Goal: Task Accomplishment & Management: Manage account settings

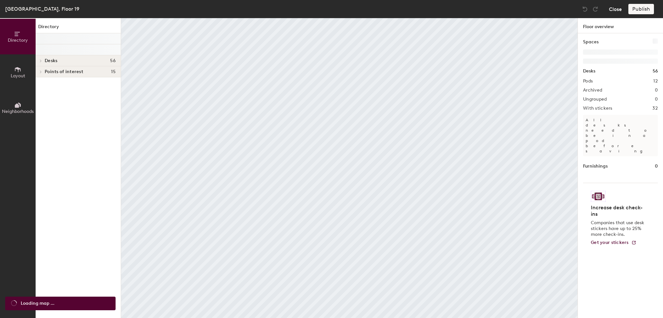
click at [618, 9] on button "Close" at bounding box center [615, 9] width 13 height 10
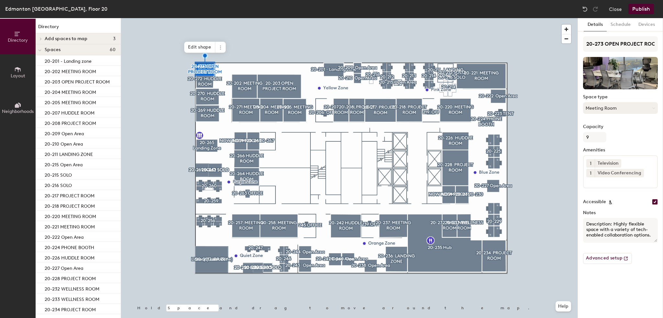
click at [598, 106] on button "Meeting Room" at bounding box center [620, 108] width 75 height 12
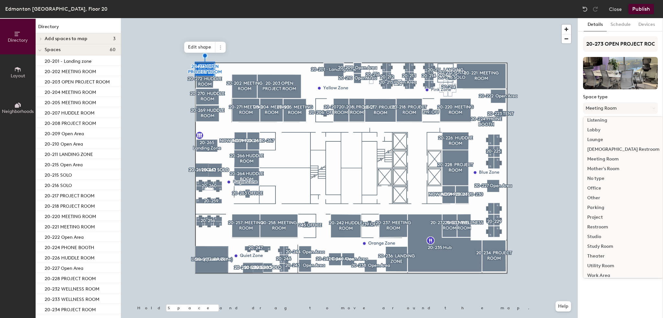
scroll to position [145, 0]
click at [600, 211] on div "Project" at bounding box center [624, 213] width 80 height 10
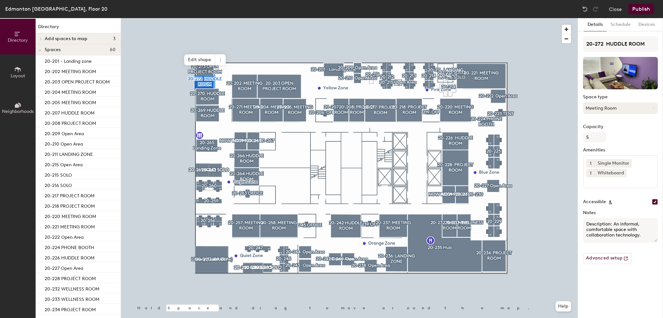
click at [640, 109] on button "Meeting Room" at bounding box center [620, 108] width 75 height 12
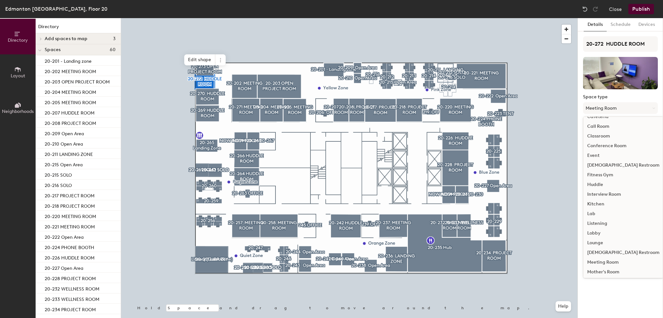
scroll to position [37, 0]
click at [597, 260] on div "Meeting Room" at bounding box center [624, 262] width 80 height 10
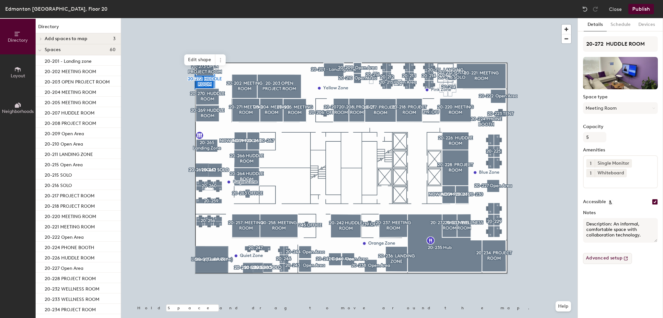
click at [205, 18] on div at bounding box center [349, 18] width 457 height 0
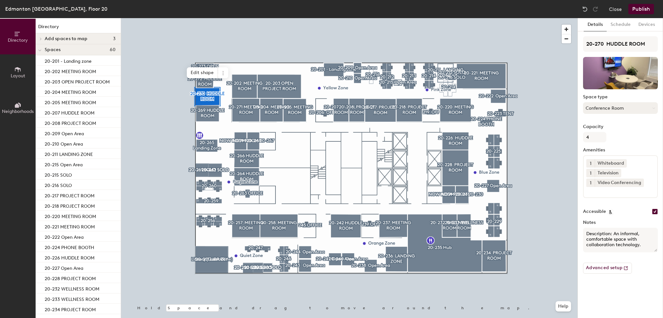
click at [605, 109] on button "Conference Room" at bounding box center [620, 108] width 75 height 12
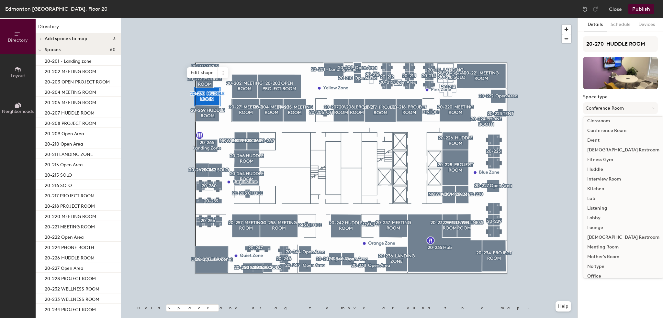
scroll to position [97, 0]
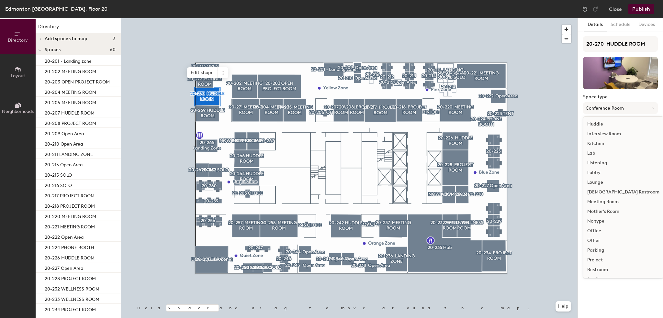
click at [606, 201] on div "Meeting Room" at bounding box center [624, 202] width 80 height 10
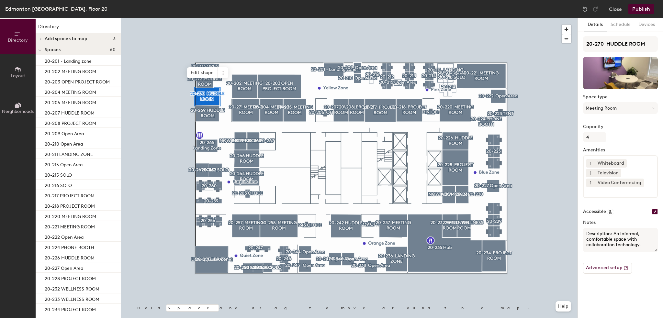
click at [209, 18] on div at bounding box center [349, 18] width 457 height 0
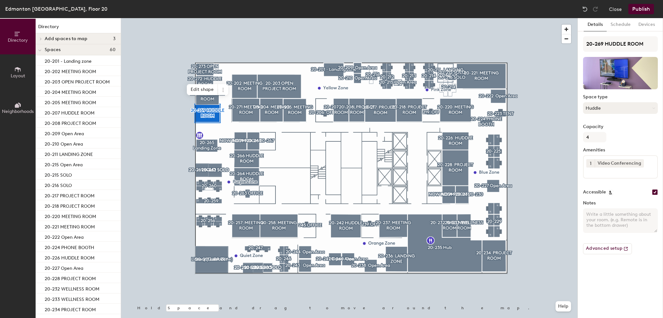
click at [626, 109] on button "Huddle" at bounding box center [620, 108] width 75 height 12
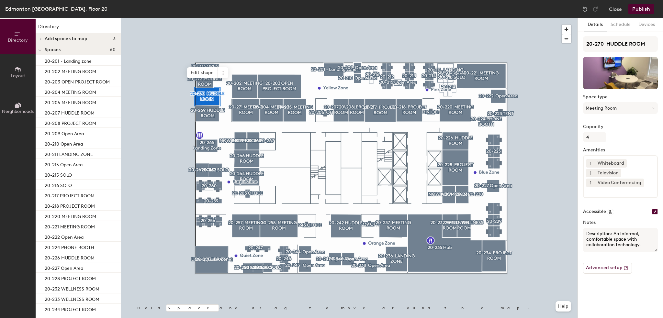
drag, startPoint x: 608, startPoint y: 102, endPoint x: 612, endPoint y: 114, distance: 12.5
click at [608, 103] on button "Meeting Room" at bounding box center [620, 108] width 75 height 12
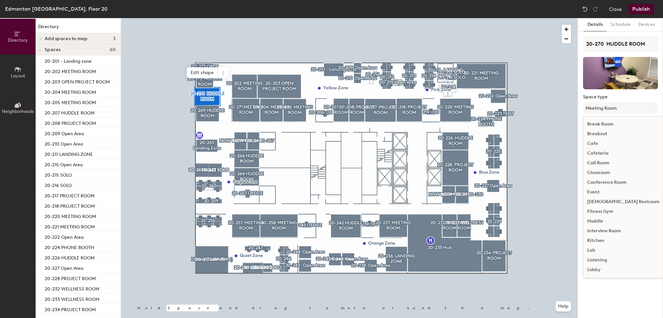
click at [597, 221] on div "Huddle" at bounding box center [624, 222] width 80 height 10
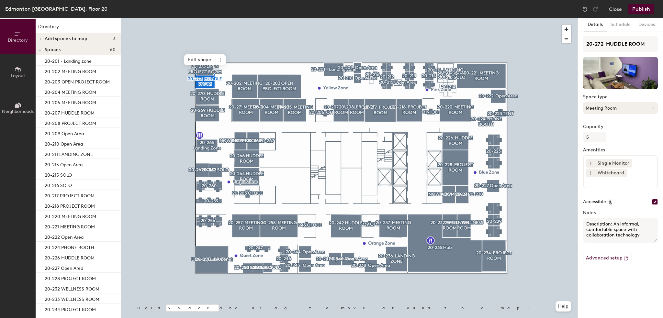
click at [616, 106] on button "Meeting Room" at bounding box center [620, 108] width 75 height 12
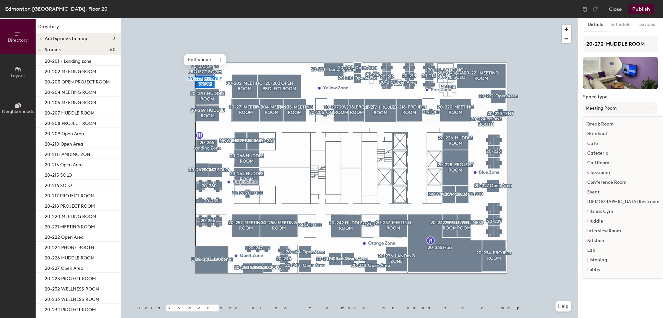
click at [595, 224] on div "Huddle" at bounding box center [624, 222] width 80 height 10
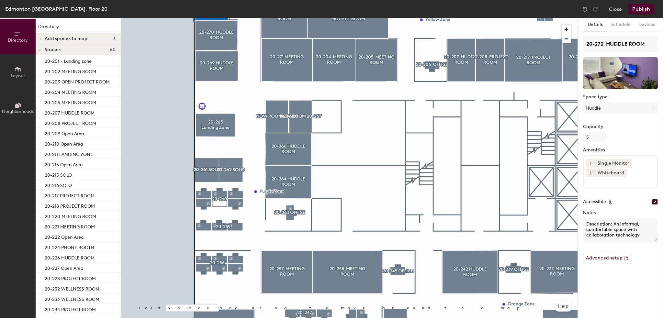
click at [216, 18] on div at bounding box center [349, 18] width 457 height 0
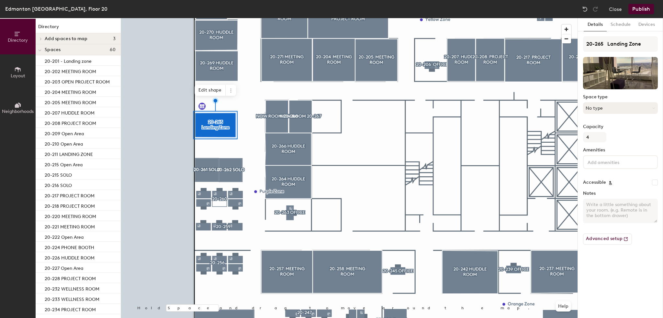
click at [609, 110] on button "No type" at bounding box center [620, 108] width 75 height 12
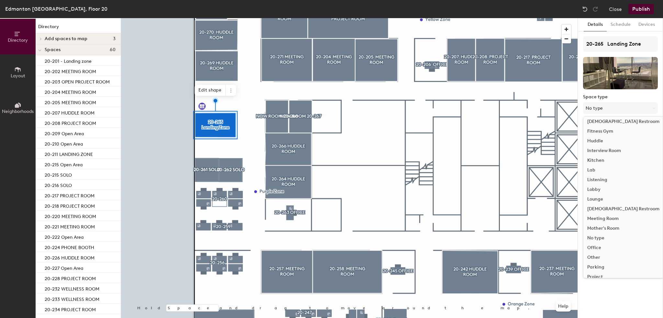
scroll to position [145, 0]
click at [597, 194] on div "Other" at bounding box center [624, 193] width 80 height 10
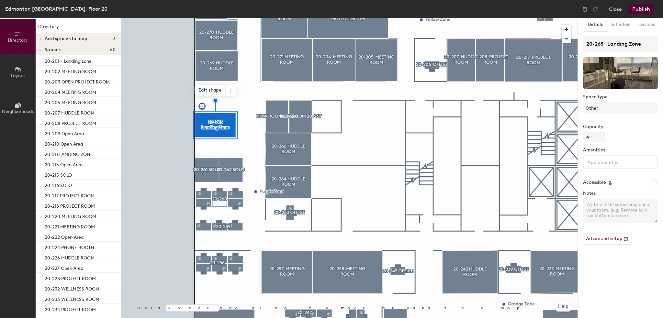
click at [202, 18] on div at bounding box center [349, 18] width 457 height 0
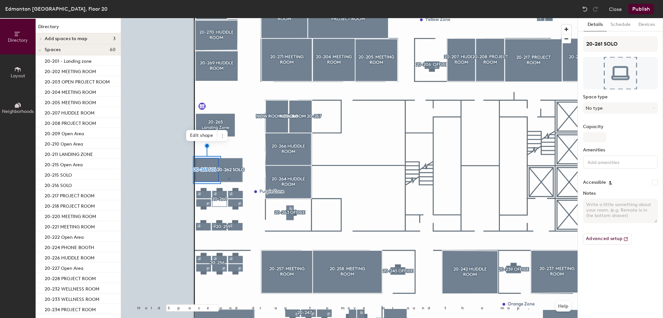
click at [229, 18] on div at bounding box center [349, 18] width 457 height 0
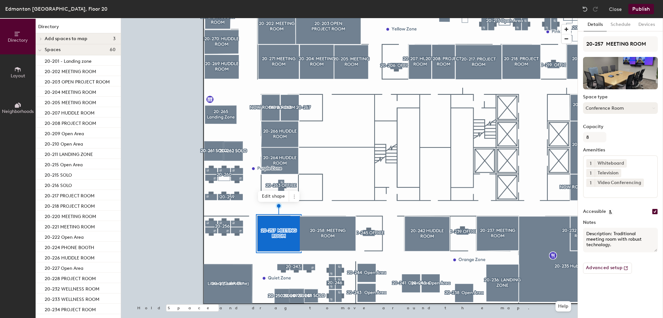
click at [627, 110] on button "Conference Room" at bounding box center [620, 108] width 75 height 12
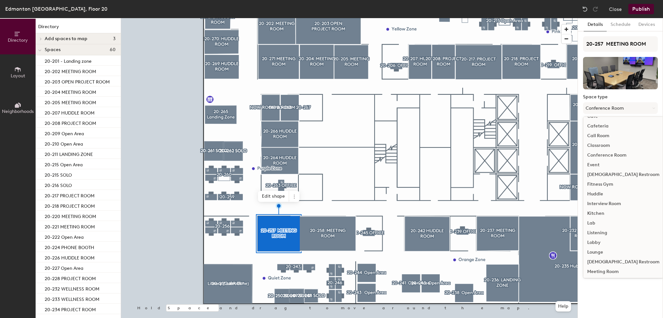
scroll to position [65, 0]
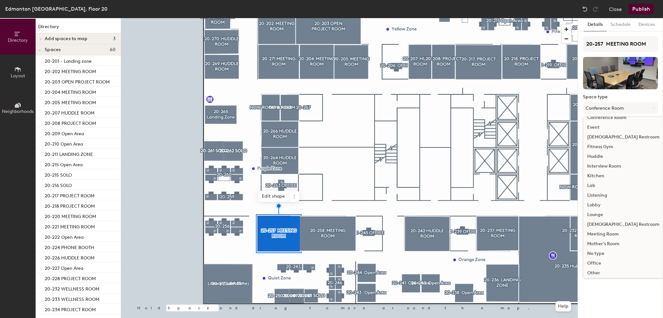
click at [602, 233] on div "Meeting Room" at bounding box center [624, 235] width 80 height 10
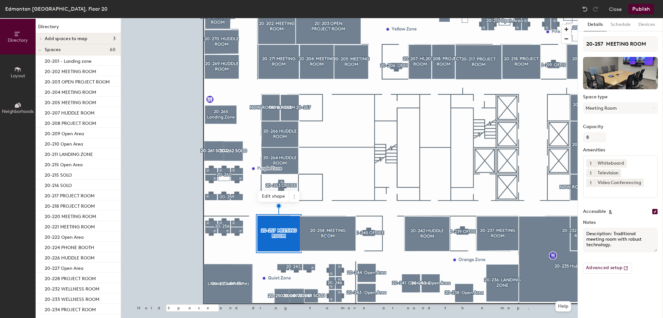
click at [326, 18] on div at bounding box center [349, 18] width 457 height 0
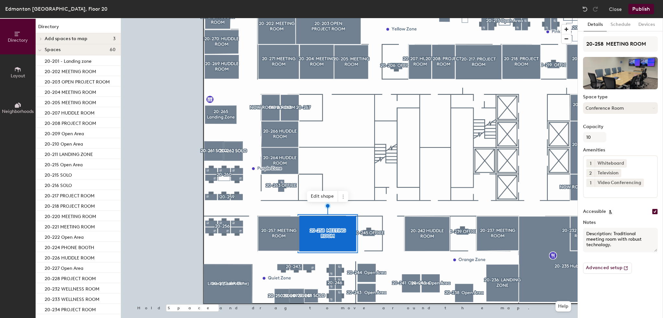
click at [623, 107] on button "Conference Room" at bounding box center [620, 108] width 75 height 12
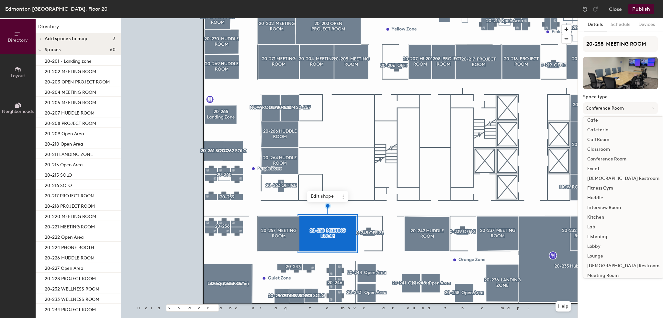
scroll to position [32, 0]
click at [599, 265] on div "Meeting Room" at bounding box center [624, 267] width 80 height 10
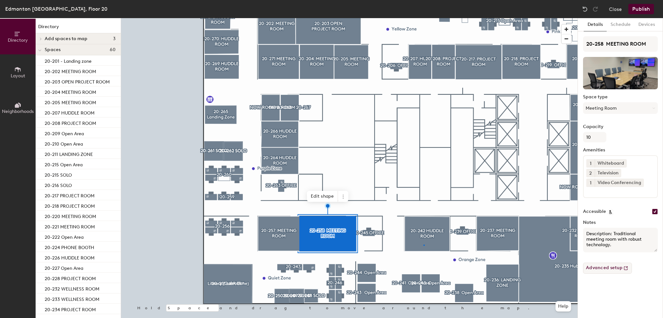
click at [424, 18] on div at bounding box center [349, 18] width 457 height 0
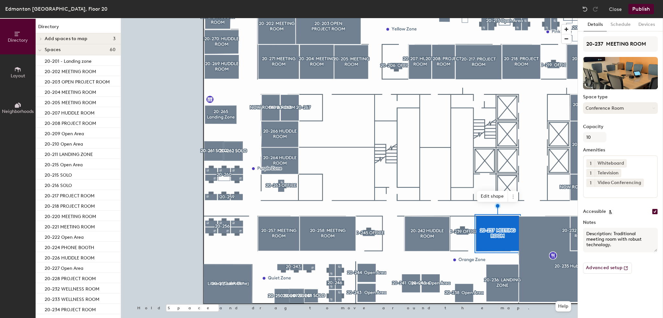
click at [627, 106] on button "Conference Room" at bounding box center [620, 108] width 75 height 12
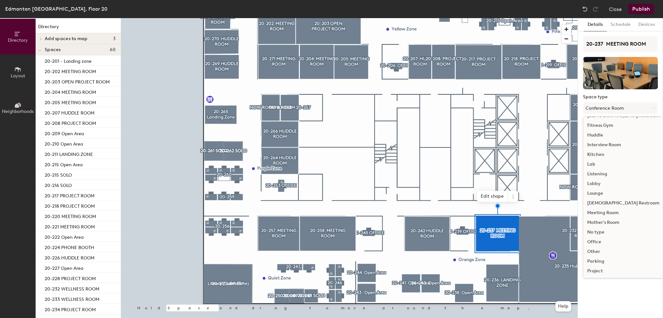
scroll to position [97, 0]
click at [604, 203] on div "Meeting Room" at bounding box center [624, 202] width 80 height 10
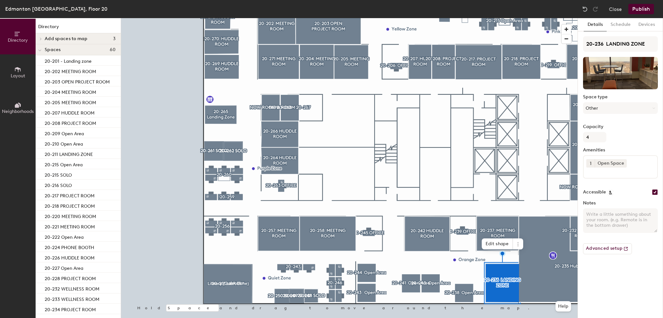
click at [406, 18] on div at bounding box center [349, 18] width 457 height 0
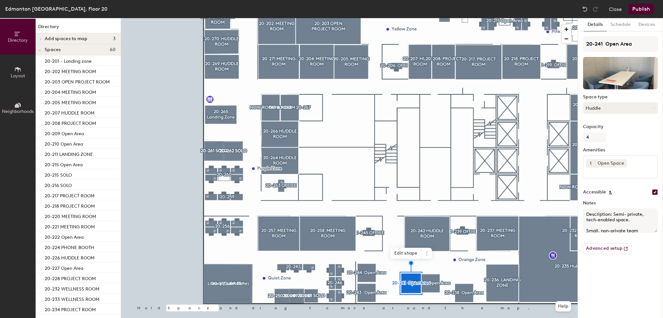
click at [603, 112] on button "Huddle" at bounding box center [620, 108] width 75 height 12
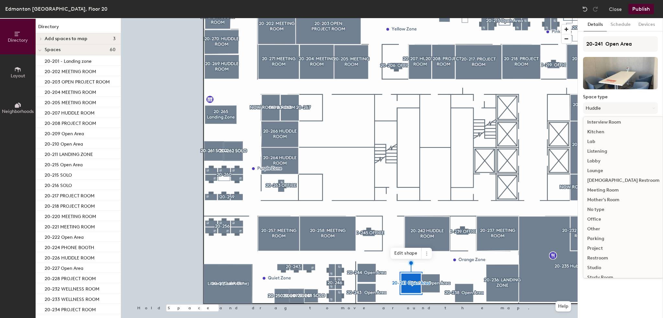
scroll to position [145, 0]
click at [610, 271] on div "Work Area" at bounding box center [624, 271] width 80 height 10
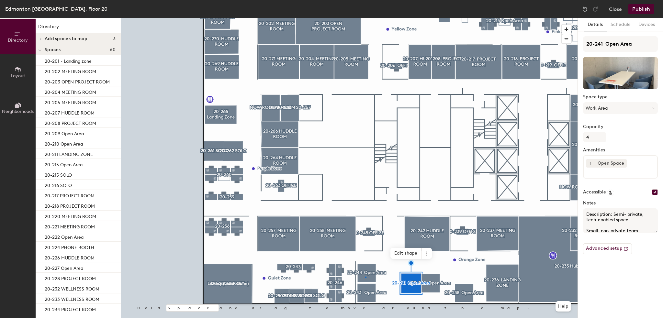
click at [365, 18] on div at bounding box center [349, 18] width 457 height 0
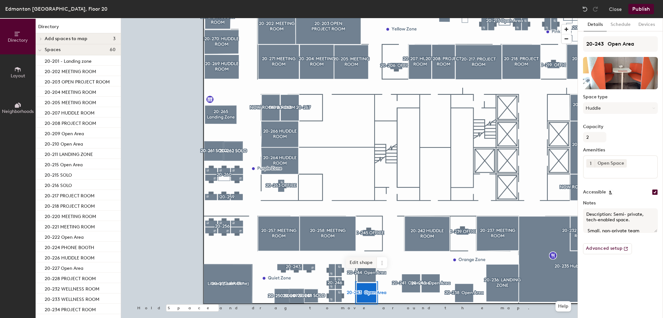
click at [368, 263] on span "Edit shape" at bounding box center [361, 263] width 31 height 11
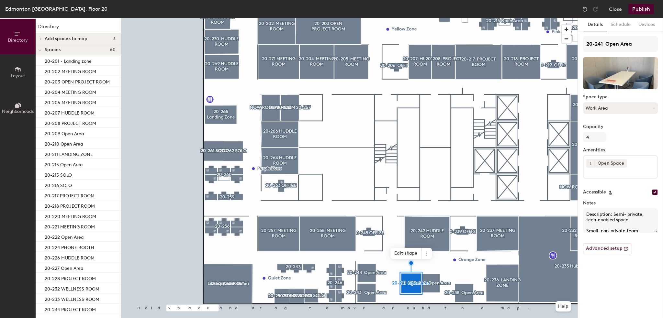
click at [607, 106] on button "Work Area" at bounding box center [620, 108] width 75 height 12
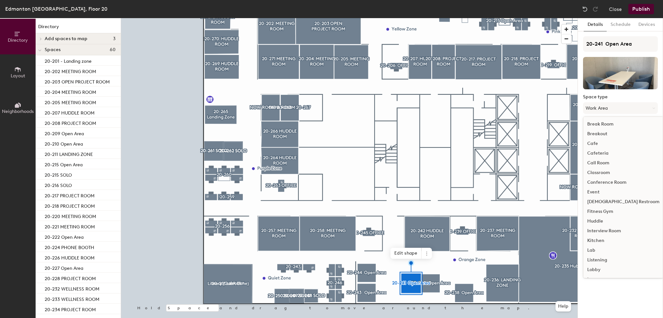
click at [594, 221] on div "Huddle" at bounding box center [624, 222] width 80 height 10
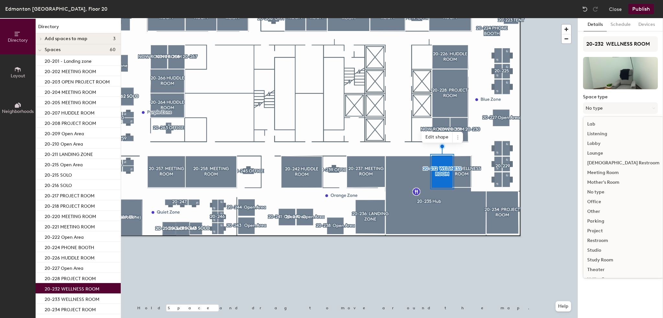
scroll to position [145, 0]
click at [598, 189] on div "Other" at bounding box center [624, 193] width 80 height 10
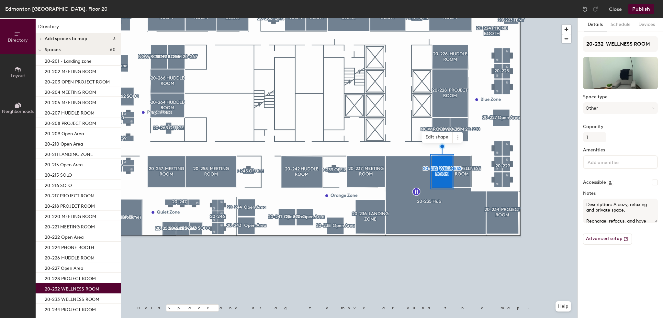
click at [459, 18] on div at bounding box center [349, 18] width 457 height 0
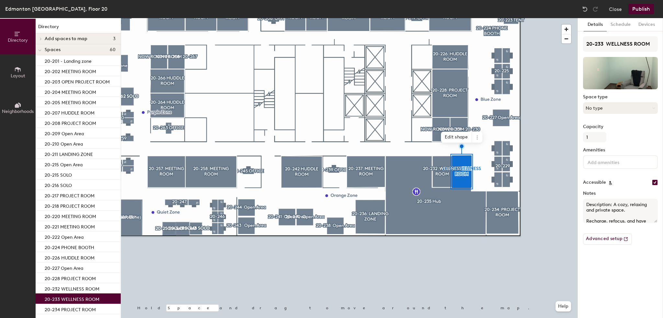
click at [612, 112] on button "No type" at bounding box center [620, 108] width 75 height 12
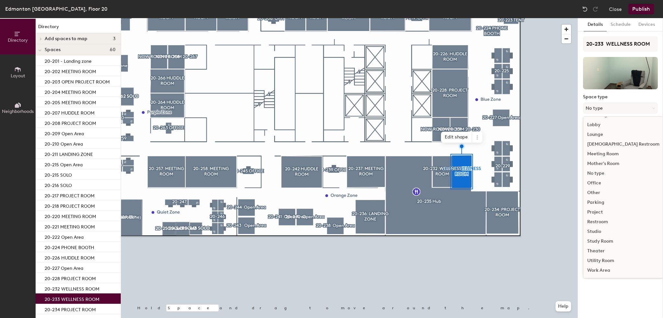
click at [596, 193] on div "Other" at bounding box center [624, 193] width 80 height 10
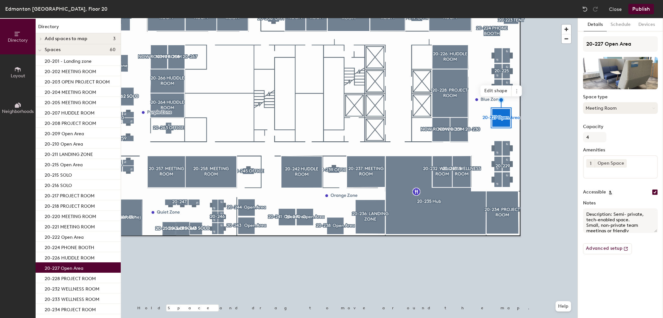
click at [612, 109] on button "Meeting Room" at bounding box center [620, 108] width 75 height 12
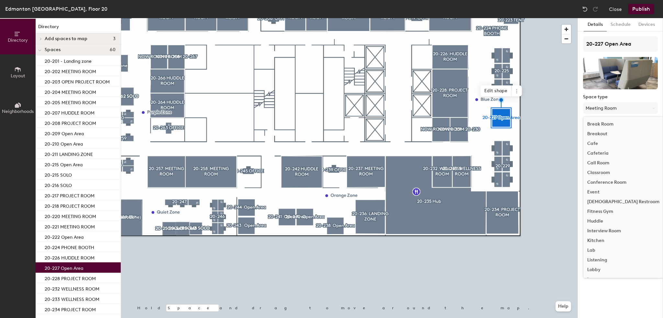
click at [595, 223] on div "Huddle" at bounding box center [624, 222] width 80 height 10
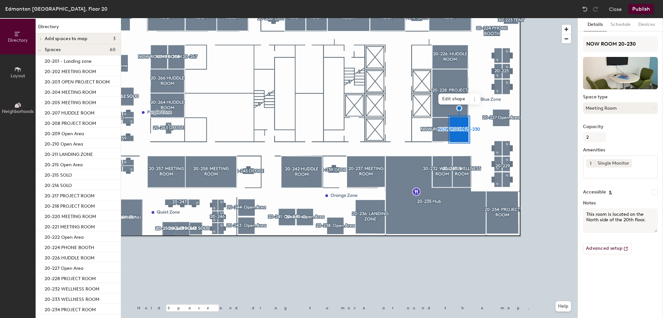
click at [600, 105] on button "Meeting Room" at bounding box center [620, 108] width 75 height 12
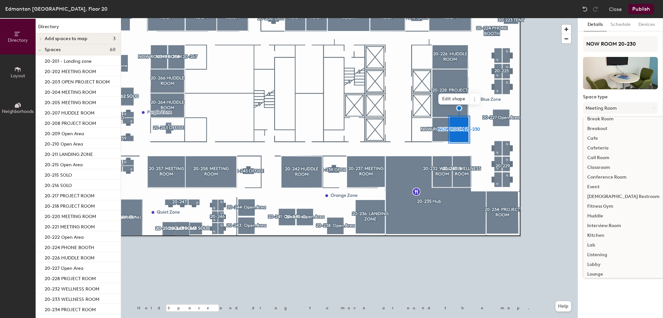
scroll to position [0, 0]
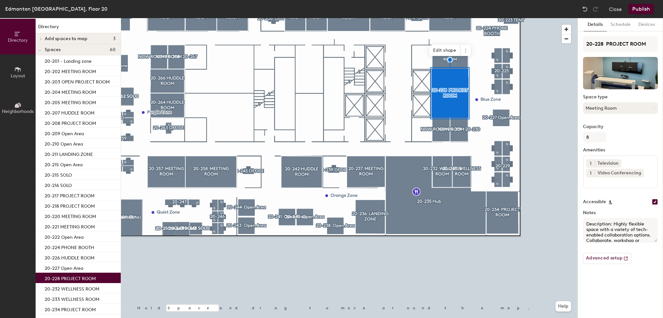
click at [597, 109] on button "Meeting Room" at bounding box center [620, 108] width 75 height 12
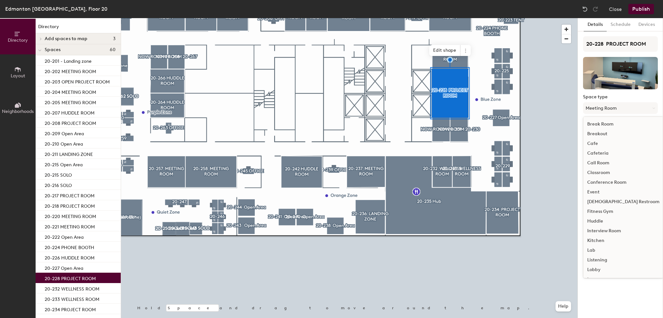
scroll to position [97, 0]
click at [599, 260] on div "Project" at bounding box center [624, 261] width 80 height 10
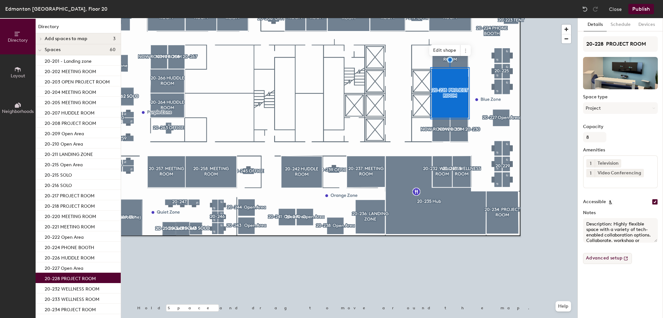
click at [458, 18] on div at bounding box center [349, 18] width 457 height 0
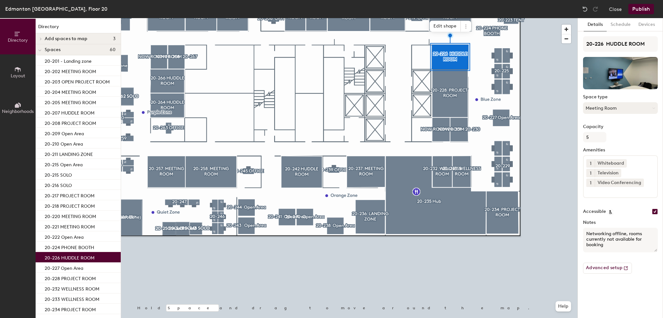
click at [605, 107] on button "Meeting Room" at bounding box center [620, 108] width 75 height 12
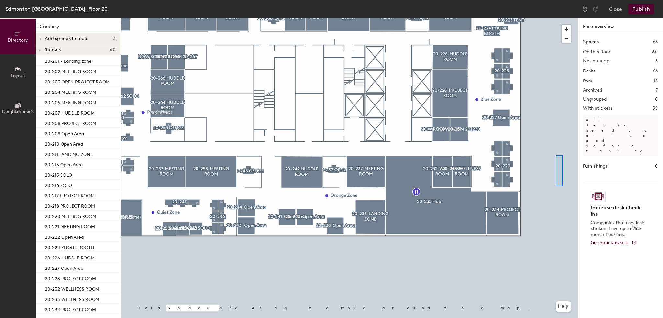
click at [562, 18] on div at bounding box center [349, 18] width 457 height 0
click at [447, 18] on div at bounding box center [349, 18] width 457 height 0
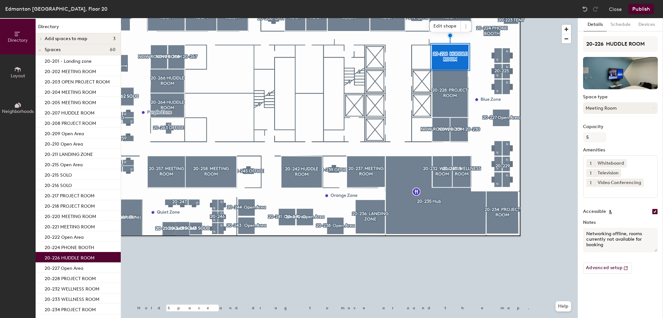
click at [607, 105] on button "Meeting Room" at bounding box center [620, 108] width 75 height 12
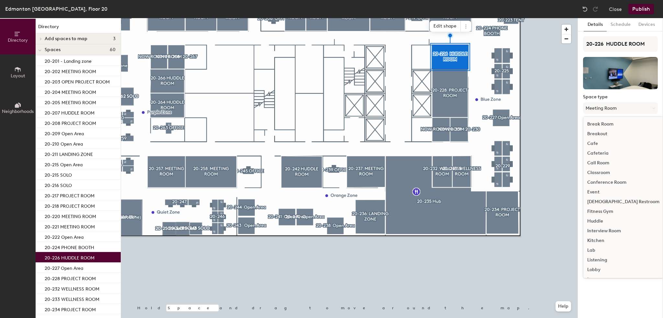
scroll to position [65, 0]
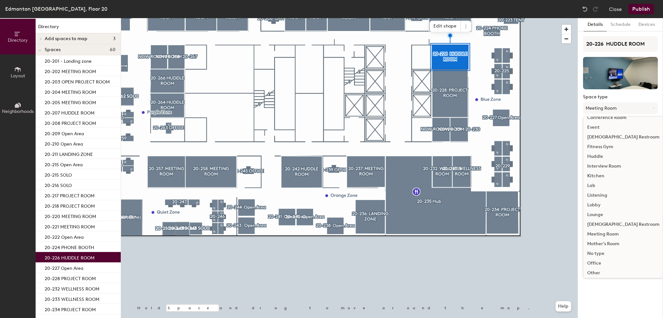
click at [603, 158] on div "Huddle" at bounding box center [624, 157] width 80 height 10
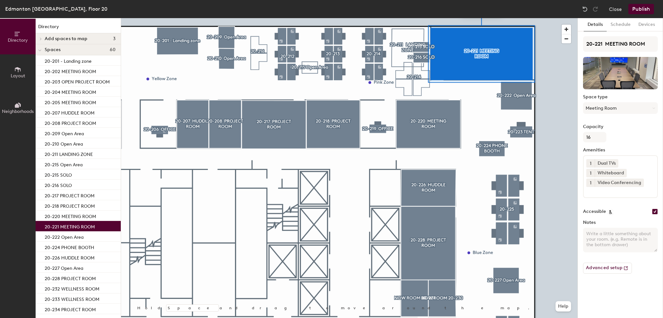
click at [424, 18] on div at bounding box center [349, 18] width 457 height 0
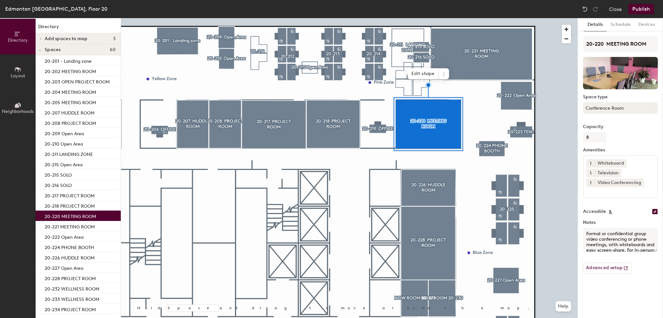
click at [610, 108] on button "Conference Room" at bounding box center [620, 108] width 75 height 12
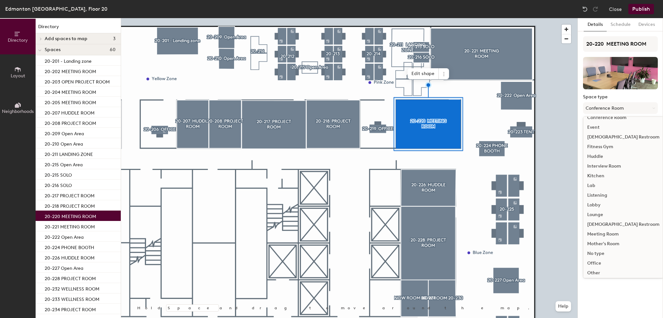
click at [602, 235] on div "Meeting Room" at bounding box center [624, 235] width 80 height 10
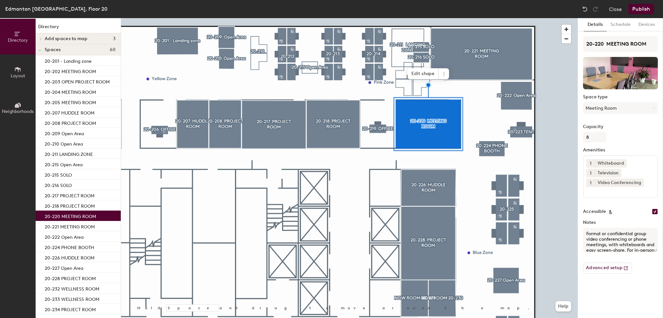
click at [327, 18] on div at bounding box center [349, 18] width 457 height 0
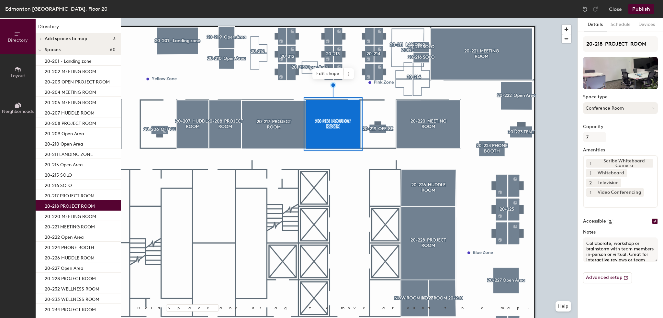
click at [640, 102] on button "Conference Room" at bounding box center [620, 108] width 75 height 12
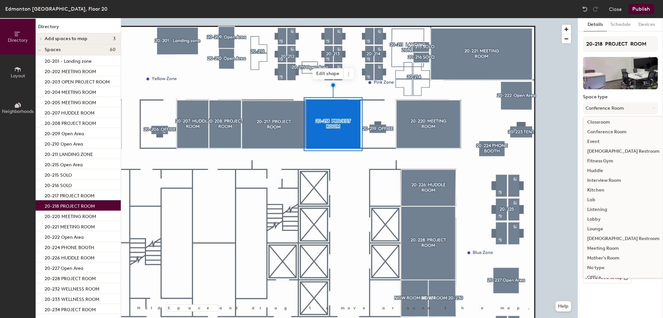
scroll to position [97, 0]
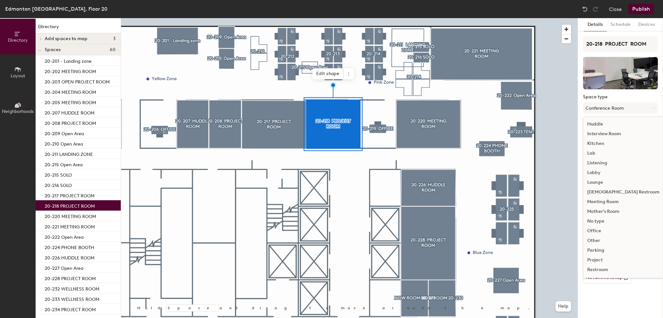
click at [593, 261] on div "Project" at bounding box center [624, 261] width 80 height 10
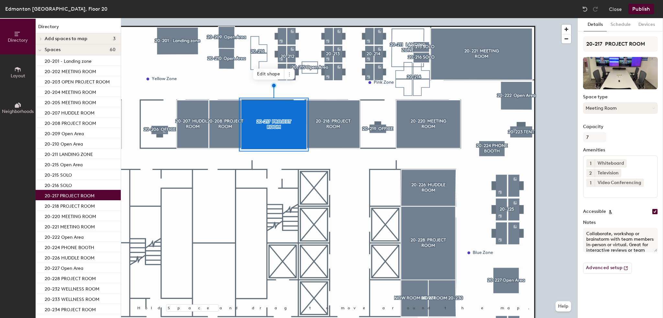
click at [613, 109] on button "Meeting Room" at bounding box center [620, 108] width 75 height 12
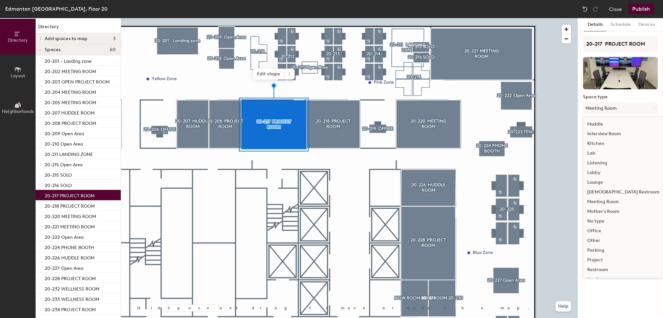
click at [595, 259] on div "Project" at bounding box center [624, 261] width 80 height 10
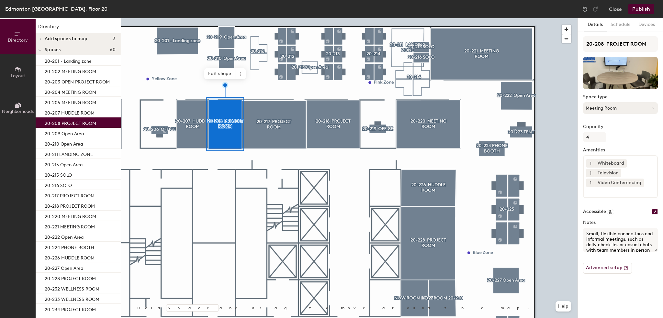
click at [614, 112] on button "Meeting Room" at bounding box center [620, 108] width 75 height 12
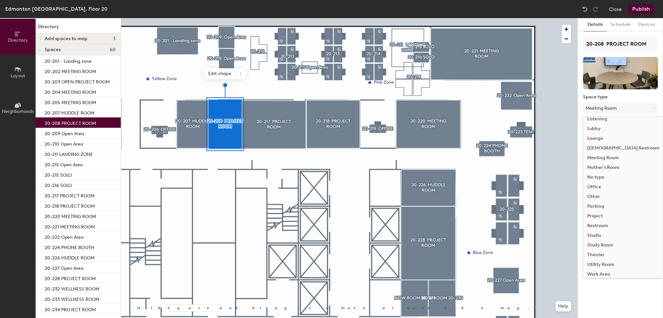
scroll to position [145, 0]
click at [595, 213] on div "Project" at bounding box center [624, 213] width 80 height 10
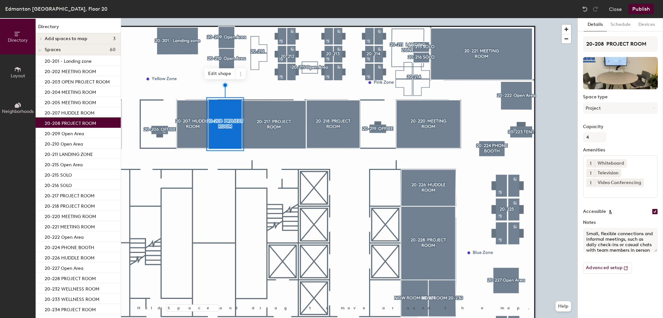
click at [189, 18] on div at bounding box center [349, 18] width 457 height 0
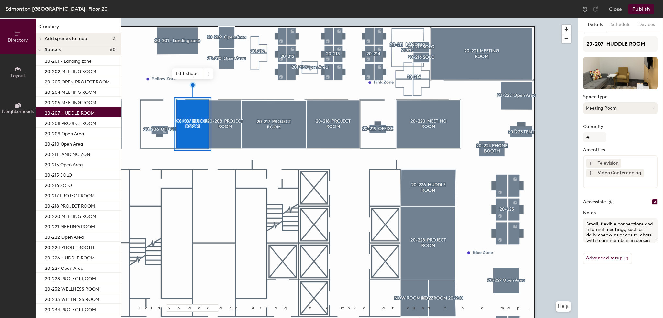
click at [616, 112] on button "Meeting Room" at bounding box center [620, 108] width 75 height 12
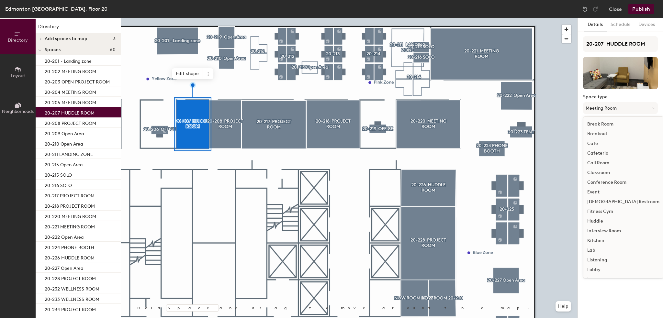
click at [605, 222] on div "Huddle" at bounding box center [624, 222] width 80 height 10
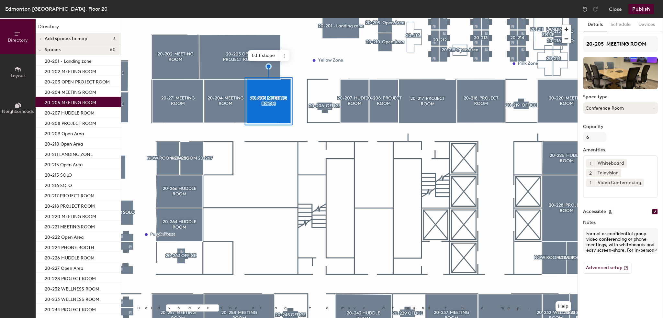
click at [618, 112] on button "Conference Room" at bounding box center [620, 108] width 75 height 12
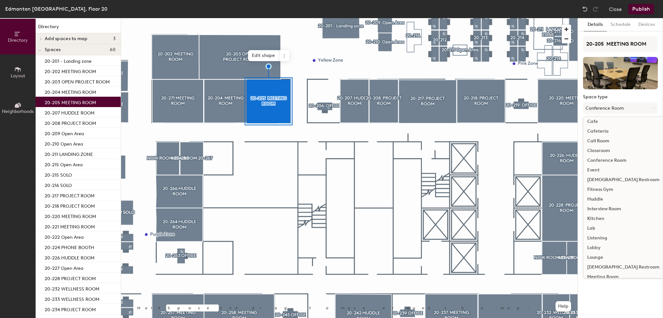
scroll to position [32, 0]
click at [608, 265] on div "Meeting Room" at bounding box center [624, 267] width 80 height 10
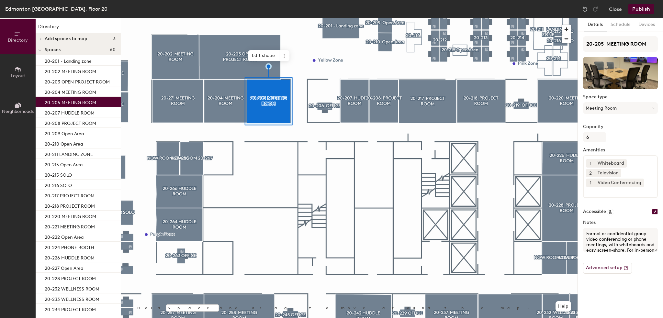
click at [227, 18] on div at bounding box center [349, 18] width 457 height 0
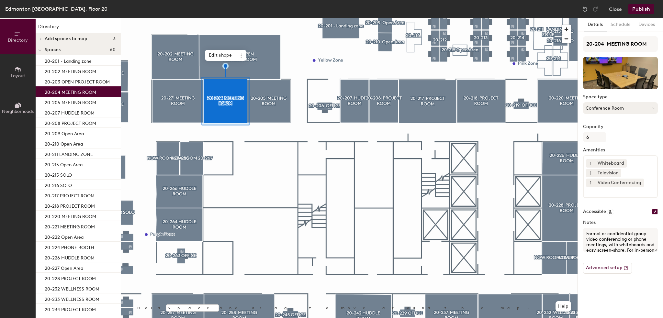
click at [622, 106] on button "Conference Room" at bounding box center [620, 108] width 75 height 12
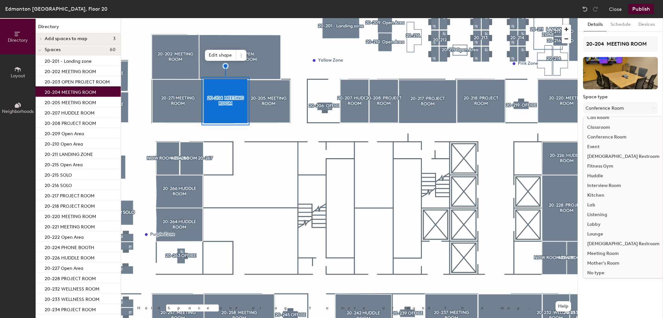
scroll to position [97, 0]
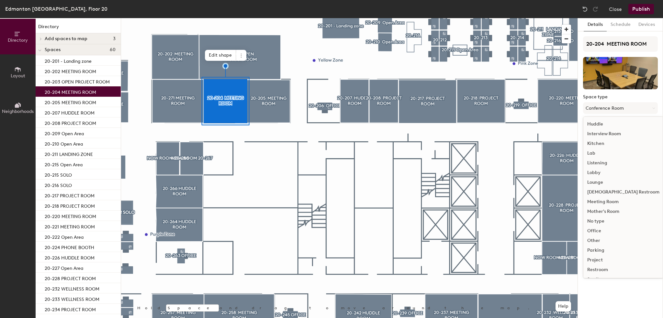
click at [604, 203] on div "Meeting Room" at bounding box center [624, 202] width 80 height 10
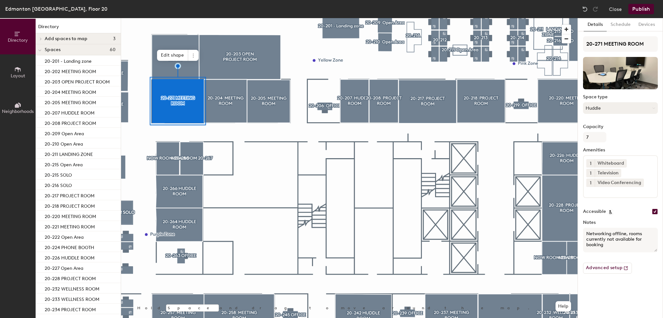
click at [604, 106] on button "Huddle" at bounding box center [620, 108] width 75 height 12
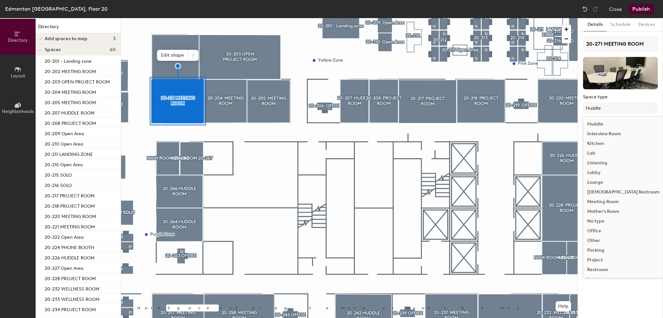
click at [604, 202] on div "Meeting Room" at bounding box center [624, 202] width 80 height 10
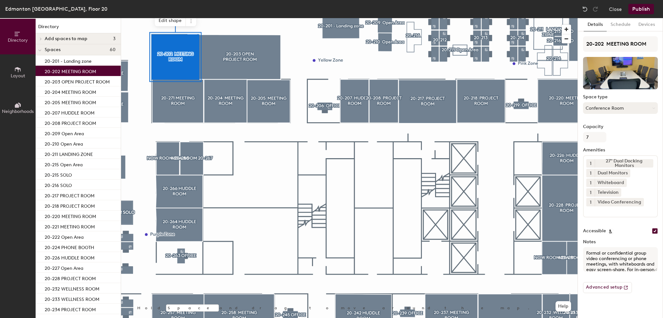
drag, startPoint x: 612, startPoint y: 108, endPoint x: 614, endPoint y: 112, distance: 4.9
click at [612, 108] on button "Conference Room" at bounding box center [620, 108] width 75 height 12
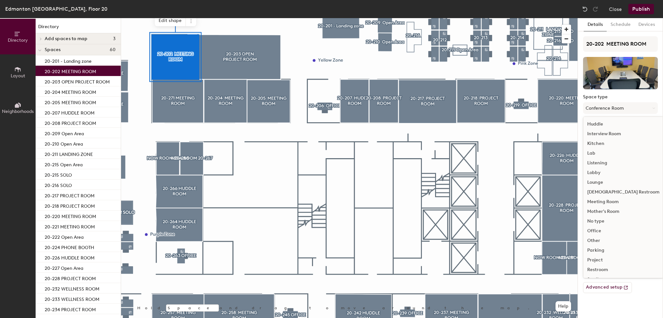
click at [609, 201] on div "Meeting Room" at bounding box center [624, 202] width 80 height 10
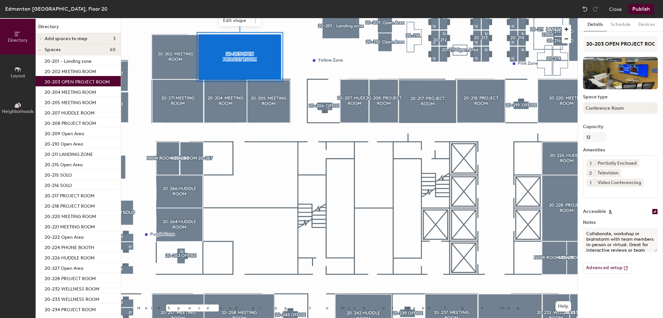
click at [605, 109] on button "Conference Room" at bounding box center [620, 108] width 75 height 12
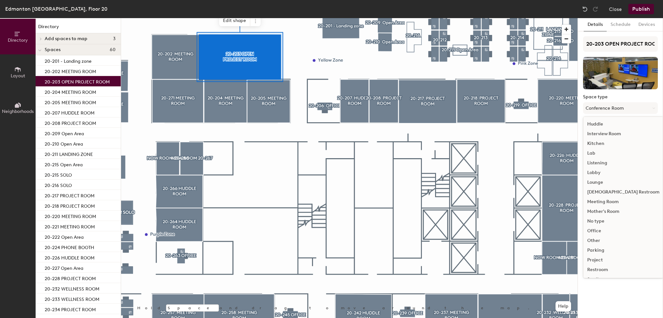
click at [599, 260] on div "Project" at bounding box center [624, 261] width 80 height 10
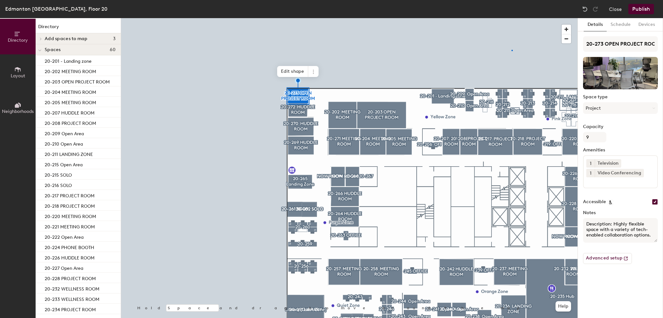
click at [512, 18] on div at bounding box center [349, 18] width 457 height 0
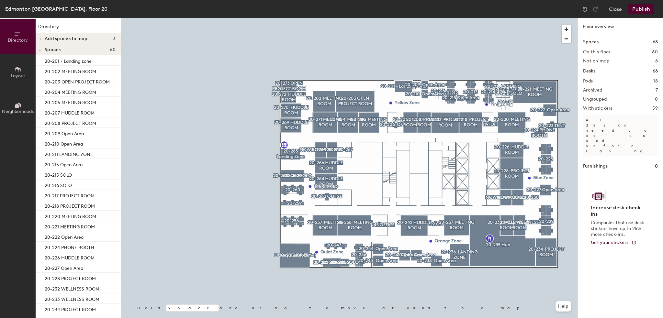
click at [636, 10] on button "Publish" at bounding box center [642, 9] width 26 height 10
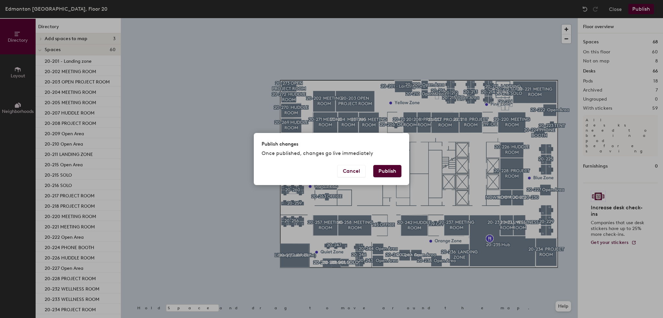
click at [398, 175] on button "Publish" at bounding box center [387, 171] width 28 height 12
click at [234, 229] on div "Publish changes Once published, changes go live immediately Cancel Publish" at bounding box center [331, 159] width 663 height 318
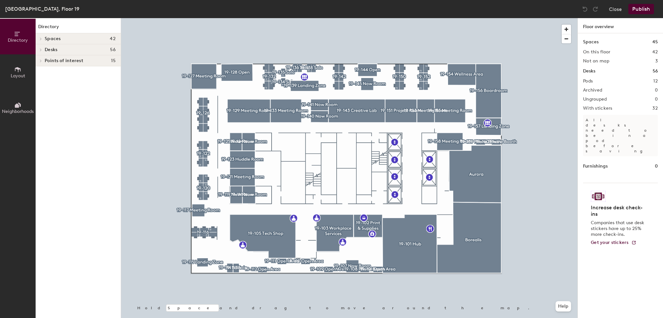
click at [216, 18] on div at bounding box center [349, 18] width 457 height 0
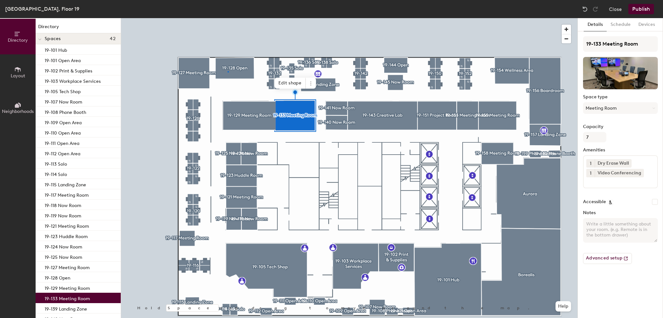
click at [228, 18] on div at bounding box center [349, 18] width 457 height 0
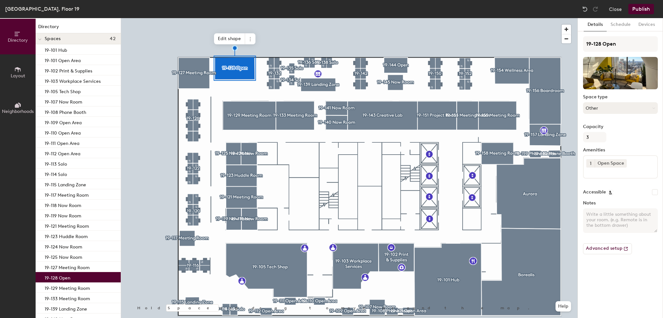
click at [621, 104] on button "Other" at bounding box center [620, 108] width 75 height 12
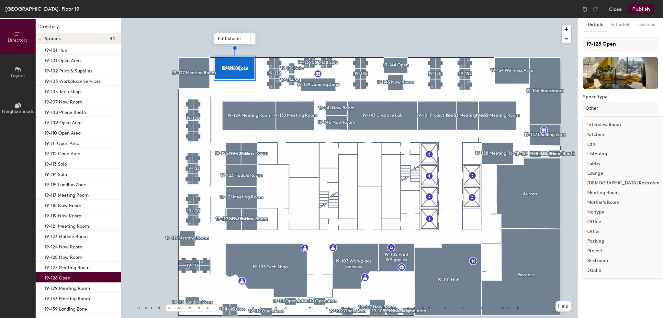
scroll to position [97, 0]
click at [608, 184] on div "Lounge" at bounding box center [624, 183] width 80 height 10
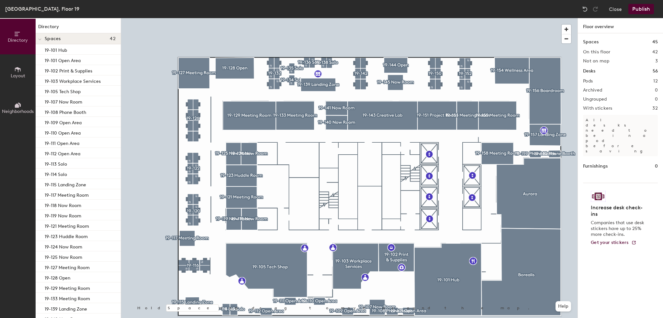
click at [318, 18] on div at bounding box center [349, 18] width 457 height 0
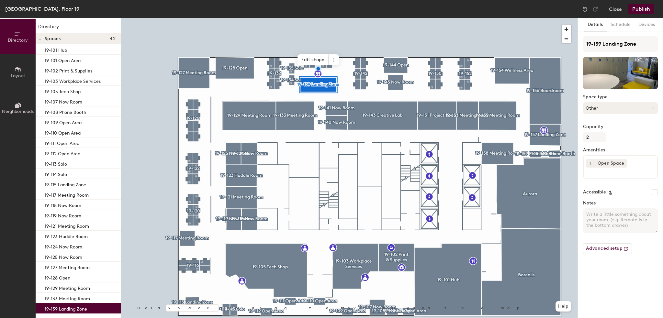
click at [608, 114] on div "Space type Other" at bounding box center [620, 107] width 75 height 25
click at [609, 106] on button "Other" at bounding box center [620, 108] width 75 height 12
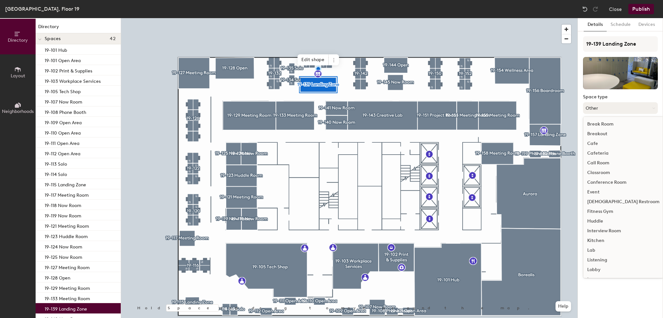
click at [621, 112] on button "Other" at bounding box center [620, 108] width 75 height 12
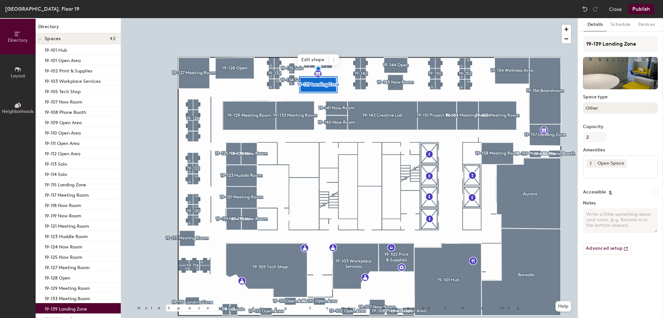
click at [621, 110] on button "Other" at bounding box center [620, 108] width 75 height 12
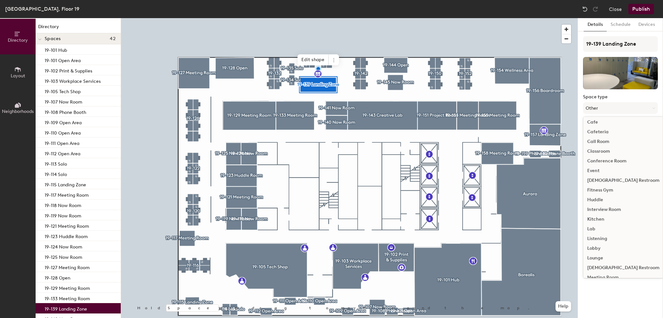
scroll to position [32, 0]
click at [599, 246] on div "Lounge" at bounding box center [624, 248] width 80 height 10
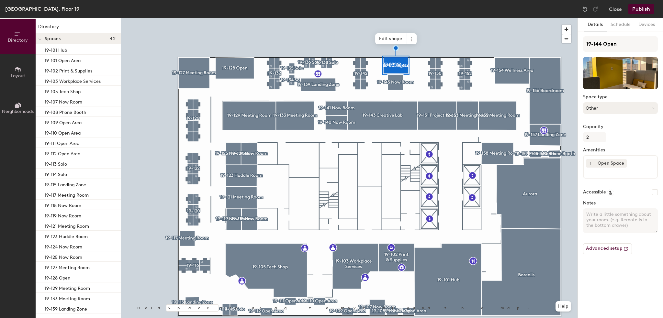
click at [630, 112] on button "Other" at bounding box center [620, 108] width 75 height 12
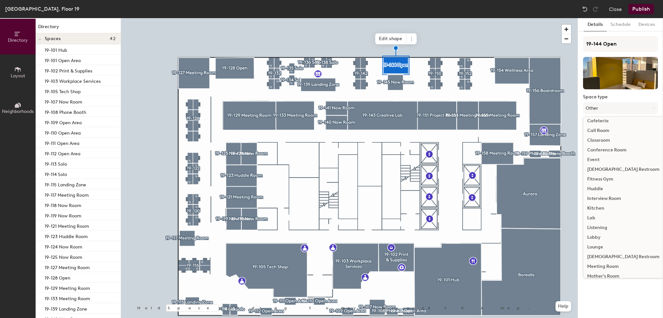
click at [596, 246] on div "Lounge" at bounding box center [624, 248] width 80 height 10
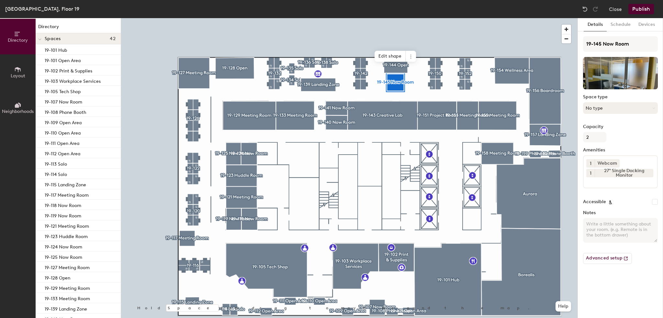
click at [618, 107] on button "No type" at bounding box center [620, 108] width 75 height 12
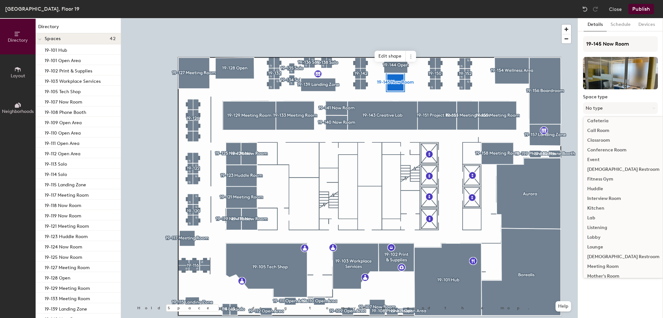
click at [605, 268] on div "Meeting Room" at bounding box center [624, 267] width 80 height 10
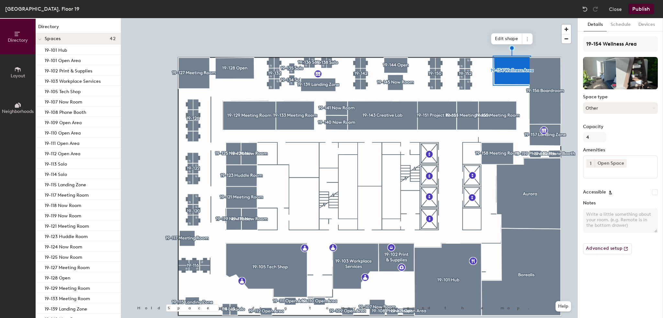
click at [609, 106] on button "Other" at bounding box center [620, 108] width 75 height 12
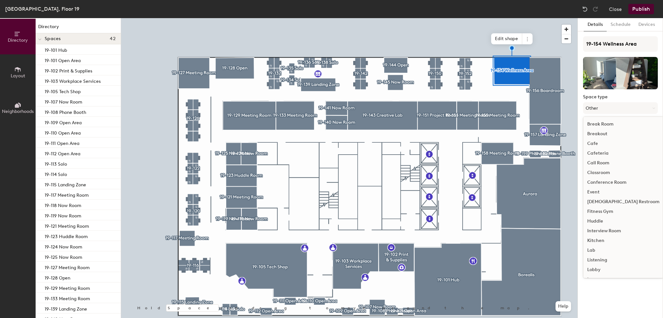
click at [542, 18] on div at bounding box center [349, 18] width 457 height 0
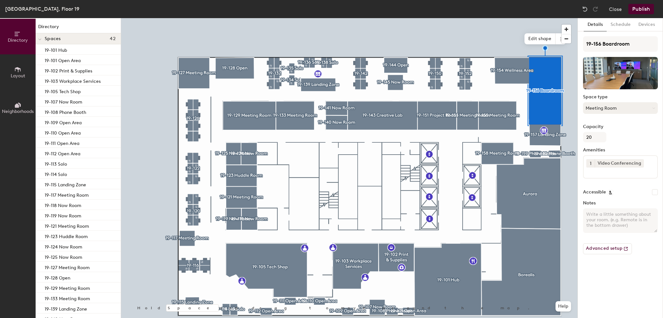
click at [622, 107] on button "Meeting Room" at bounding box center [620, 108] width 75 height 12
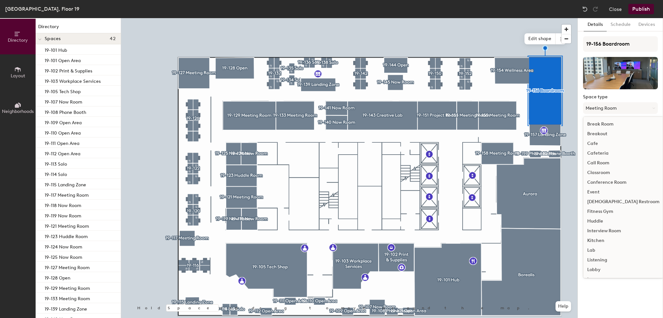
click at [631, 181] on div "Conference Room" at bounding box center [624, 183] width 80 height 10
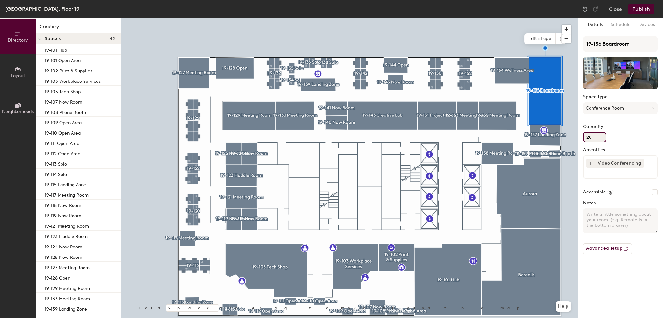
click at [630, 138] on div "Capacity 20" at bounding box center [620, 133] width 75 height 18
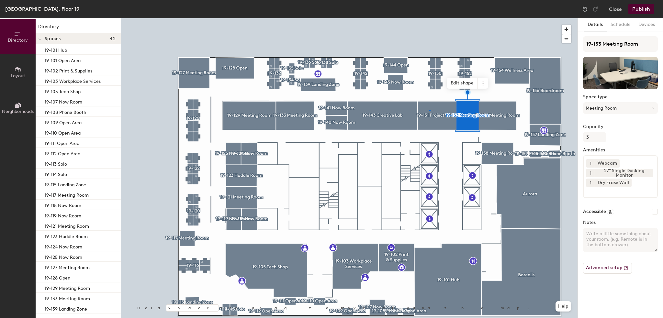
click at [430, 18] on div at bounding box center [349, 18] width 457 height 0
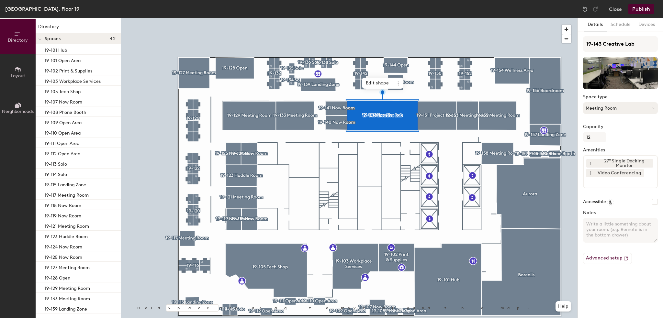
click at [626, 105] on button "Meeting Room" at bounding box center [620, 108] width 75 height 12
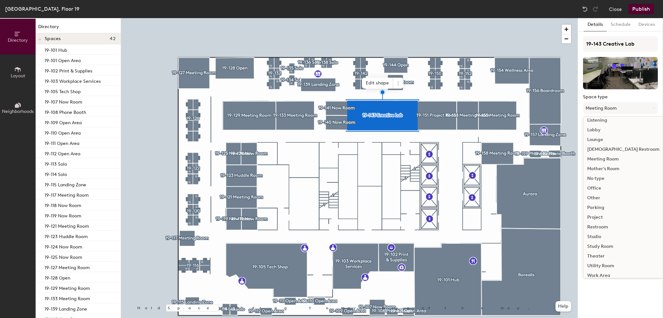
scroll to position [145, 0]
click at [600, 212] on div "Project" at bounding box center [624, 213] width 80 height 10
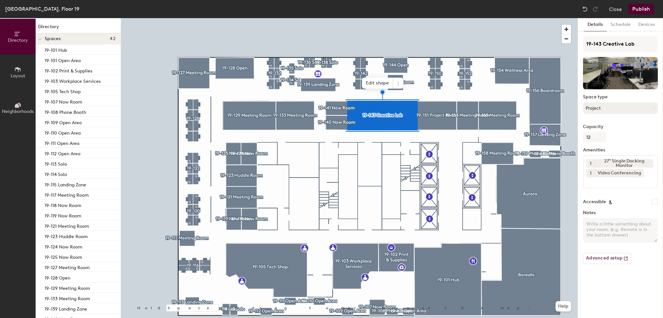
click at [607, 102] on button "Project" at bounding box center [620, 108] width 75 height 12
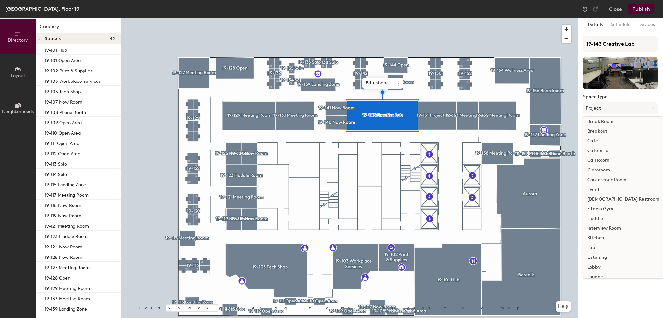
scroll to position [0, 0]
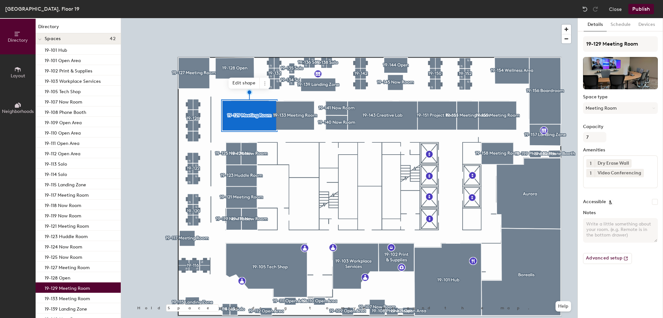
click at [224, 18] on div at bounding box center [349, 18] width 457 height 0
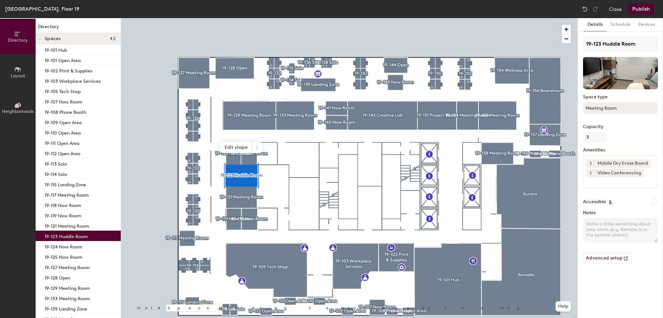
click at [610, 106] on button "Meeting Room" at bounding box center [620, 108] width 75 height 12
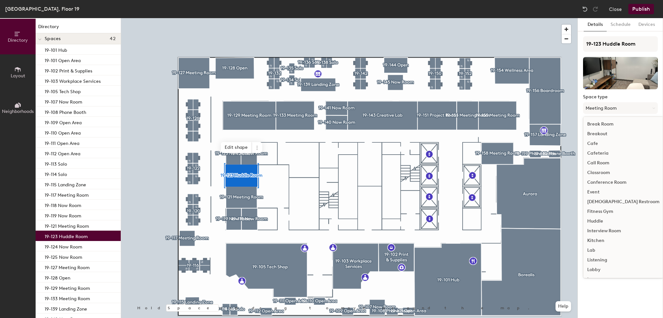
click at [601, 220] on div "Huddle" at bounding box center [624, 222] width 80 height 10
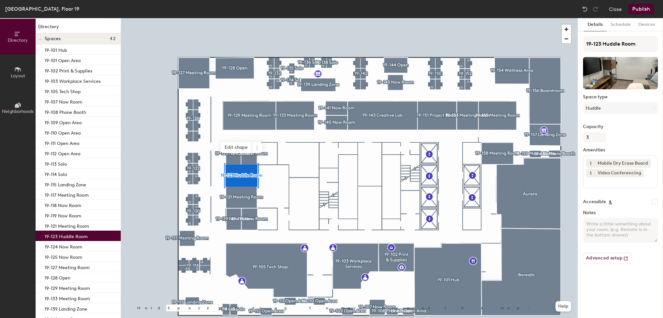
click at [248, 18] on div at bounding box center [349, 18] width 457 height 0
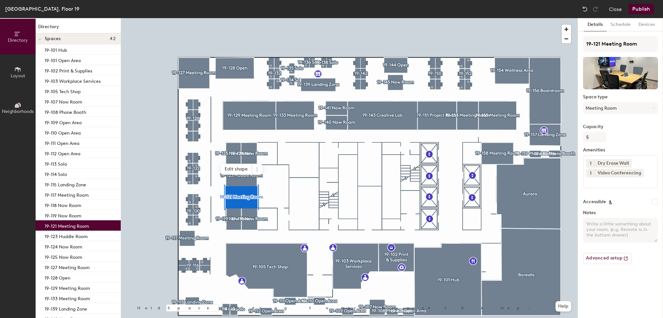
click at [246, 18] on div at bounding box center [349, 18] width 457 height 0
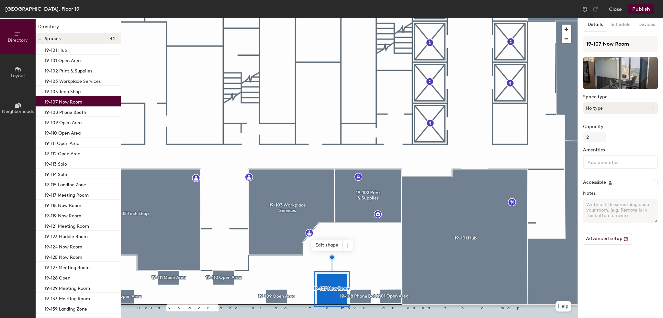
click at [608, 105] on button "No type" at bounding box center [620, 108] width 75 height 12
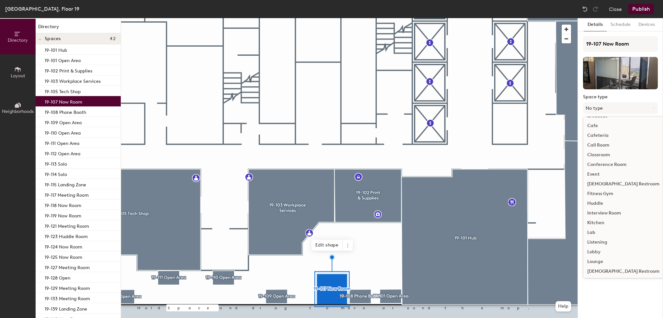
scroll to position [65, 0]
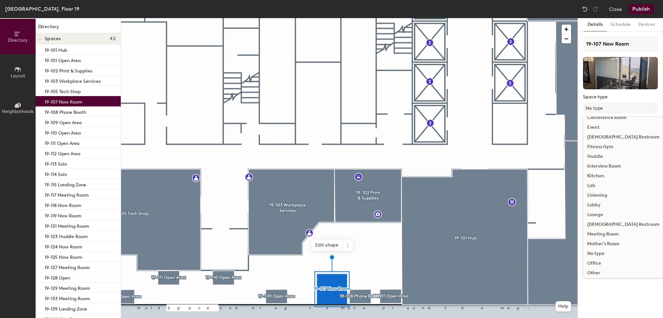
click at [606, 231] on div "Meeting Room" at bounding box center [624, 235] width 80 height 10
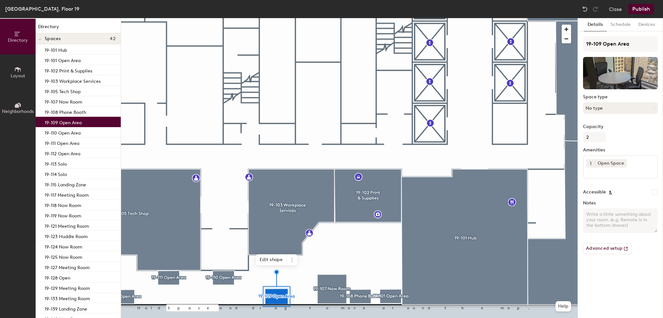
click at [620, 109] on button "No type" at bounding box center [620, 108] width 75 height 12
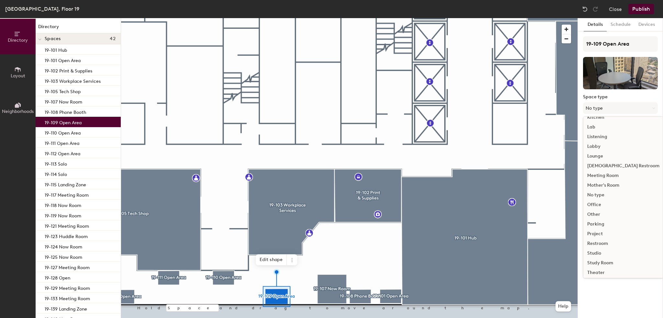
scroll to position [113, 0]
click at [599, 166] on div "Lounge" at bounding box center [624, 167] width 80 height 10
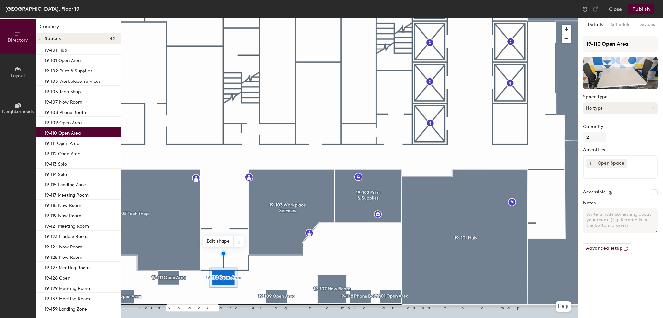
click at [628, 107] on button "No type" at bounding box center [620, 108] width 75 height 12
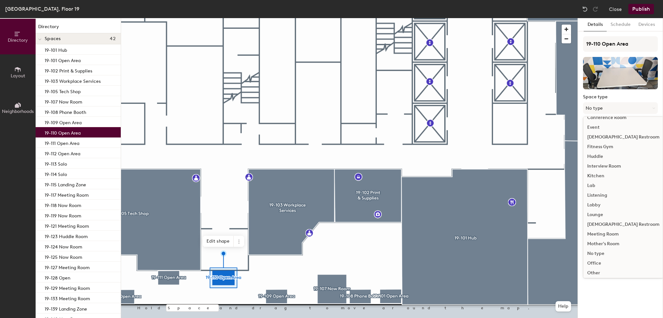
scroll to position [145, 0]
click at [601, 271] on div "Work Area" at bounding box center [624, 271] width 80 height 10
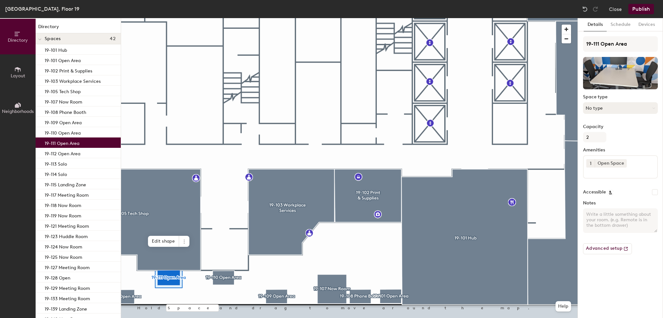
click at [628, 109] on button "No type" at bounding box center [620, 108] width 75 height 12
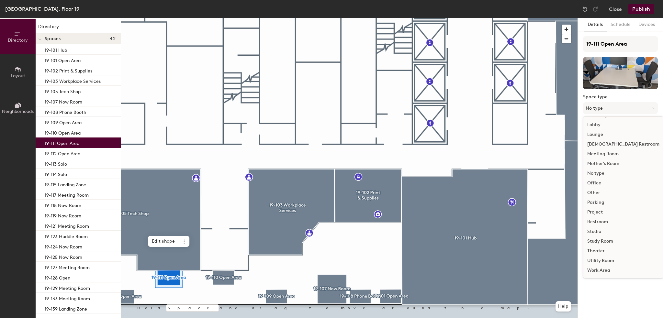
click at [604, 269] on div "Work Area" at bounding box center [624, 271] width 80 height 10
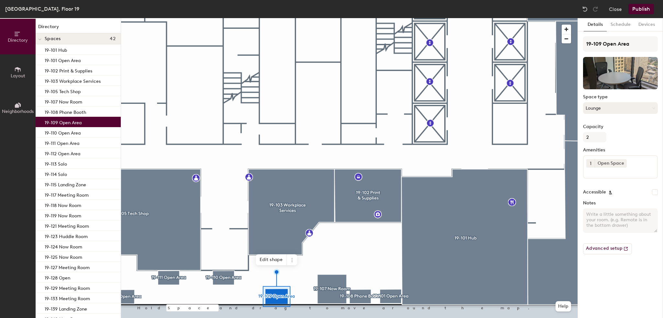
click at [599, 109] on button "Lounge" at bounding box center [620, 108] width 75 height 12
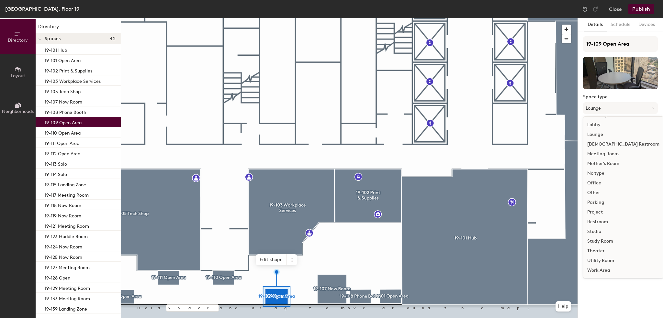
click at [608, 269] on div "Work Area" at bounding box center [624, 271] width 80 height 10
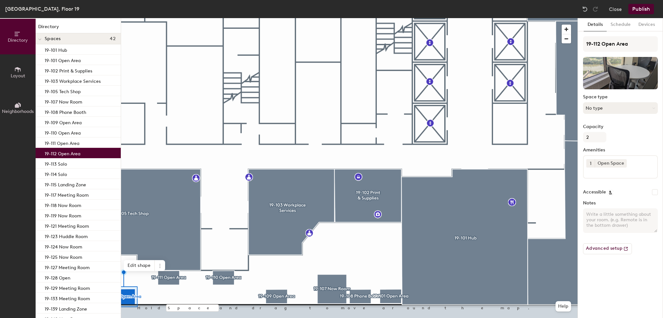
click at [609, 107] on button "No type" at bounding box center [620, 108] width 75 height 12
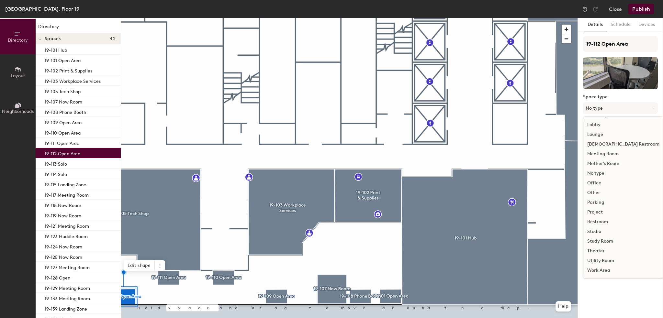
click at [596, 275] on div "Work Area" at bounding box center [624, 271] width 80 height 10
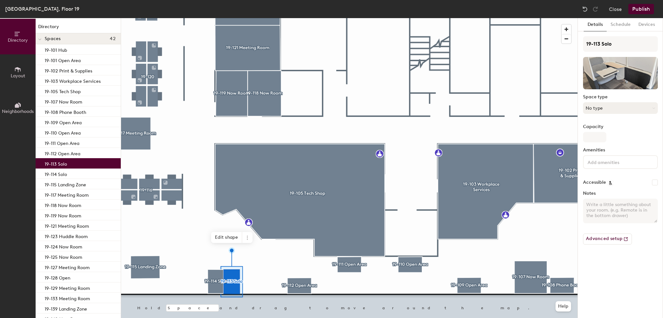
click at [632, 109] on button "No type" at bounding box center [620, 108] width 75 height 12
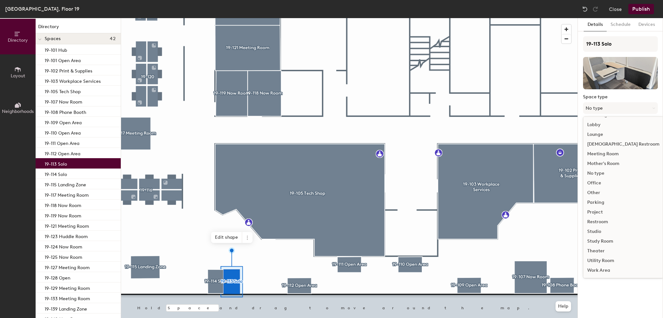
click at [604, 271] on div "Work Area" at bounding box center [624, 271] width 80 height 10
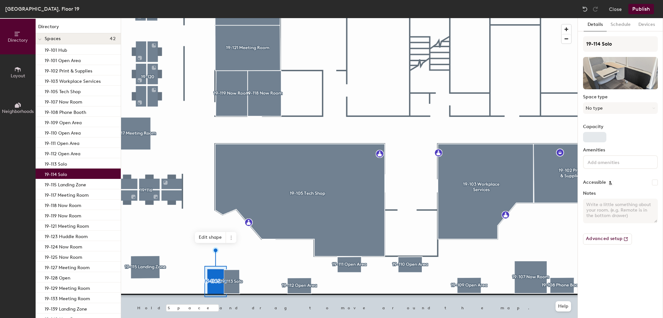
drag, startPoint x: 603, startPoint y: 151, endPoint x: 596, endPoint y: 133, distance: 19.5
click at [603, 151] on label "Amenities" at bounding box center [620, 150] width 75 height 5
click at [595, 130] on div "Capacity" at bounding box center [620, 133] width 75 height 18
type input "1"
click at [616, 109] on button "No type" at bounding box center [620, 108] width 75 height 12
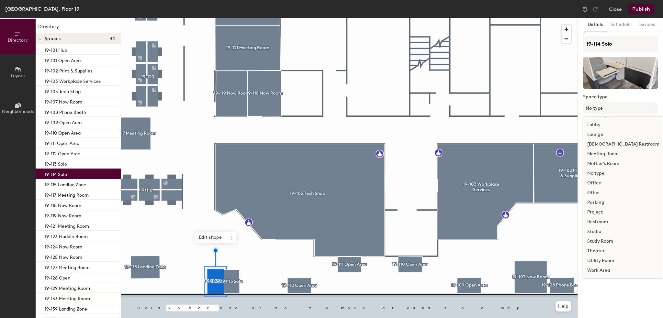
click at [604, 272] on div "Work Area" at bounding box center [624, 271] width 80 height 10
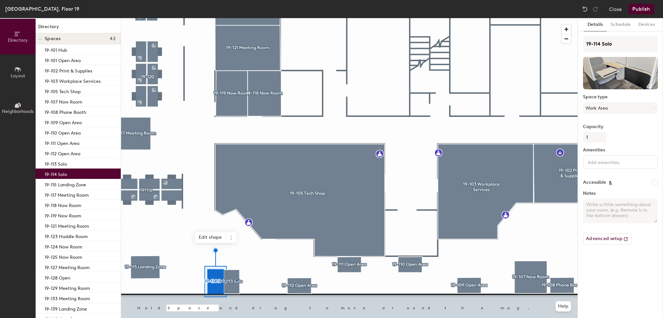
click at [236, 18] on div at bounding box center [349, 18] width 457 height 0
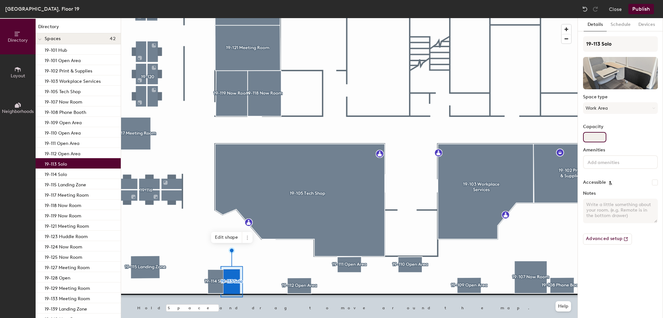
drag, startPoint x: 598, startPoint y: 138, endPoint x: 591, endPoint y: 141, distance: 7.3
click at [598, 138] on input "Capacity" at bounding box center [594, 137] width 23 height 10
type input "1"
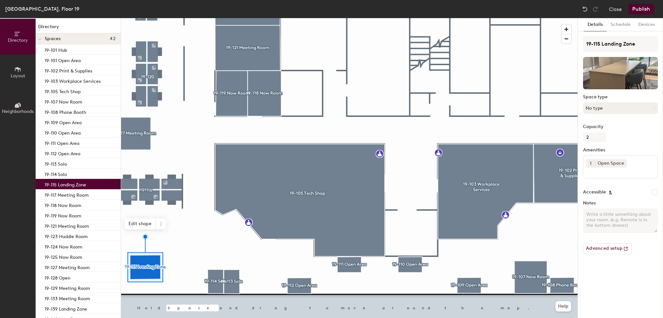
drag, startPoint x: 637, startPoint y: 99, endPoint x: 630, endPoint y: 106, distance: 9.2
click at [635, 102] on div "Space type No type" at bounding box center [620, 107] width 75 height 25
click at [630, 107] on button "No type" at bounding box center [620, 108] width 75 height 12
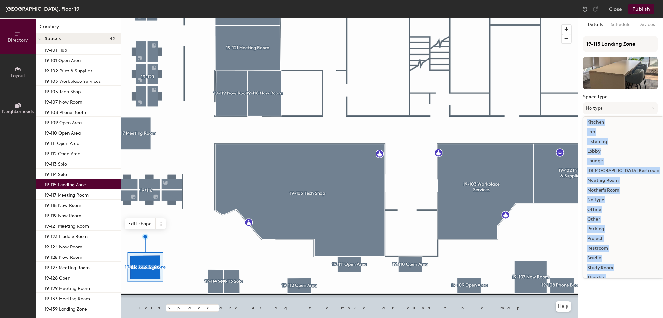
scroll to position [130, 0]
click at [596, 148] on div "Lounge" at bounding box center [624, 150] width 80 height 10
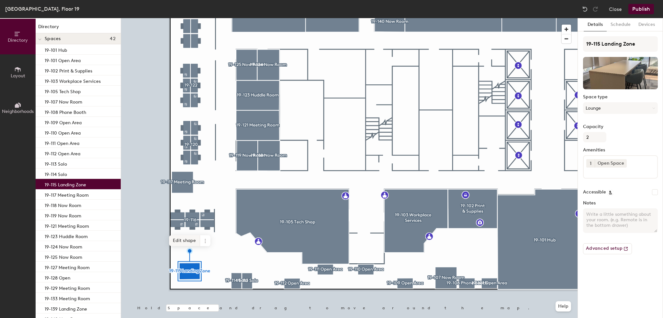
click at [180, 18] on div at bounding box center [349, 18] width 457 height 0
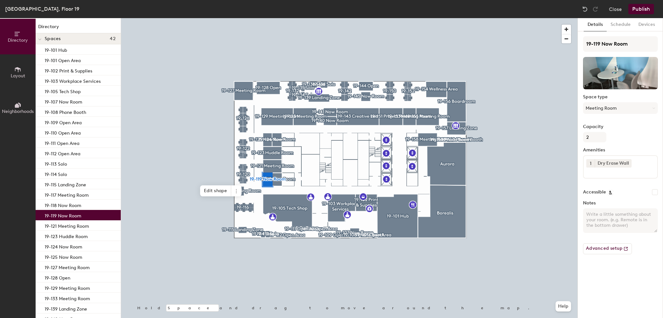
click at [645, 9] on button "Publish" at bounding box center [642, 9] width 26 height 10
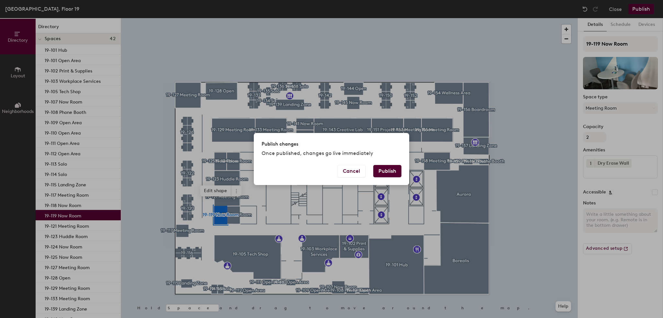
click at [385, 173] on button "Publish" at bounding box center [387, 171] width 28 height 12
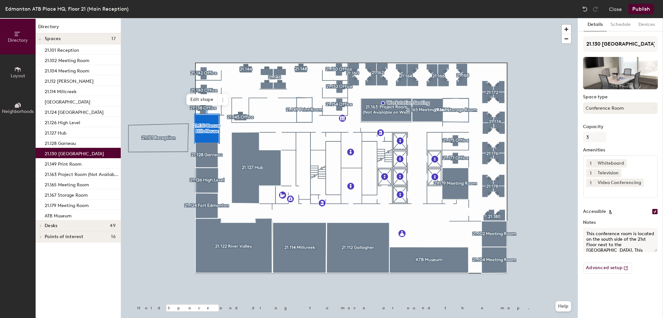
click at [618, 106] on button "Conference Room" at bounding box center [620, 108] width 75 height 12
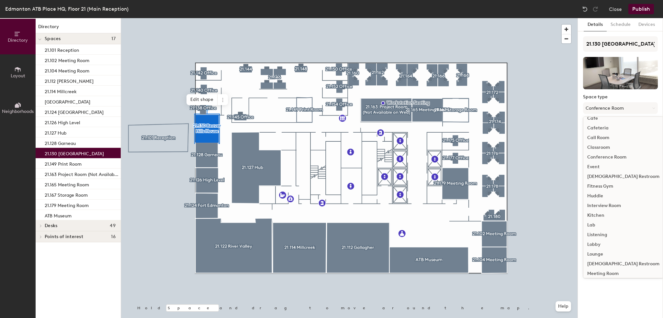
scroll to position [32, 0]
click at [598, 265] on div "Meeting Room" at bounding box center [624, 267] width 80 height 10
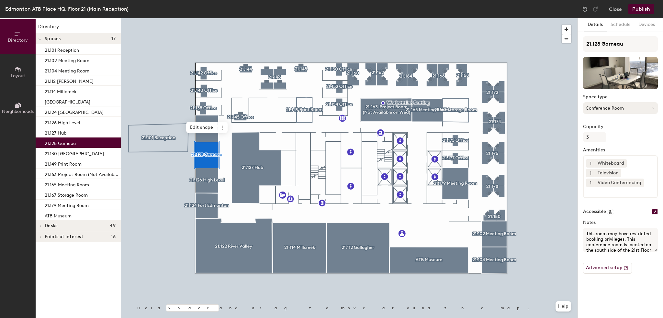
click at [613, 110] on button "Conference Room" at bounding box center [620, 108] width 75 height 12
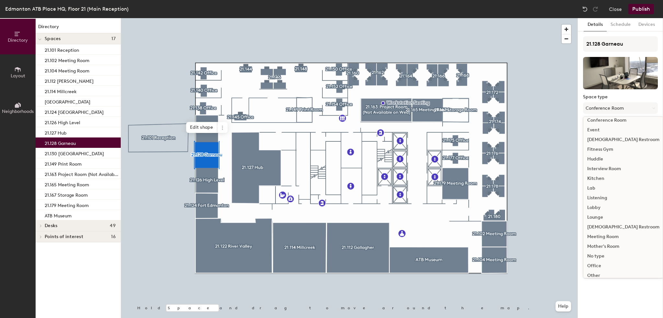
scroll to position [97, 0]
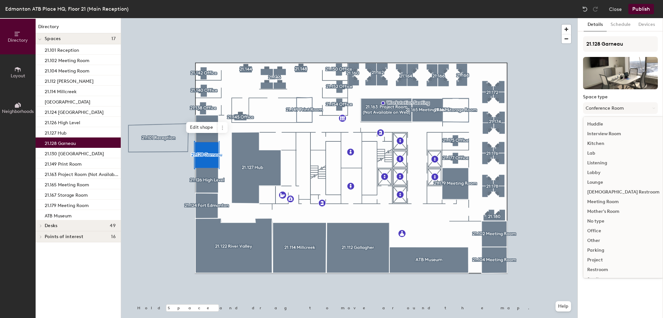
click at [608, 203] on div "Meeting Room" at bounding box center [624, 202] width 80 height 10
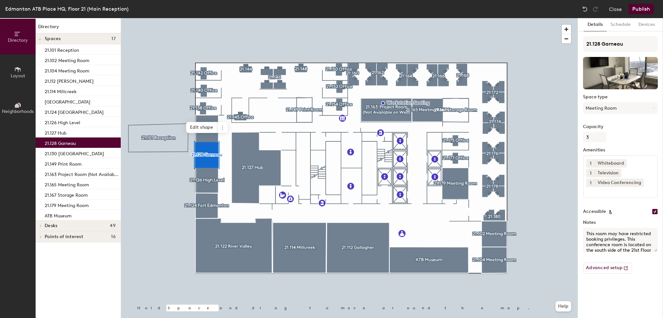
click at [212, 18] on div at bounding box center [349, 18] width 457 height 0
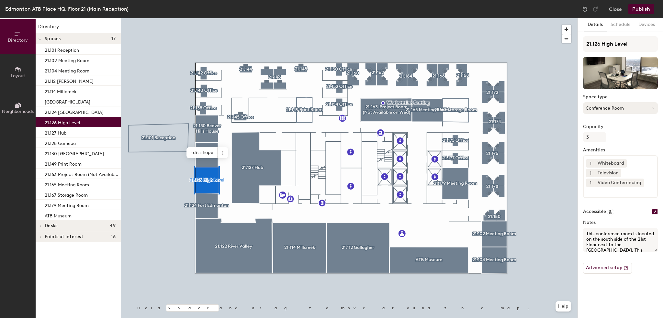
click at [617, 112] on button "Conference Room" at bounding box center [620, 108] width 75 height 12
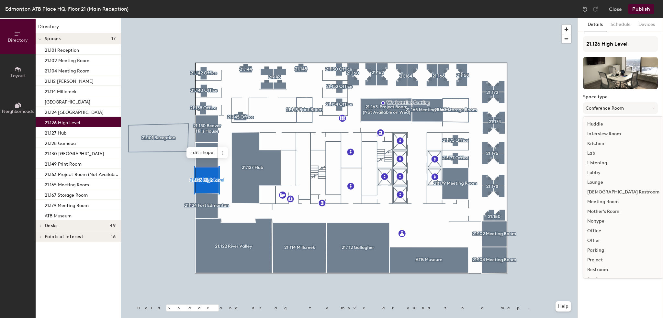
click at [605, 202] on div "Meeting Room" at bounding box center [624, 202] width 80 height 10
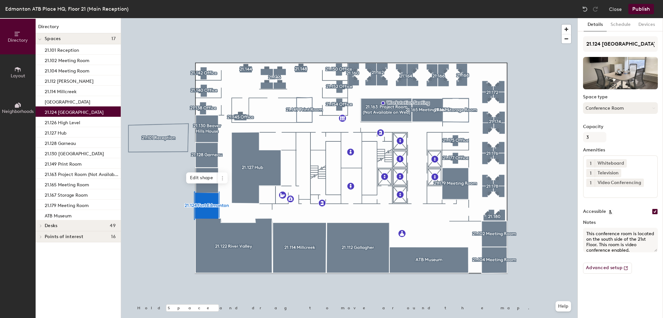
click at [604, 112] on button "Conference Room" at bounding box center [620, 108] width 75 height 12
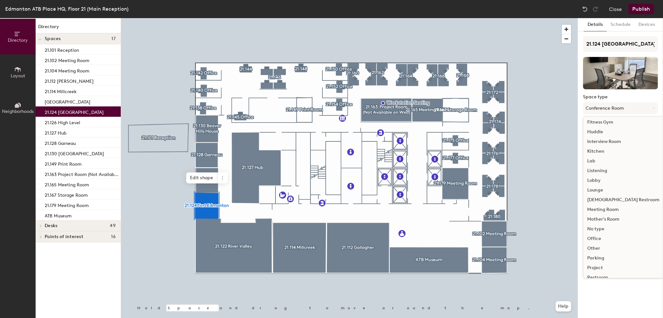
scroll to position [130, 0]
click at [601, 172] on div "Meeting Room" at bounding box center [624, 170] width 80 height 10
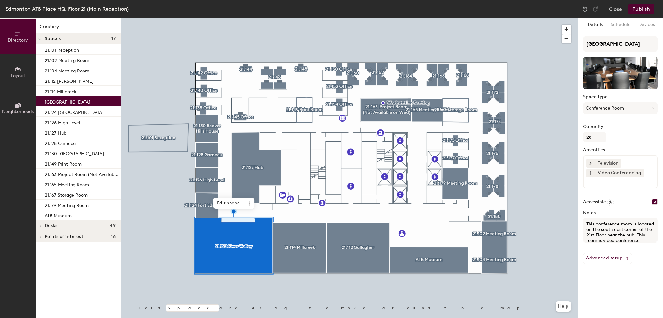
click at [301, 18] on div at bounding box center [349, 18] width 457 height 0
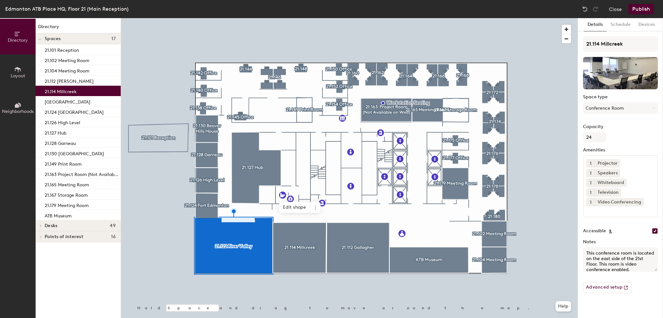
click at [352, 18] on div at bounding box center [349, 18] width 457 height 0
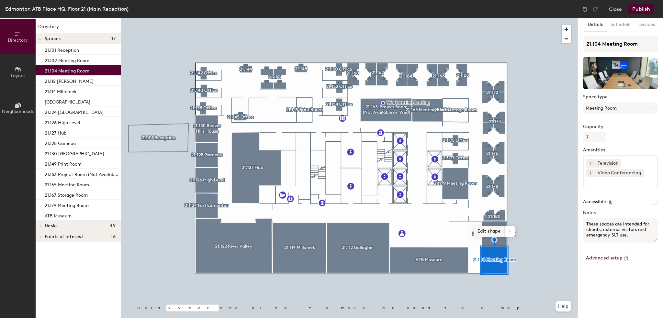
click at [487, 18] on div at bounding box center [349, 18] width 457 height 0
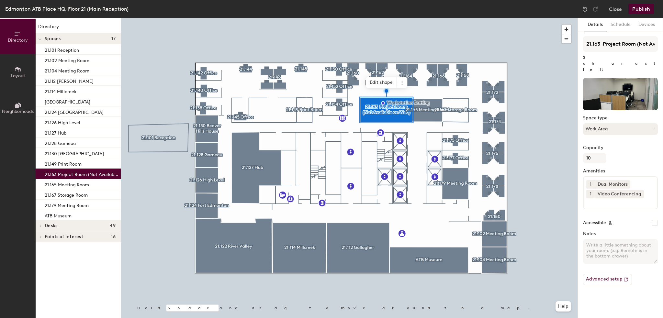
click at [584, 123] on button "Work Area" at bounding box center [620, 129] width 75 height 12
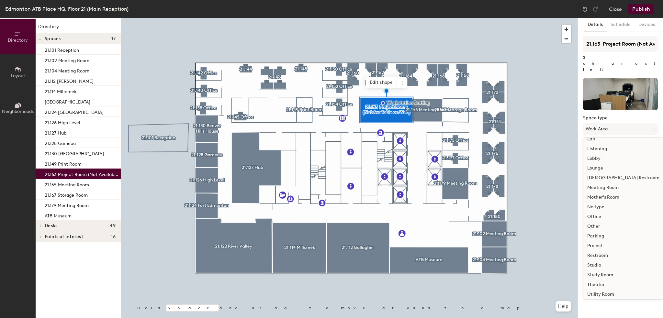
scroll to position [145, 0]
click at [596, 229] on div "Project" at bounding box center [624, 234] width 80 height 10
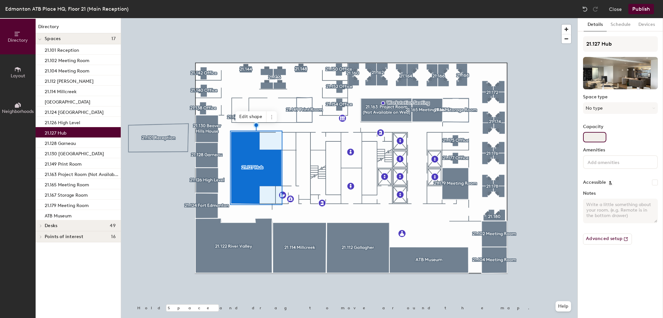
click at [599, 140] on input "Capacity" at bounding box center [594, 137] width 23 height 10
type input "10"
click at [614, 110] on button "No type" at bounding box center [620, 108] width 75 height 12
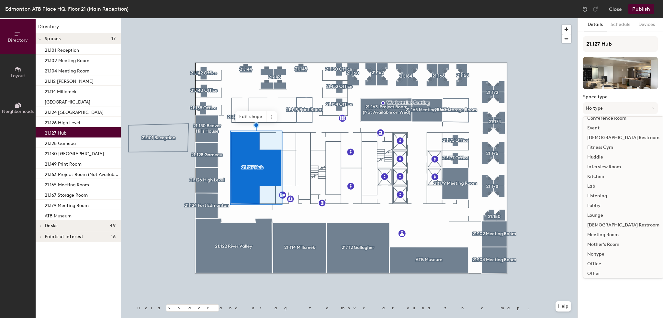
scroll to position [97, 0]
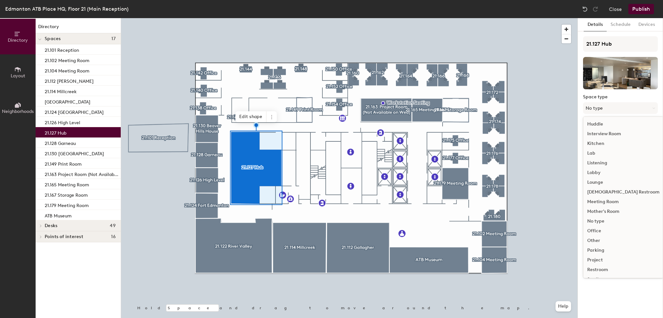
click at [596, 144] on div "Kitchen" at bounding box center [624, 144] width 80 height 10
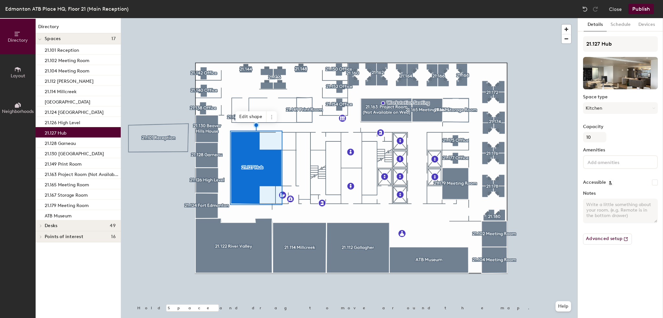
click at [641, 11] on button "Publish" at bounding box center [642, 9] width 26 height 10
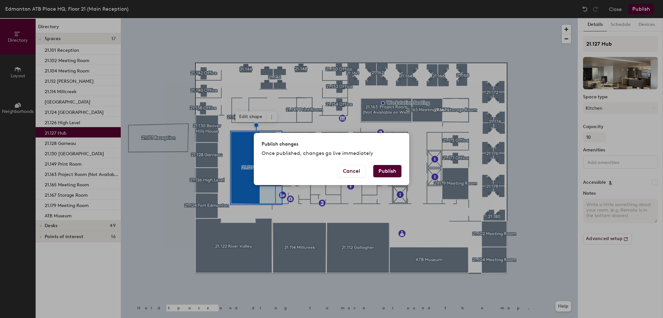
click at [393, 171] on button "Publish" at bounding box center [387, 171] width 28 height 12
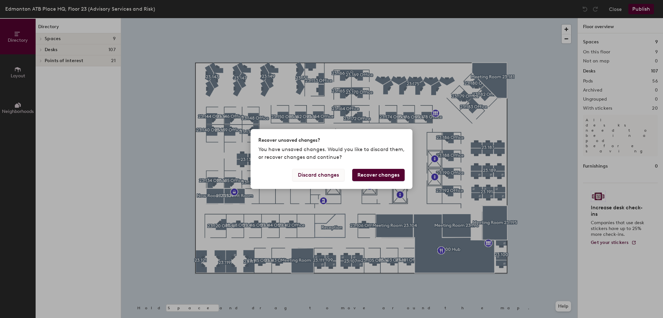
click at [304, 179] on button "Discard changes" at bounding box center [319, 175] width 52 height 12
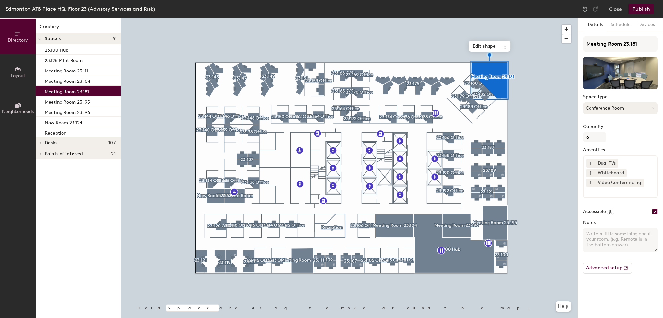
click at [637, 112] on button "Conference Room" at bounding box center [620, 108] width 75 height 12
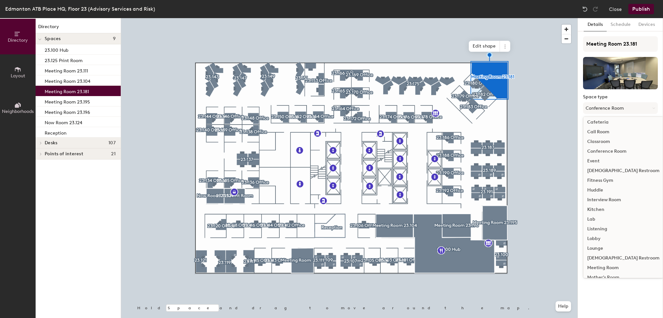
scroll to position [65, 0]
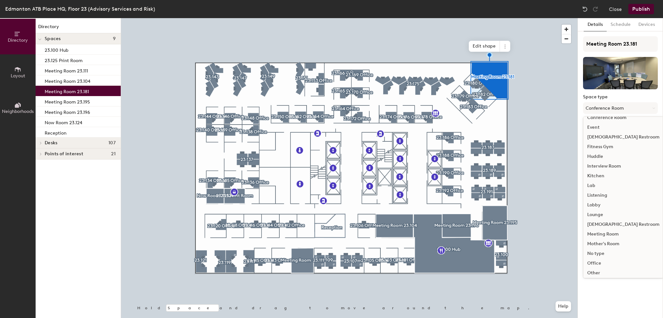
click at [597, 235] on div "Meeting Room" at bounding box center [624, 235] width 80 height 10
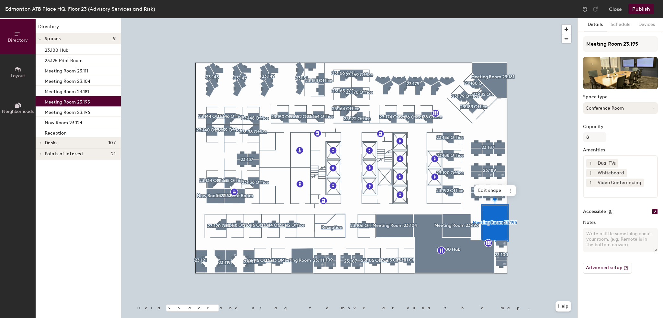
click at [598, 110] on button "Conference Room" at bounding box center [620, 108] width 75 height 12
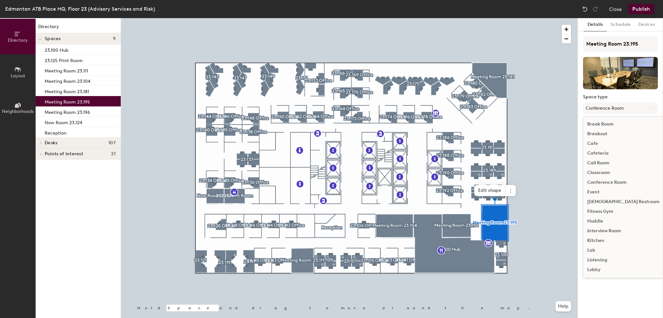
scroll to position [97, 0]
click at [609, 202] on div "Meeting Room" at bounding box center [624, 202] width 80 height 10
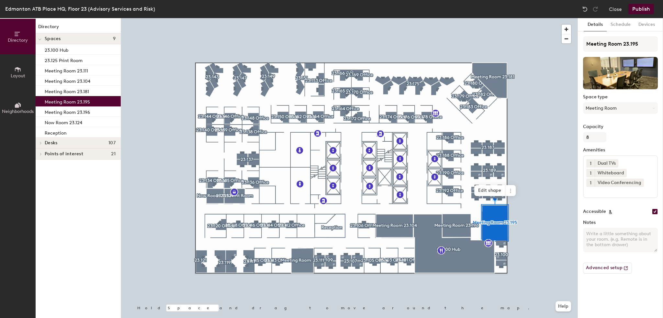
click at [461, 18] on div at bounding box center [349, 18] width 457 height 0
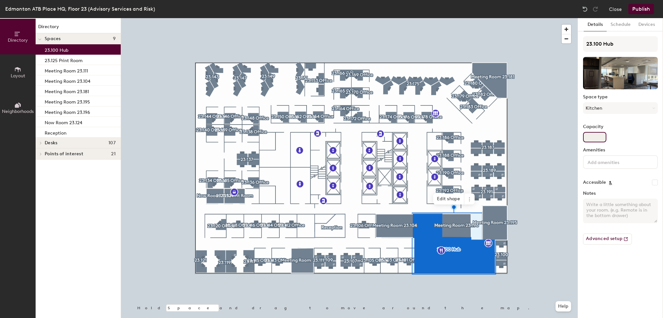
click at [594, 140] on input "Capacity" at bounding box center [594, 137] width 23 height 10
type input "10"
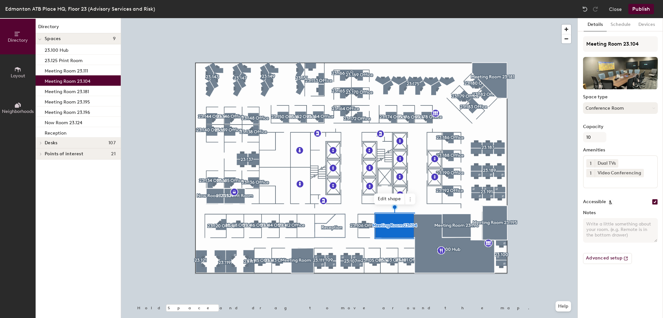
click at [613, 106] on button "Conference Room" at bounding box center [620, 108] width 75 height 12
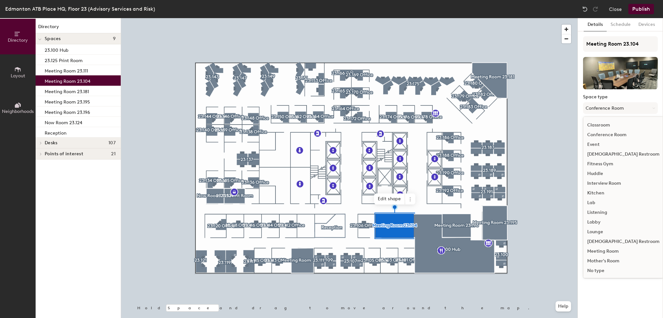
scroll to position [65, 0]
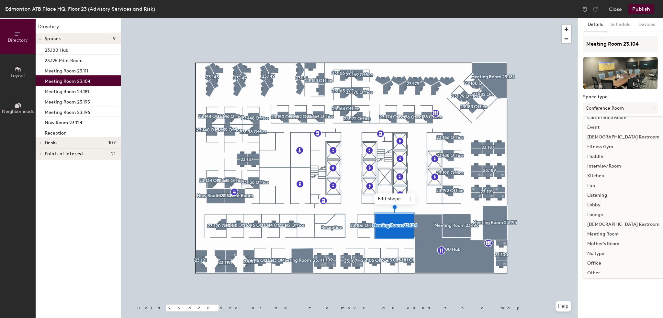
click at [607, 232] on div "Meeting Room" at bounding box center [624, 235] width 80 height 10
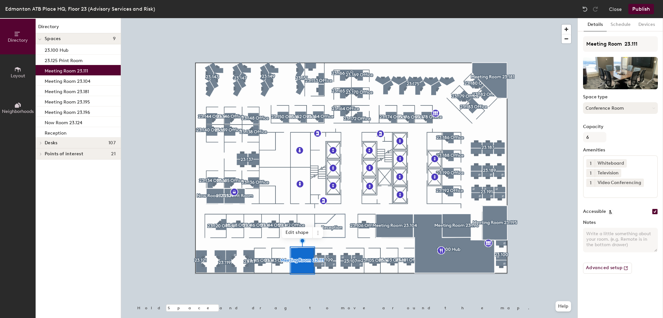
click at [613, 111] on button "Conference Room" at bounding box center [620, 108] width 75 height 12
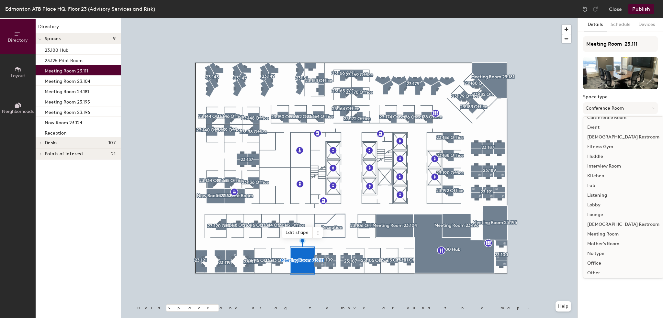
click at [609, 233] on div "Meeting Room" at bounding box center [624, 235] width 80 height 10
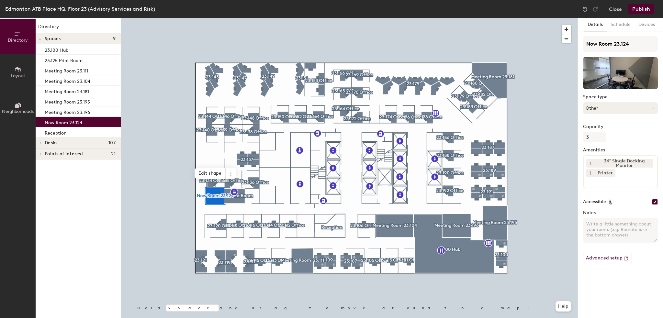
click at [632, 110] on button "Other" at bounding box center [620, 108] width 75 height 12
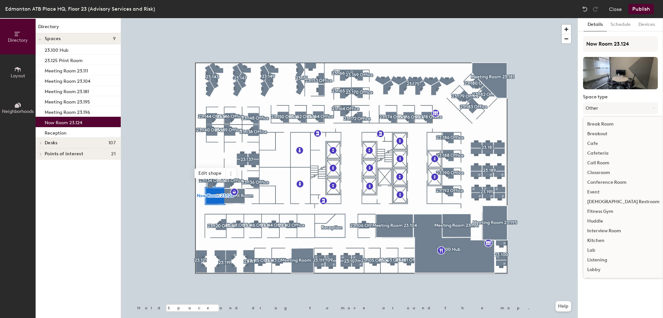
click at [603, 219] on div "Huddle" at bounding box center [624, 222] width 80 height 10
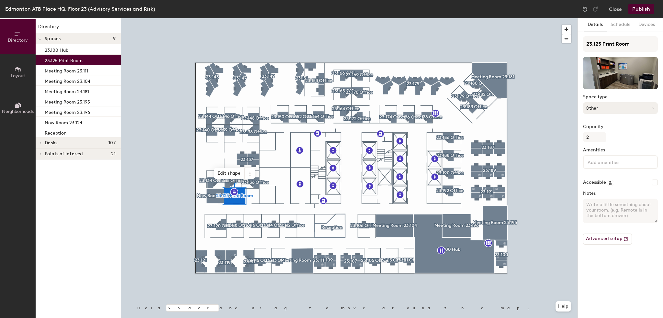
click at [601, 105] on button "Other" at bounding box center [620, 108] width 75 height 12
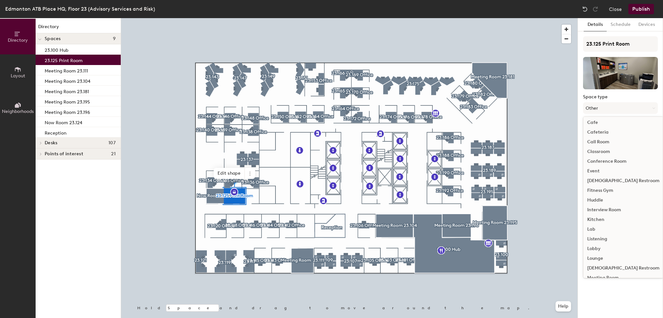
scroll to position [32, 0]
click at [591, 268] on div "Meeting Room" at bounding box center [624, 267] width 80 height 10
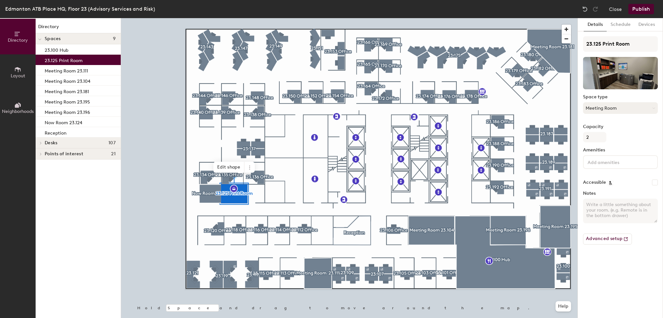
click at [623, 109] on button "Meeting Room" at bounding box center [620, 108] width 75 height 12
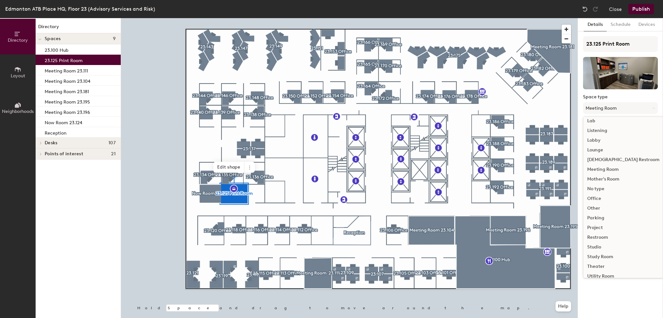
scroll to position [145, 0]
click at [598, 194] on div "Other" at bounding box center [624, 193] width 80 height 10
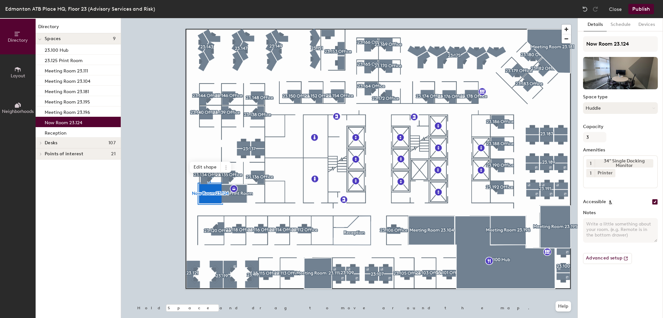
click at [615, 111] on button "Huddle" at bounding box center [620, 108] width 75 height 12
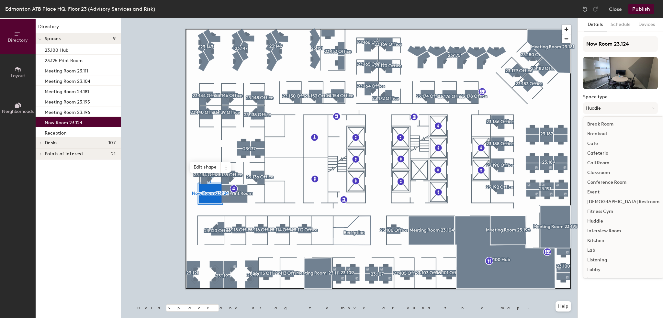
scroll to position [97, 0]
click at [604, 202] on div "Meeting Room" at bounding box center [624, 202] width 80 height 10
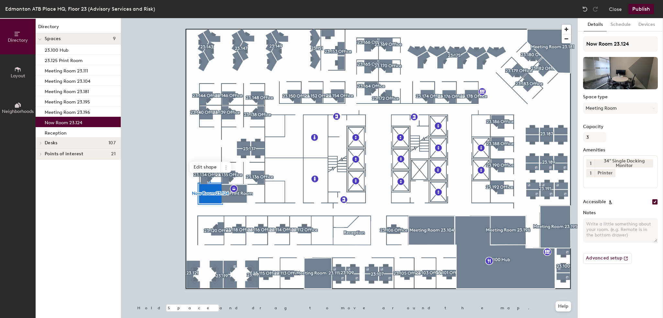
click at [649, 11] on button "Publish" at bounding box center [642, 9] width 26 height 10
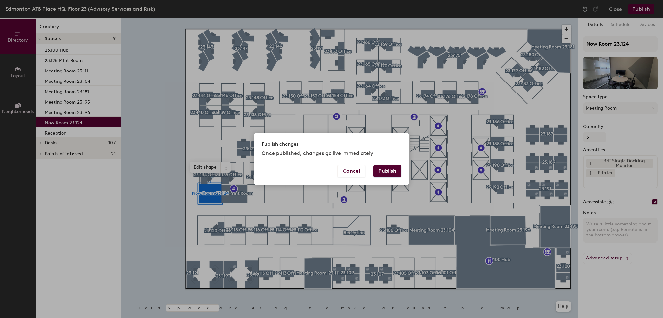
click at [402, 172] on div "Cancel Publish" at bounding box center [331, 175] width 155 height 20
click at [398, 175] on button "Publish" at bounding box center [387, 171] width 28 height 12
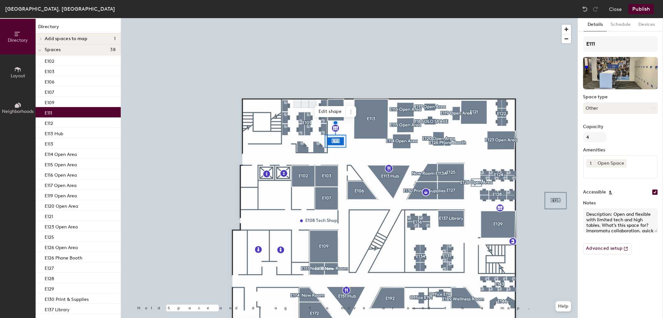
click at [604, 109] on button "Other" at bounding box center [620, 108] width 75 height 12
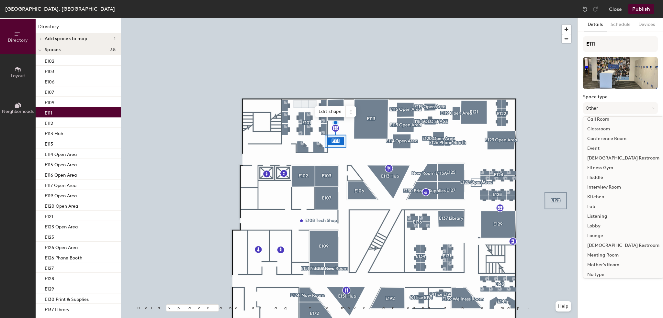
scroll to position [97, 0]
click at [599, 183] on div "Lounge" at bounding box center [624, 183] width 80 height 10
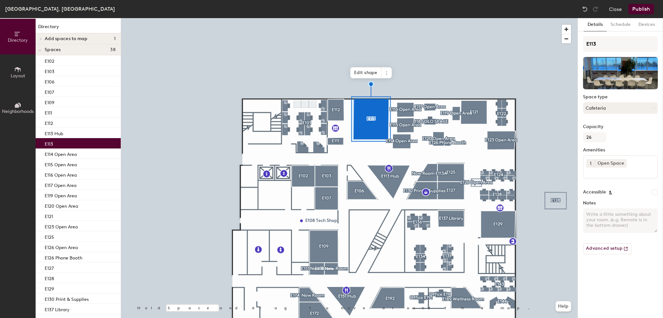
click at [619, 110] on button "Cafeteria" at bounding box center [620, 108] width 75 height 12
click at [615, 110] on button "Cafeteria" at bounding box center [620, 108] width 75 height 12
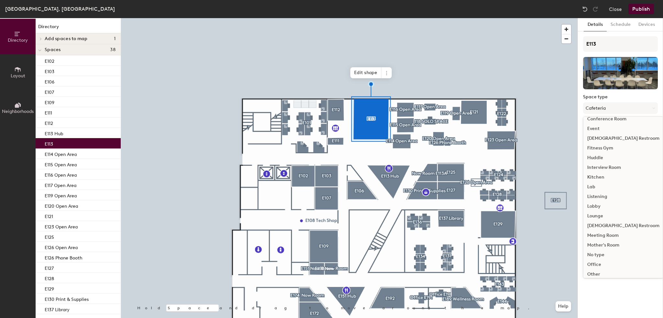
scroll to position [65, 0]
click at [600, 214] on div "Lounge" at bounding box center [624, 215] width 80 height 10
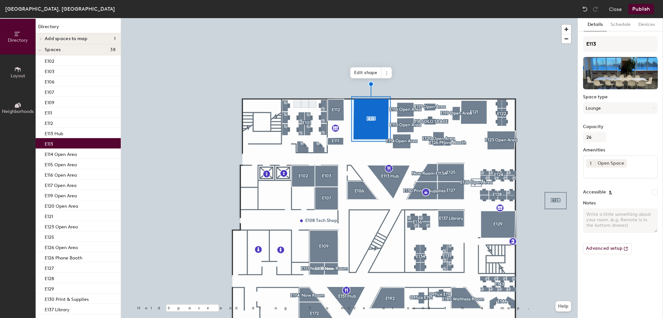
click at [412, 18] on div at bounding box center [349, 18] width 457 height 0
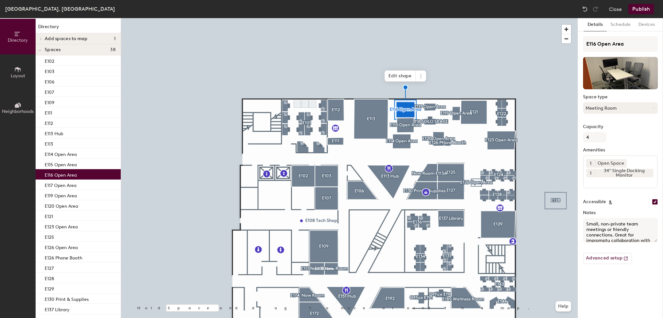
click at [608, 104] on button "Meeting Room" at bounding box center [620, 108] width 75 height 12
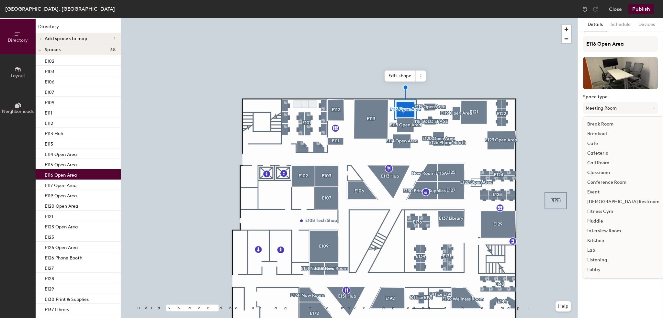
click at [593, 221] on div "Huddle" at bounding box center [624, 222] width 80 height 10
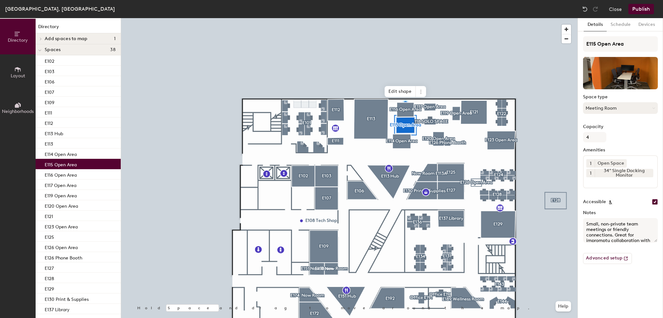
click at [601, 109] on button "Meeting Room" at bounding box center [620, 108] width 75 height 12
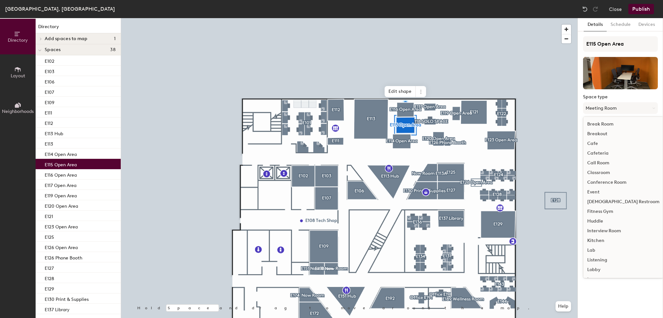
click at [600, 223] on div "Huddle" at bounding box center [624, 222] width 80 height 10
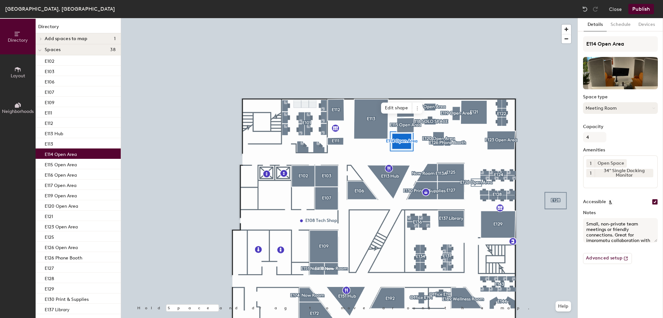
click at [596, 109] on button "Meeting Room" at bounding box center [620, 108] width 75 height 12
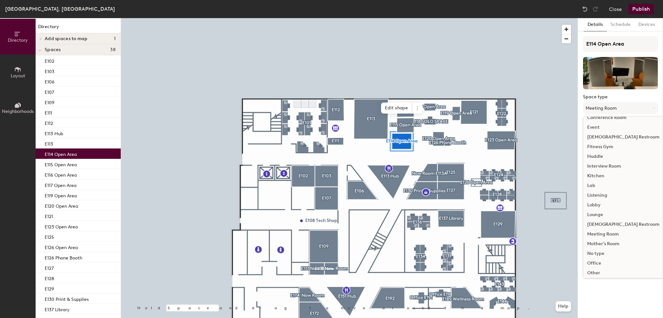
click at [596, 154] on div "Huddle" at bounding box center [624, 157] width 80 height 10
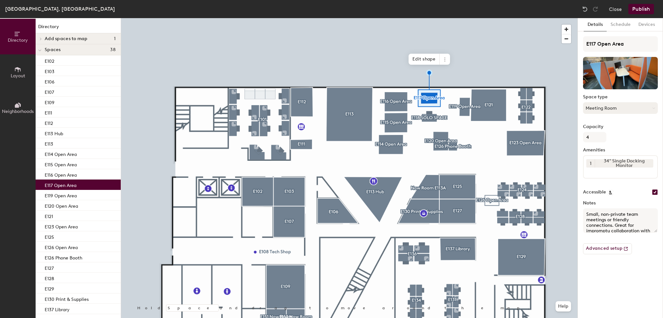
drag, startPoint x: 606, startPoint y: 103, endPoint x: 607, endPoint y: 111, distance: 7.9
click at [606, 103] on button "Meeting Room" at bounding box center [620, 108] width 75 height 12
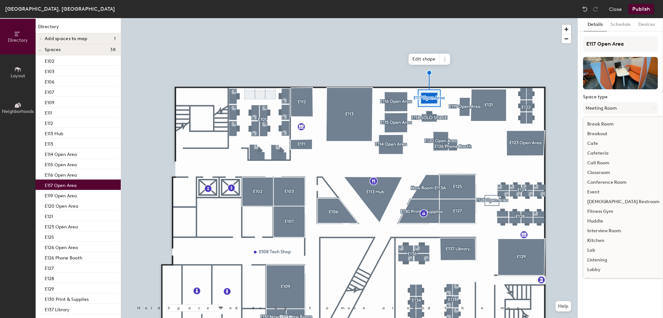
click at [598, 219] on div "Huddle" at bounding box center [624, 222] width 80 height 10
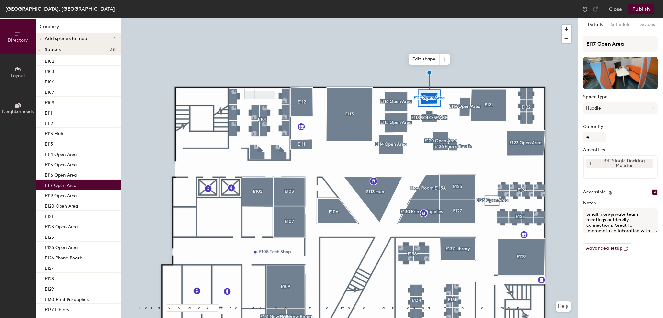
click at [439, 18] on div at bounding box center [349, 18] width 457 height 0
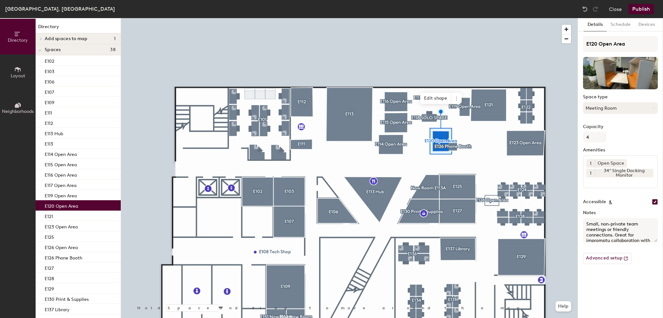
click at [604, 109] on button "Meeting Room" at bounding box center [620, 108] width 75 height 12
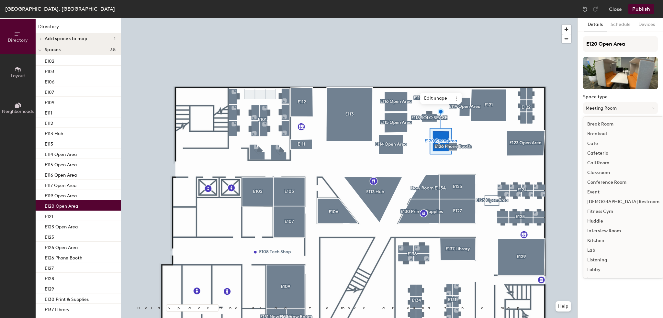
click at [595, 223] on div "Huddle" at bounding box center [624, 222] width 80 height 10
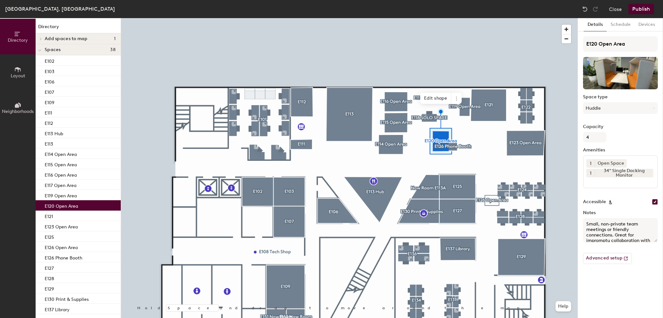
click at [496, 18] on div at bounding box center [349, 18] width 457 height 0
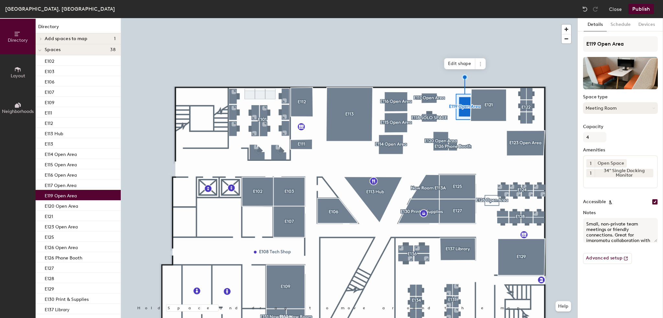
click at [611, 109] on button "Meeting Room" at bounding box center [620, 108] width 75 height 12
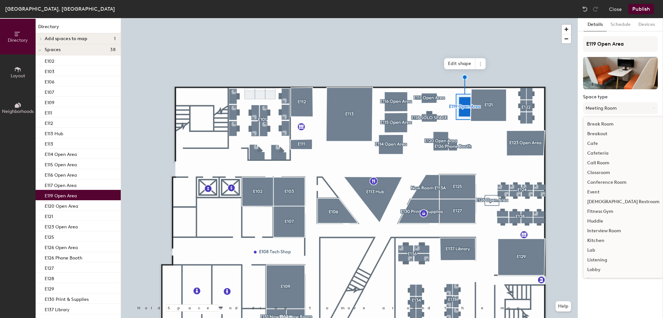
drag, startPoint x: 597, startPoint y: 222, endPoint x: 595, endPoint y: 218, distance: 5.2
click at [598, 222] on div "Huddle" at bounding box center [624, 222] width 80 height 10
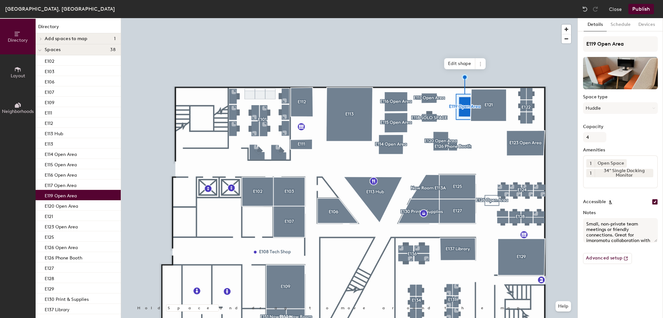
click at [530, 18] on div at bounding box center [349, 18] width 457 height 0
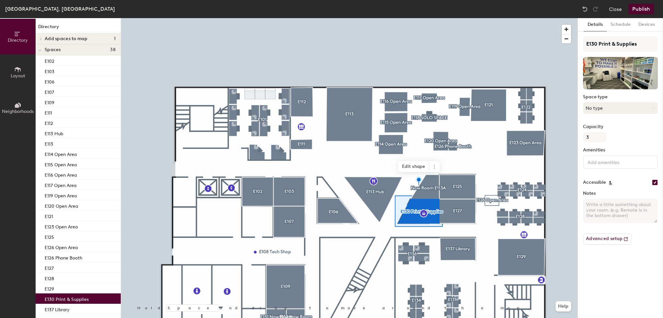
click at [598, 104] on button "No type" at bounding box center [620, 108] width 75 height 12
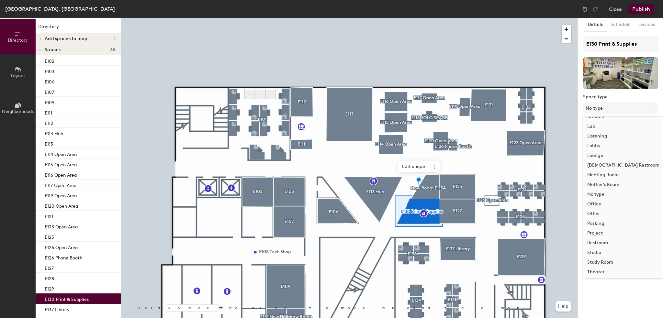
scroll to position [145, 0]
click at [604, 192] on div "Other" at bounding box center [624, 193] width 80 height 10
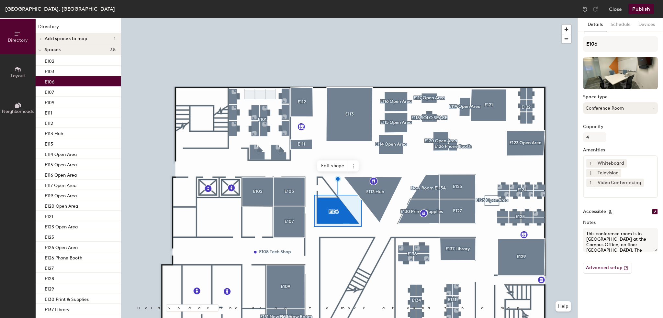
click at [597, 113] on button "Conference Room" at bounding box center [620, 108] width 75 height 12
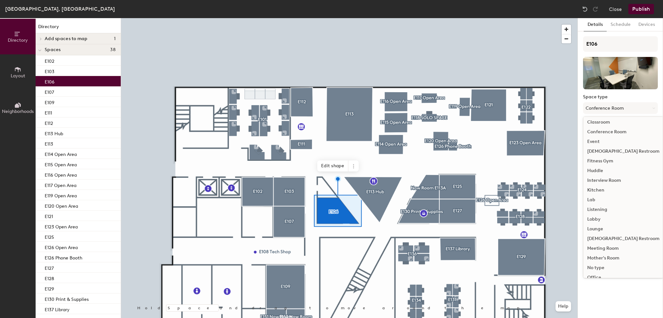
scroll to position [97, 0]
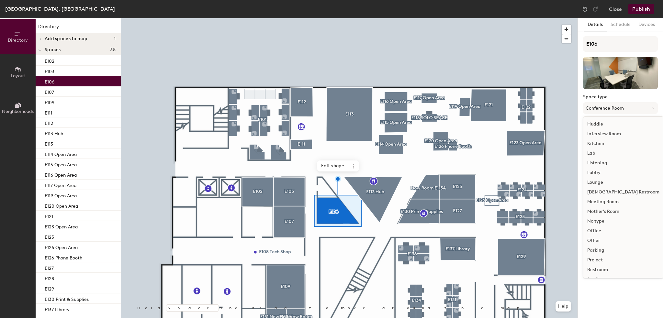
click at [603, 202] on div "Meeting Room" at bounding box center [624, 202] width 80 height 10
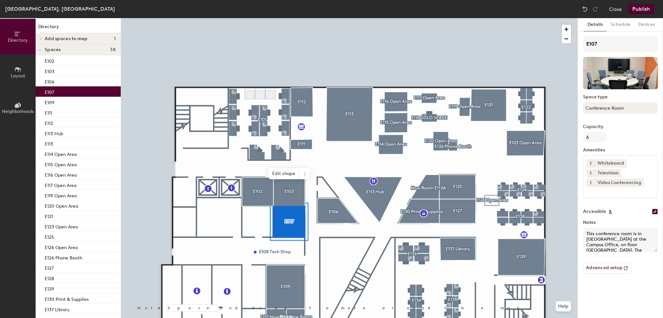
click at [619, 109] on button "Conference Room" at bounding box center [620, 108] width 75 height 12
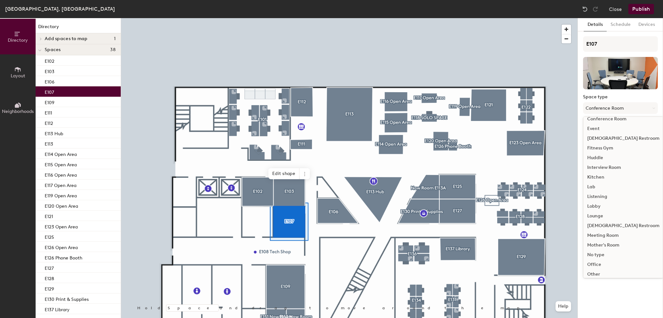
scroll to position [65, 0]
click at [601, 234] on div "Meeting Room" at bounding box center [624, 235] width 80 height 10
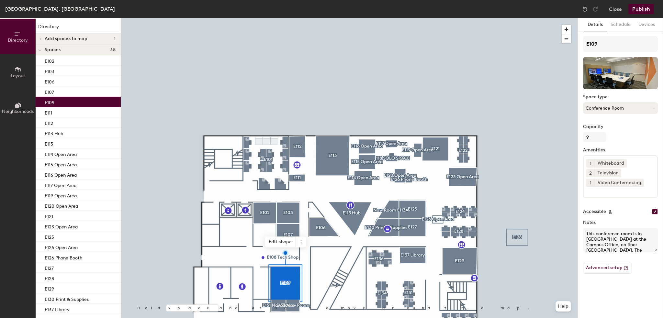
click at [618, 105] on button "Conference Room" at bounding box center [620, 108] width 75 height 12
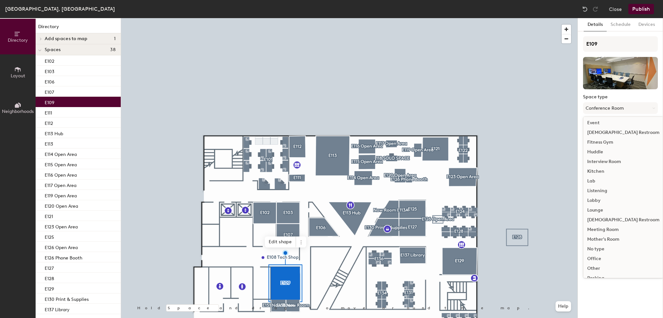
scroll to position [97, 0]
click at [603, 201] on div "Meeting Room" at bounding box center [624, 202] width 80 height 10
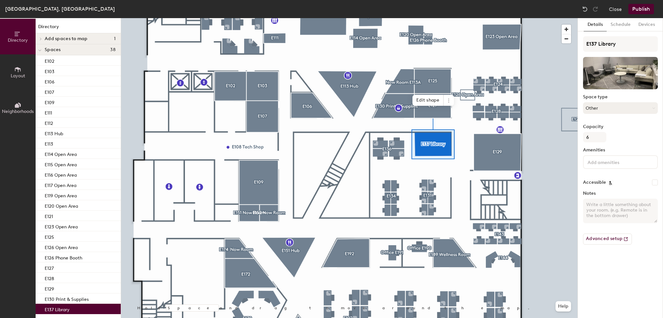
click at [620, 106] on button "Other" at bounding box center [620, 108] width 75 height 12
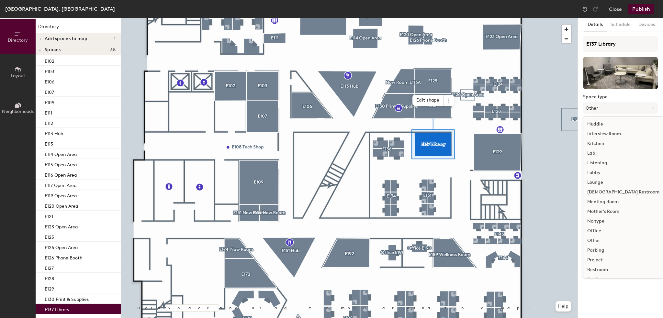
click at [599, 182] on div "Lounge" at bounding box center [624, 183] width 80 height 10
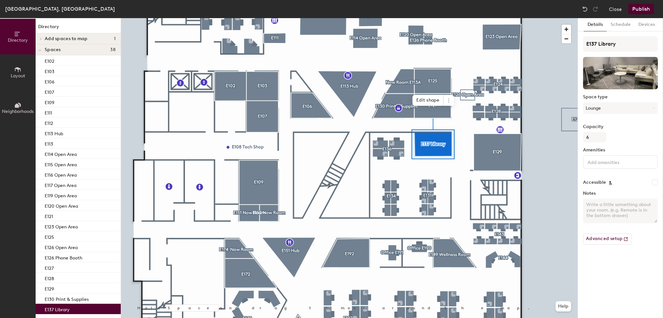
click at [501, 18] on div at bounding box center [349, 18] width 457 height 0
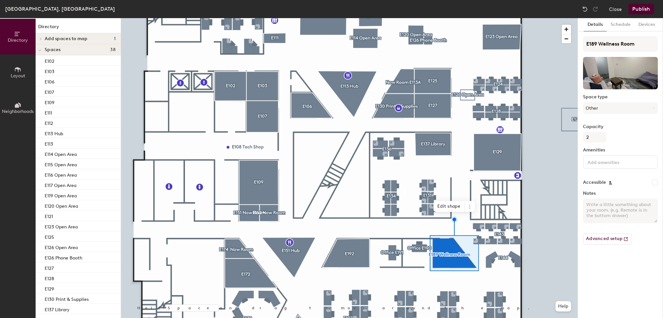
click at [346, 18] on div at bounding box center [349, 18] width 457 height 0
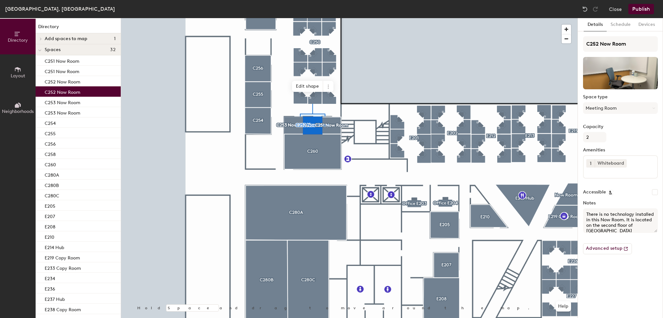
click at [291, 18] on div at bounding box center [349, 18] width 457 height 0
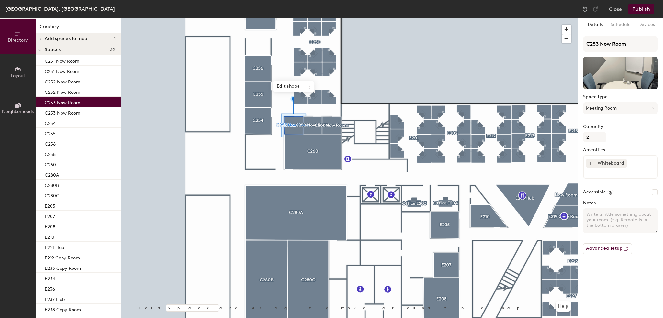
click at [291, 18] on div at bounding box center [349, 18] width 457 height 0
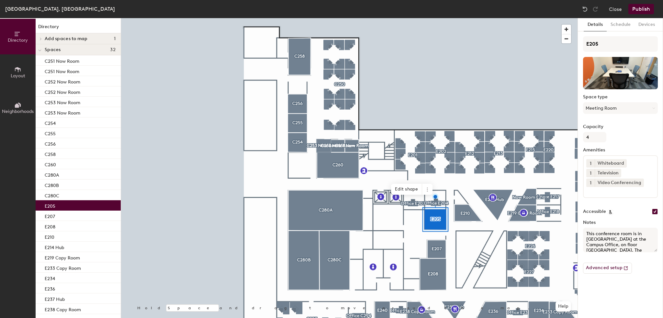
click at [438, 18] on div at bounding box center [349, 18] width 457 height 0
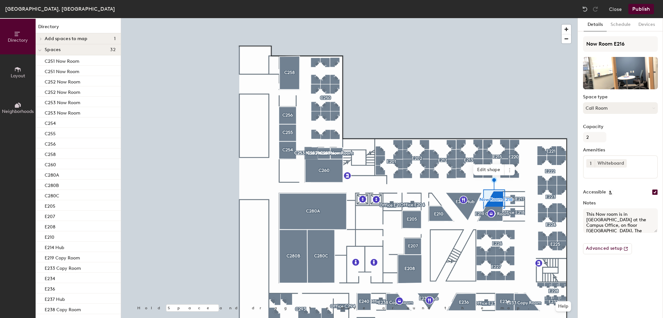
click at [621, 102] on button "Call Room" at bounding box center [620, 108] width 75 height 12
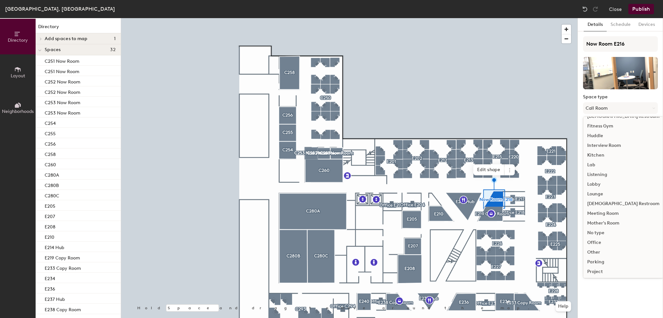
scroll to position [130, 0]
drag, startPoint x: 601, startPoint y: 168, endPoint x: 587, endPoint y: 178, distance: 17.2
click at [601, 168] on div "Meeting Room" at bounding box center [624, 170] width 80 height 10
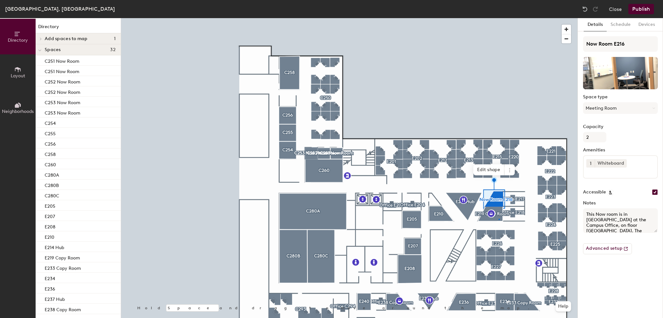
click at [499, 18] on div at bounding box center [349, 18] width 457 height 0
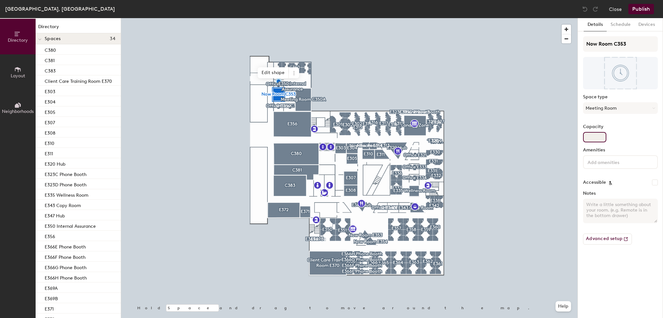
click at [591, 138] on input "Capacity" at bounding box center [594, 137] width 23 height 10
type input "1"
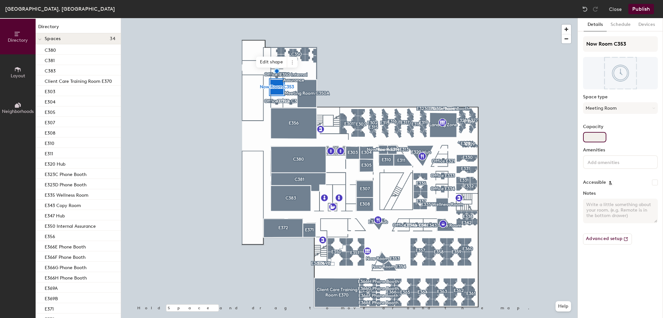
type input "1"
type input "2"
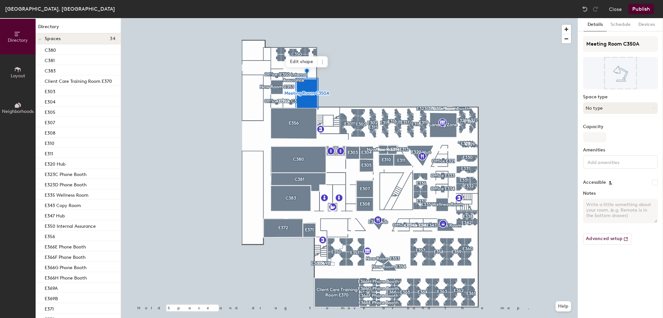
click at [601, 107] on button "No type" at bounding box center [620, 108] width 75 height 12
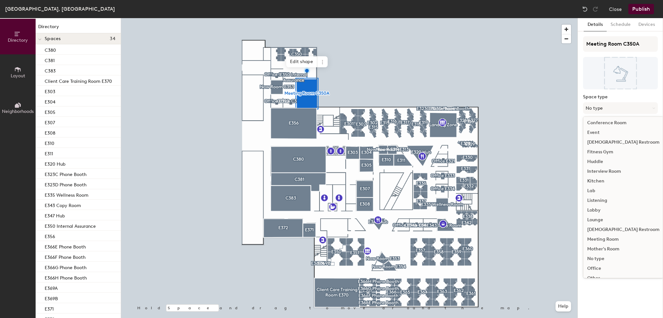
scroll to position [97, 0]
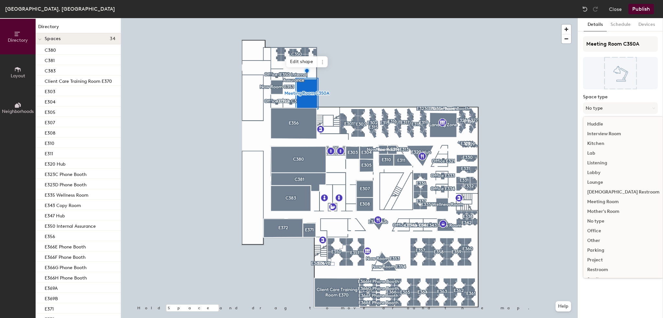
click at [601, 202] on div "Meeting Room" at bounding box center [624, 202] width 80 height 10
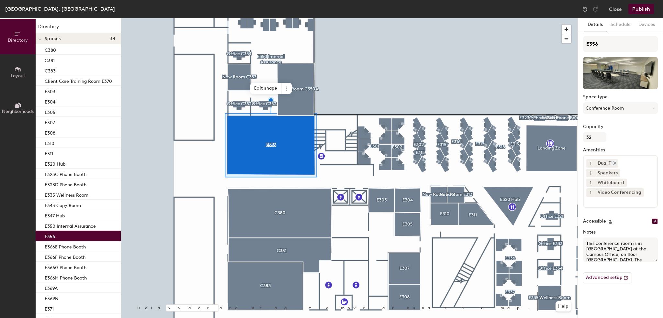
click at [254, 18] on div at bounding box center [349, 18] width 457 height 0
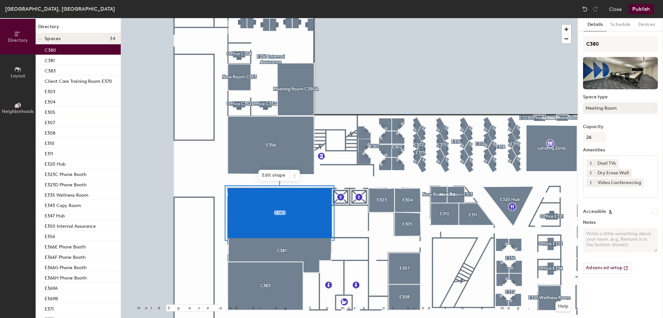
click at [610, 107] on button "Meeting Room" at bounding box center [620, 108] width 75 height 12
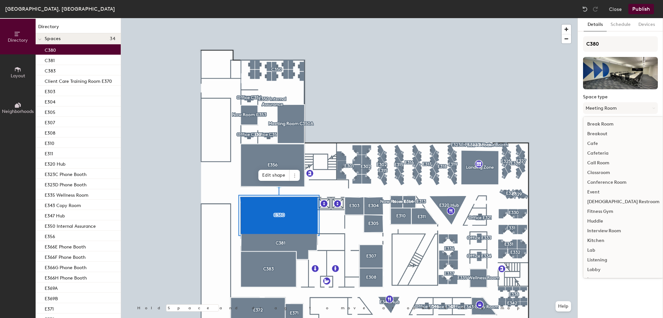
click at [609, 183] on div "Conference Room" at bounding box center [624, 183] width 80 height 10
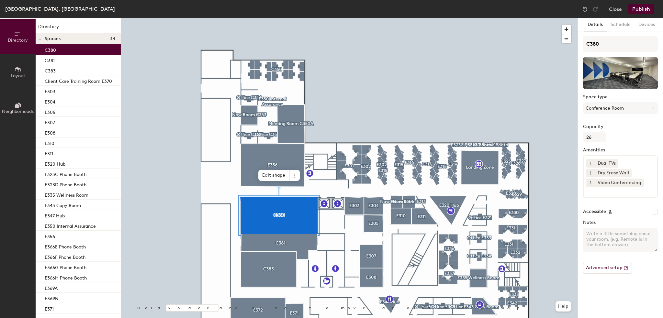
click at [299, 18] on div at bounding box center [349, 18] width 457 height 0
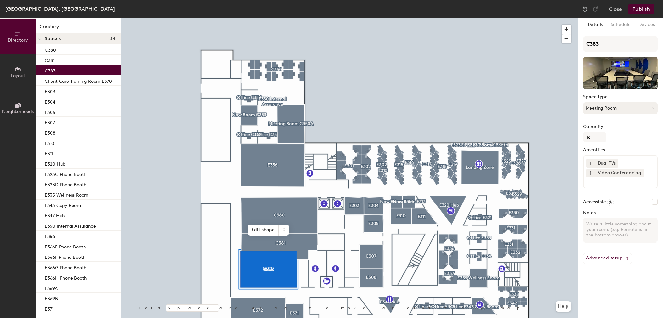
click at [600, 109] on button "Meeting Room" at bounding box center [620, 108] width 75 height 12
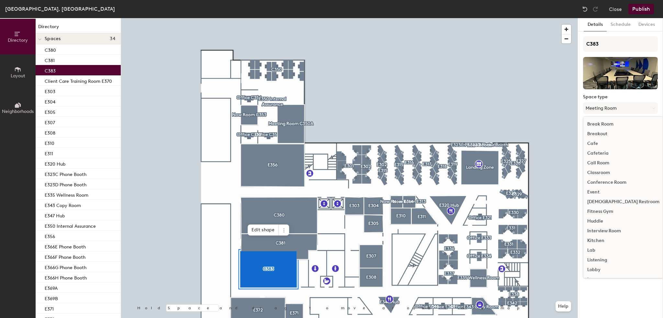
click at [601, 180] on div "Conference Room" at bounding box center [624, 183] width 80 height 10
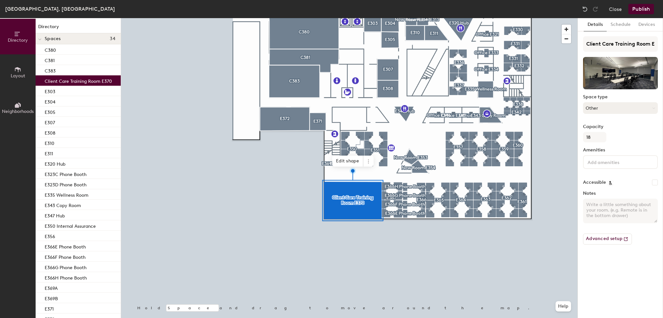
click at [623, 113] on button "Other" at bounding box center [620, 108] width 75 height 12
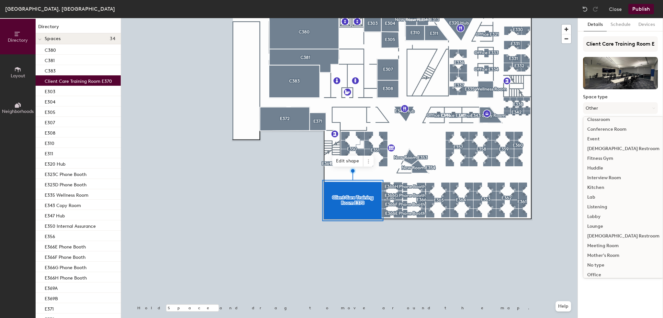
scroll to position [130, 0]
click at [594, 227] on div "Project" at bounding box center [624, 228] width 80 height 10
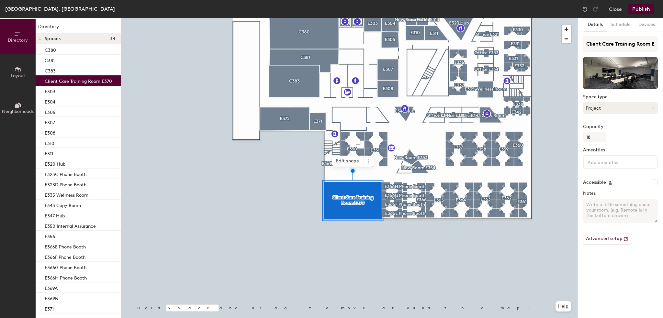
click at [618, 109] on button "Project" at bounding box center [620, 108] width 75 height 12
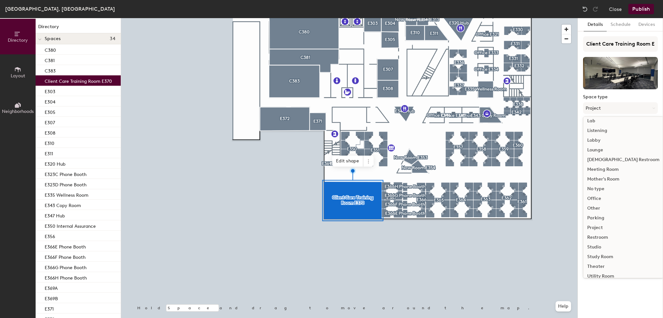
click at [595, 205] on div "Other" at bounding box center [624, 209] width 80 height 10
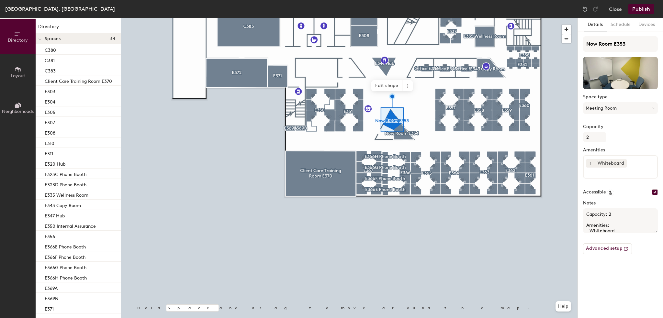
click at [492, 18] on div at bounding box center [349, 18] width 457 height 0
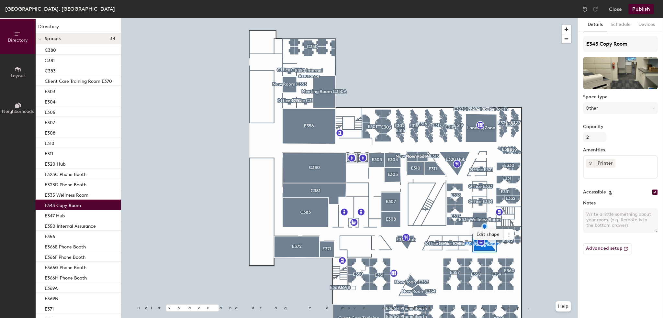
click at [478, 18] on div at bounding box center [349, 18] width 457 height 0
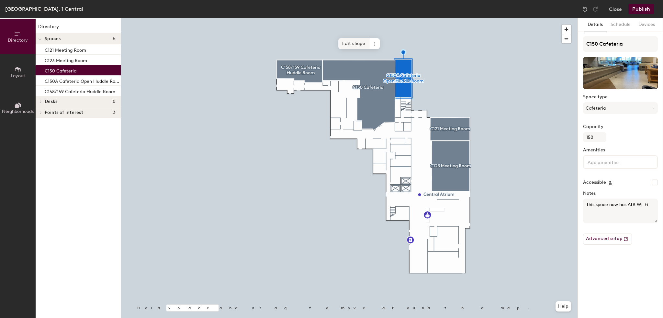
click at [402, 18] on div at bounding box center [349, 18] width 457 height 0
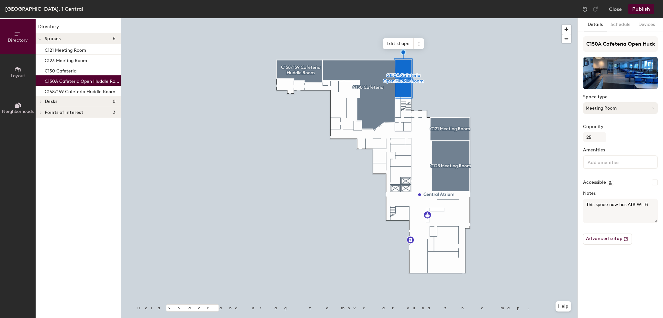
click at [623, 109] on button "Meeting Room" at bounding box center [620, 108] width 75 height 12
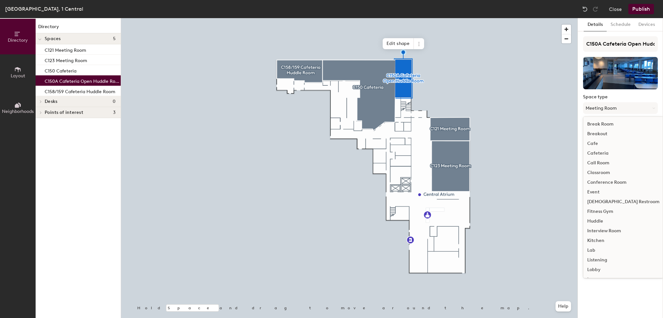
click at [595, 219] on div "Huddle" at bounding box center [624, 222] width 80 height 10
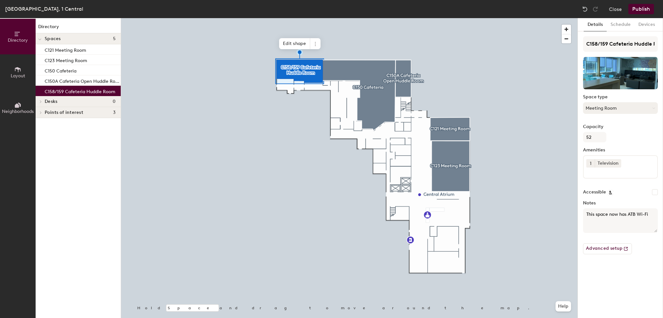
click at [621, 102] on button "Meeting Room" at bounding box center [620, 108] width 75 height 12
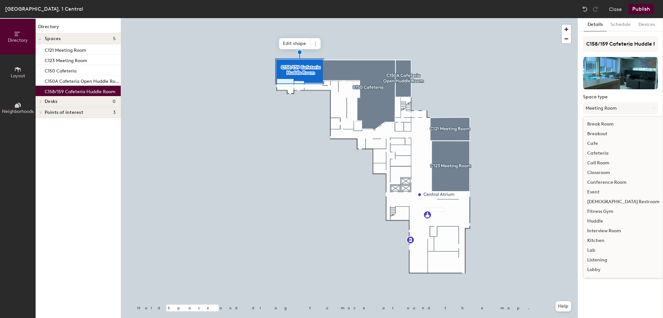
click at [593, 221] on div "Huddle" at bounding box center [624, 222] width 80 height 10
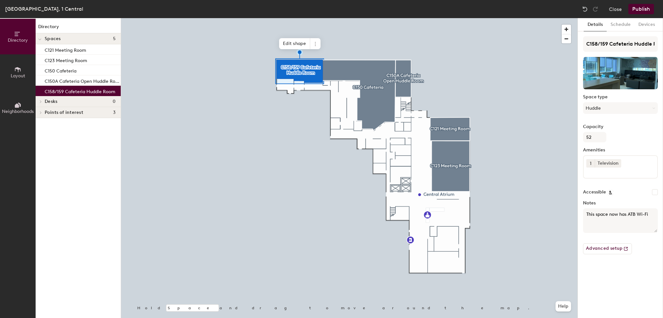
click at [540, 18] on div at bounding box center [349, 18] width 457 height 0
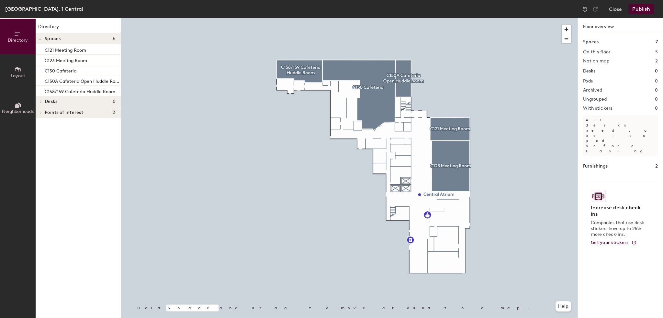
click at [644, 10] on button "Publish" at bounding box center [642, 9] width 26 height 10
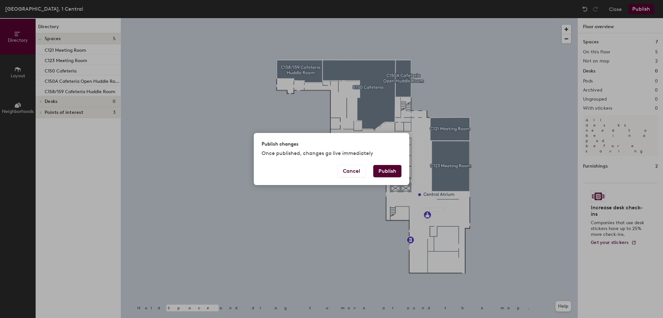
click at [387, 168] on button "Publish" at bounding box center [387, 171] width 28 height 12
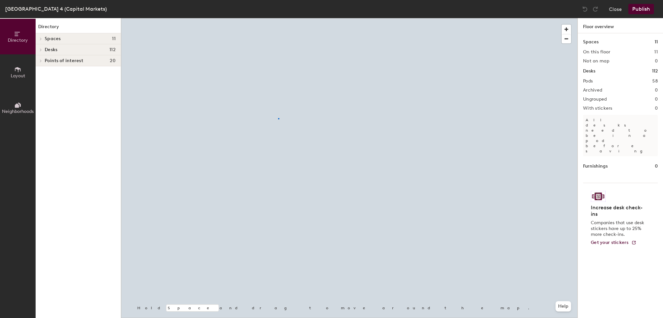
click at [279, 18] on div at bounding box center [349, 18] width 457 height 0
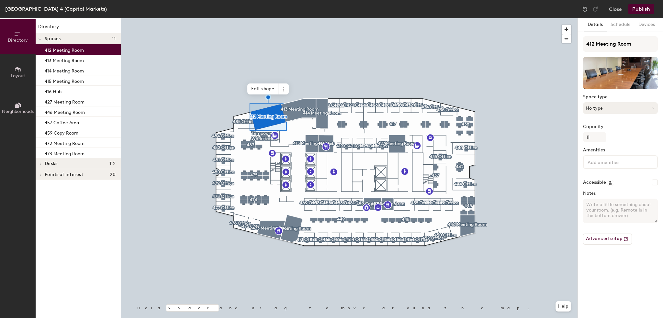
drag, startPoint x: 640, startPoint y: 106, endPoint x: 631, endPoint y: 111, distance: 10.9
click at [640, 106] on button "No type" at bounding box center [620, 108] width 75 height 12
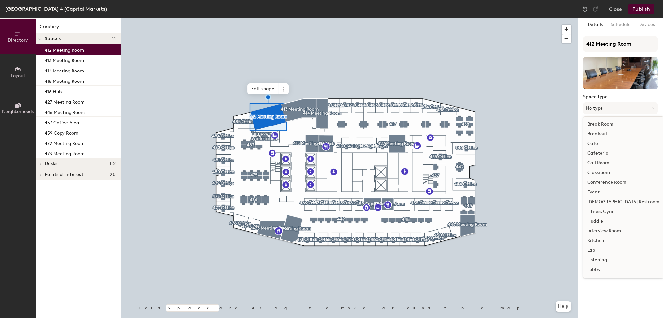
click at [614, 182] on div "Conference Room" at bounding box center [624, 183] width 80 height 10
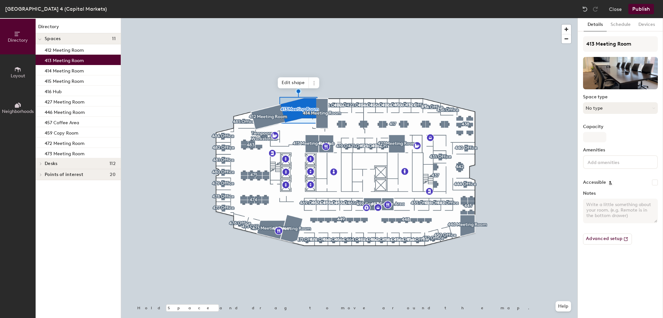
click at [616, 107] on button "No type" at bounding box center [620, 108] width 75 height 12
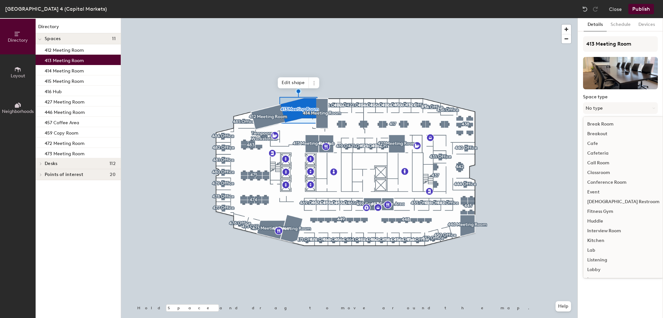
click at [607, 184] on div "Conference Room" at bounding box center [624, 183] width 80 height 10
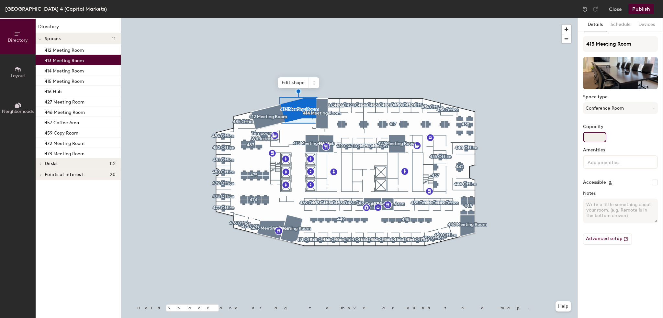
click at [600, 137] on input "Capacity" at bounding box center [594, 137] width 23 height 10
type input "10"
click at [538, 18] on div at bounding box center [349, 18] width 457 height 0
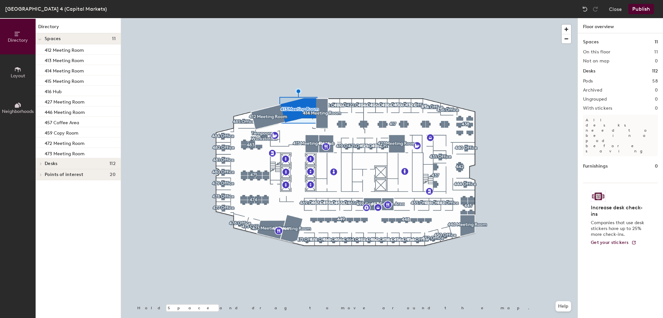
click at [272, 18] on div at bounding box center [349, 18] width 457 height 0
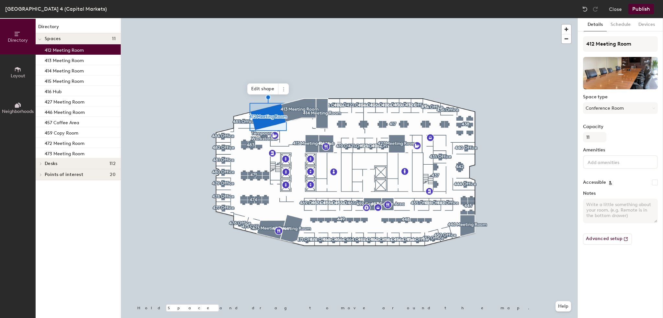
click at [641, 168] on div "Amenities" at bounding box center [620, 161] width 75 height 27
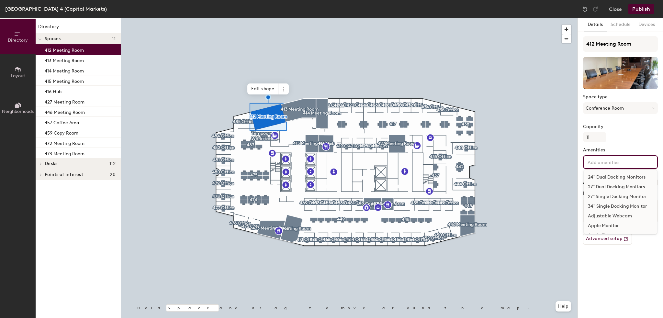
click at [639, 165] on input at bounding box center [616, 162] width 58 height 8
type input "video"
click at [635, 178] on div "Video Conferencing" at bounding box center [620, 178] width 73 height 10
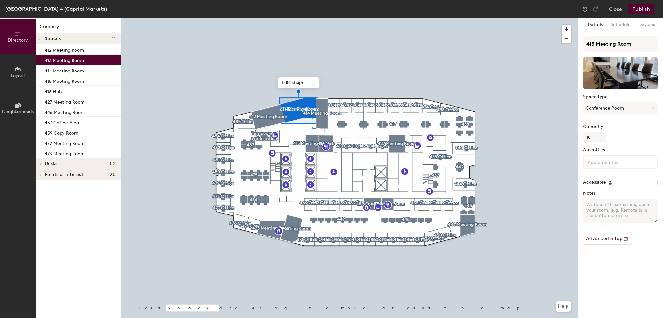
click at [599, 159] on input at bounding box center [616, 162] width 58 height 8
type input "vid"
click at [603, 171] on div "Video Conferencing" at bounding box center [621, 178] width 74 height 16
click at [604, 175] on div "Video Conferencing" at bounding box center [620, 178] width 73 height 10
click at [326, 18] on div at bounding box center [349, 18] width 457 height 0
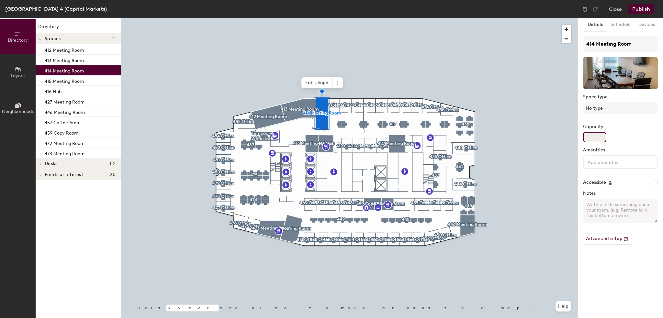
click at [591, 141] on input "Capacity" at bounding box center [594, 137] width 23 height 10
type input "8"
click at [607, 107] on button "No type" at bounding box center [620, 108] width 75 height 12
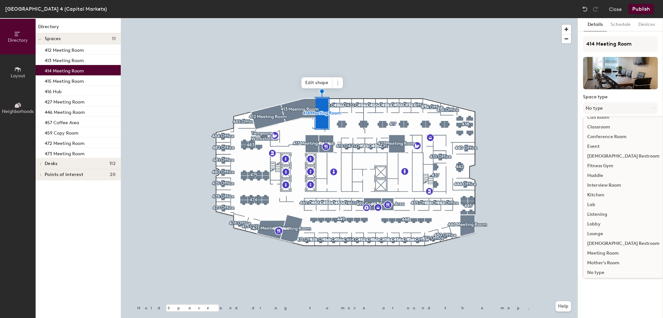
scroll to position [65, 0]
click at [605, 233] on div "Meeting Room" at bounding box center [624, 235] width 80 height 10
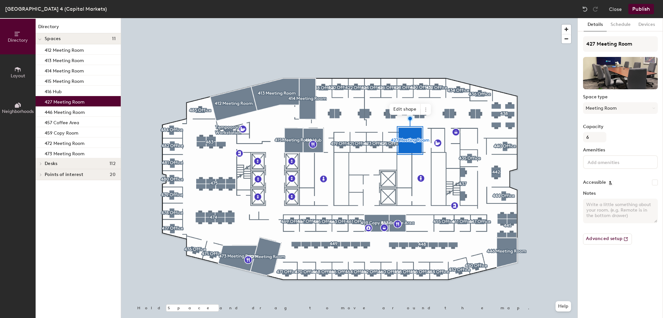
click at [249, 18] on div at bounding box center [349, 18] width 457 height 0
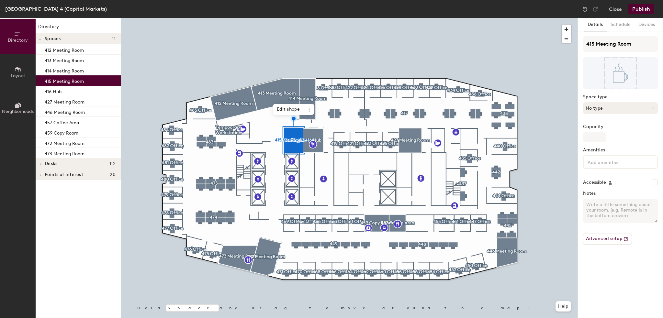
click at [627, 109] on button "No type" at bounding box center [620, 108] width 75 height 12
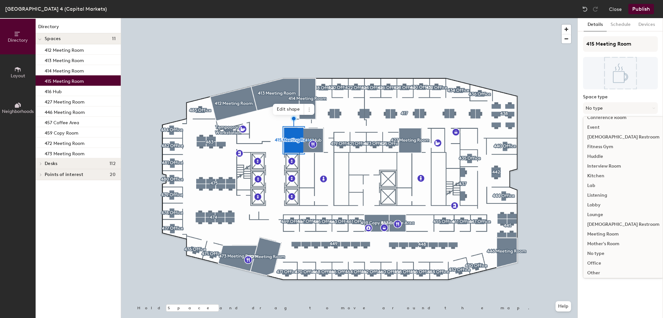
click at [606, 234] on div "Meeting Room" at bounding box center [624, 235] width 80 height 10
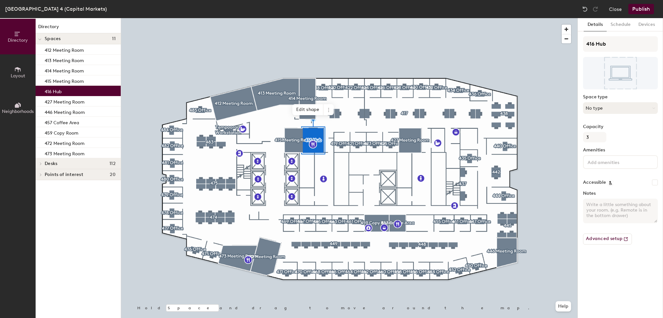
click at [613, 109] on button "No type" at bounding box center [620, 108] width 75 height 12
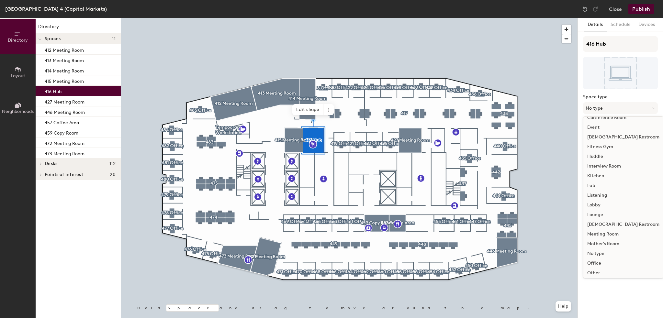
click at [600, 176] on div "Kitchen" at bounding box center [624, 176] width 80 height 10
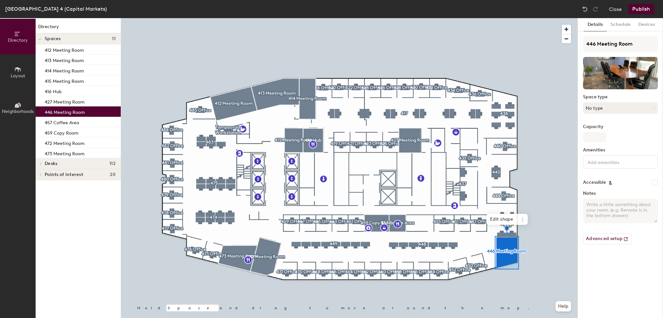
click at [600, 109] on button "No type" at bounding box center [620, 108] width 75 height 12
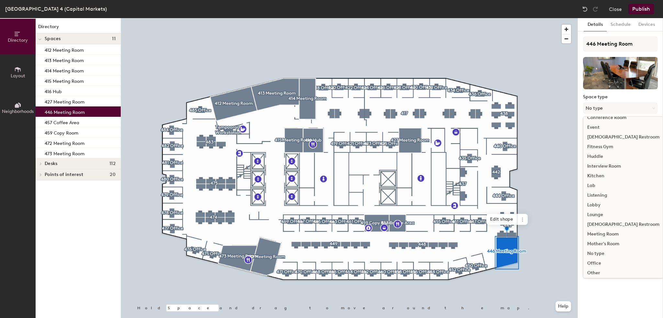
click at [603, 235] on div "Meeting Room" at bounding box center [624, 235] width 80 height 10
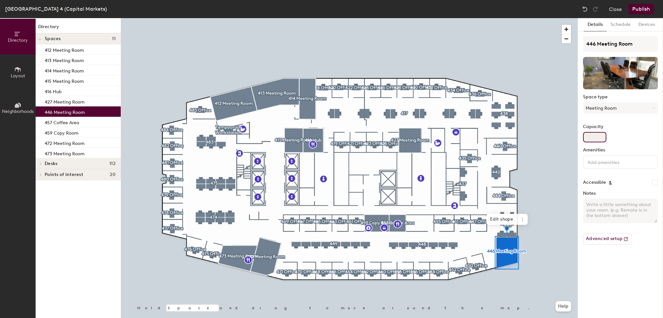
click at [599, 136] on input "Capacity" at bounding box center [594, 137] width 23 height 10
type input "6"
click at [562, 18] on div at bounding box center [349, 18] width 457 height 0
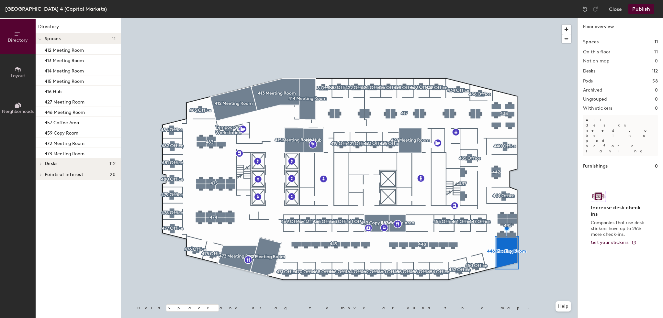
click at [408, 18] on div at bounding box center [349, 18] width 457 height 0
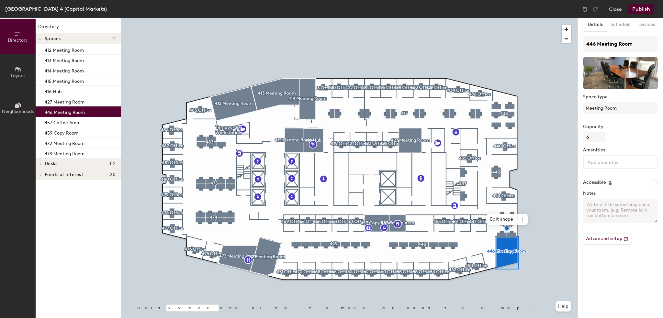
click at [265, 18] on div at bounding box center [349, 18] width 457 height 0
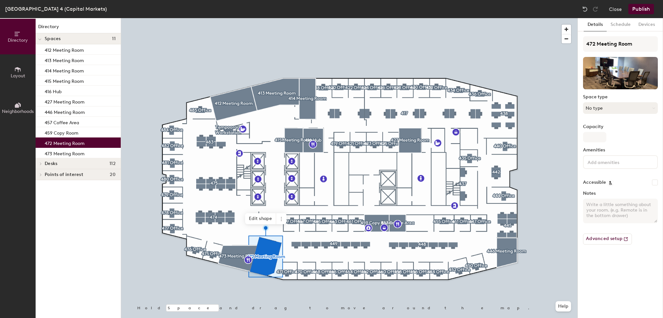
click at [623, 102] on button "No type" at bounding box center [620, 108] width 75 height 12
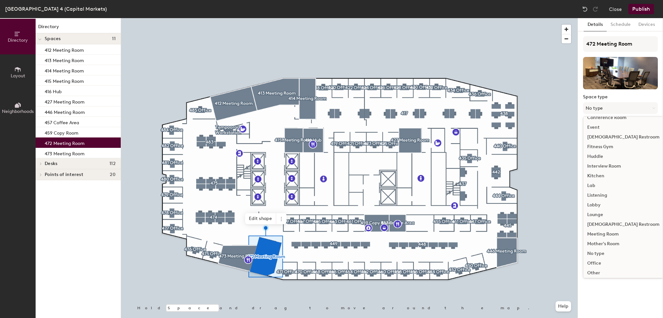
click at [601, 234] on div "Meeting Room" at bounding box center [624, 235] width 80 height 10
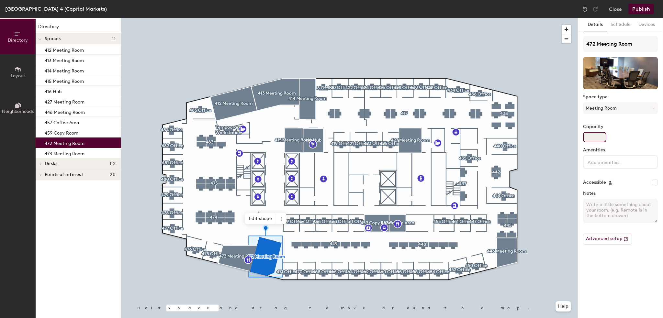
click at [602, 140] on input "Capacity" at bounding box center [594, 137] width 23 height 10
type input "6"
click at [549, 18] on div at bounding box center [349, 18] width 457 height 0
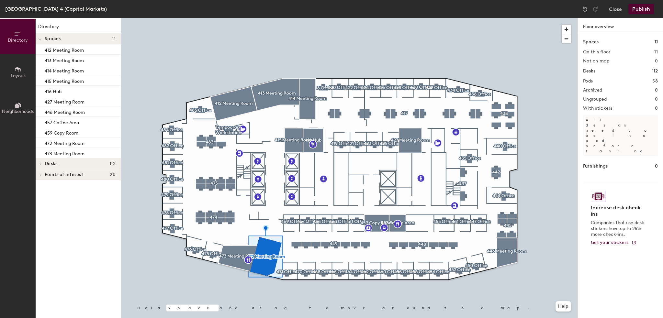
click at [236, 18] on div at bounding box center [349, 18] width 457 height 0
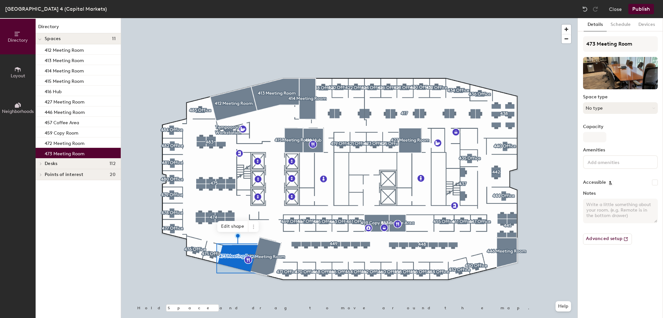
click at [611, 105] on button "No type" at bounding box center [620, 108] width 75 height 12
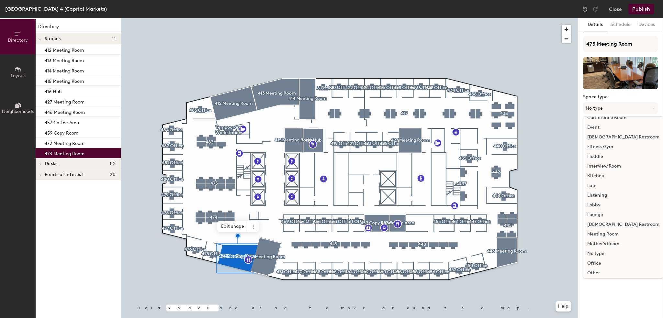
click at [601, 234] on div "Meeting Room" at bounding box center [624, 235] width 80 height 10
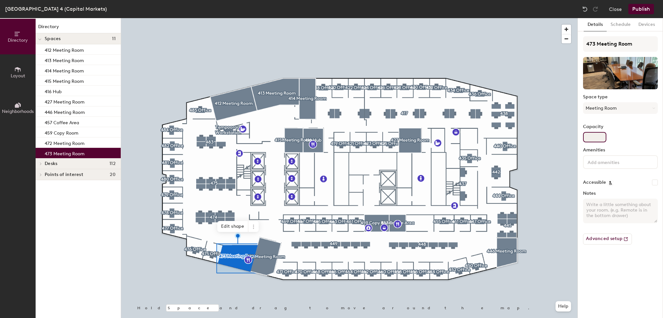
click at [600, 141] on input "Capacity" at bounding box center [594, 137] width 23 height 10
type input "8"
click at [627, 132] on div "Capacity 8" at bounding box center [620, 133] width 75 height 18
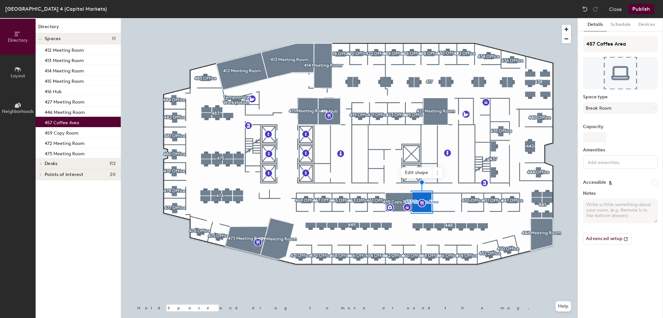
click at [644, 12] on button "Publish" at bounding box center [642, 9] width 26 height 10
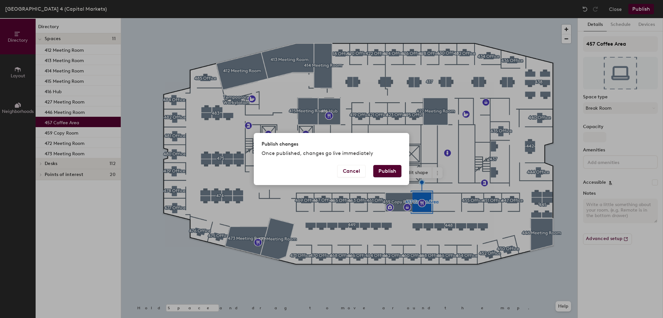
click at [383, 168] on button "Publish" at bounding box center [387, 171] width 28 height 12
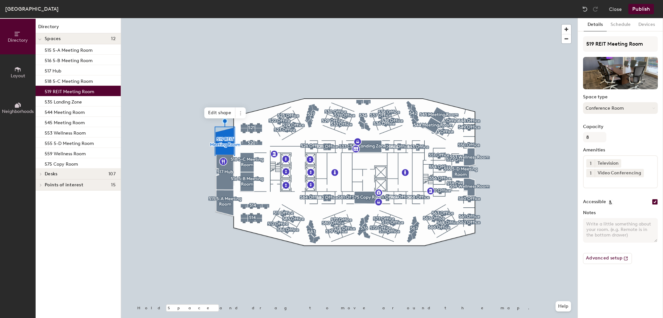
click at [638, 110] on button "Conference Room" at bounding box center [620, 108] width 75 height 12
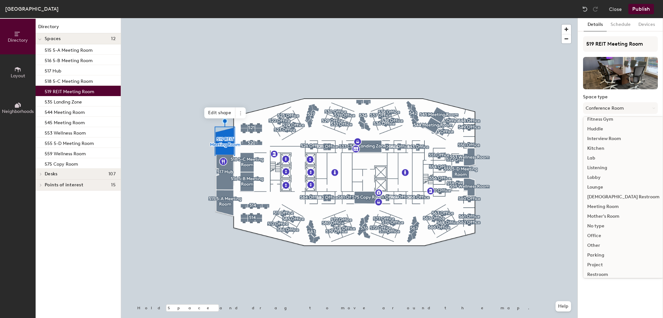
scroll to position [97, 0]
click at [601, 201] on div "Meeting Room" at bounding box center [624, 202] width 80 height 10
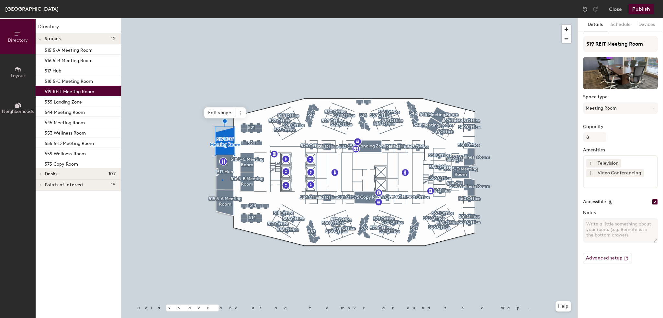
click at [222, 18] on div at bounding box center [349, 18] width 457 height 0
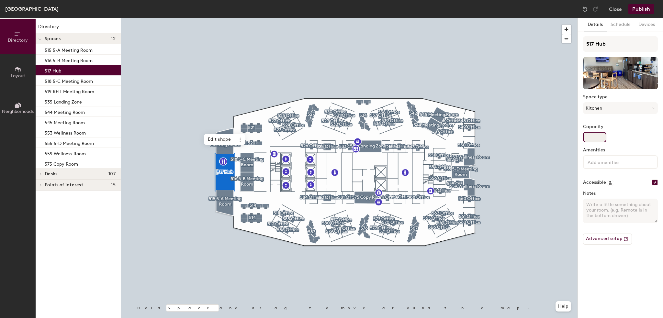
click at [601, 137] on input "Capacity" at bounding box center [594, 137] width 23 height 10
type input "6"
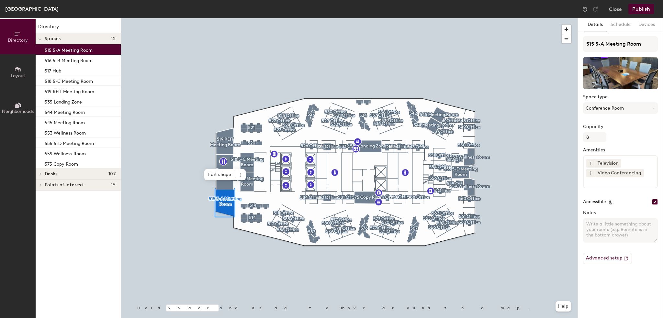
click at [619, 101] on div "Space type Conference Room" at bounding box center [620, 107] width 75 height 25
drag, startPoint x: 617, startPoint y: 109, endPoint x: 614, endPoint y: 116, distance: 7.5
click at [617, 109] on button "Conference Room" at bounding box center [620, 108] width 75 height 12
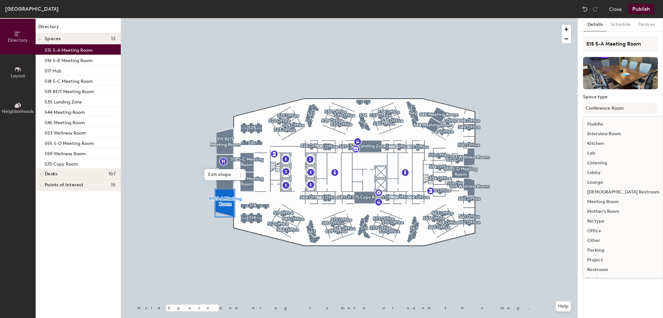
click at [609, 202] on div "Meeting Room" at bounding box center [624, 202] width 80 height 10
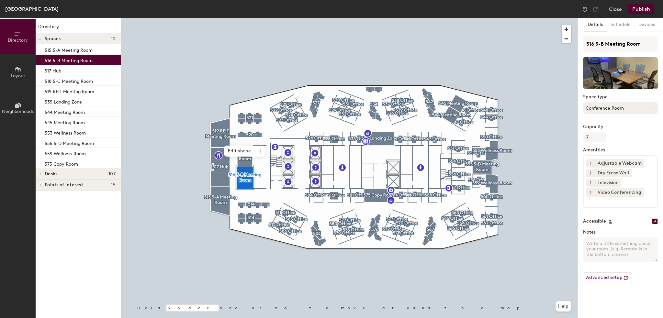
click at [616, 107] on button "Conference Room" at bounding box center [620, 108] width 75 height 12
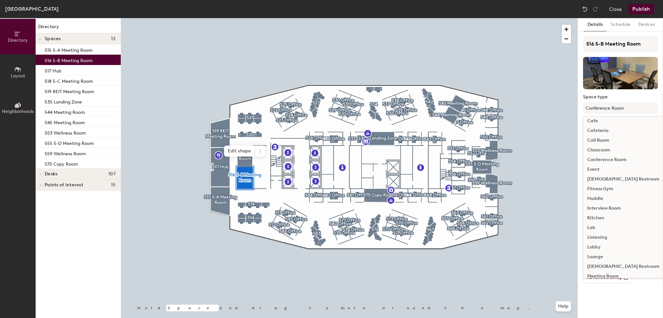
scroll to position [32, 0]
click at [601, 267] on div "Meeting Room" at bounding box center [624, 267] width 80 height 10
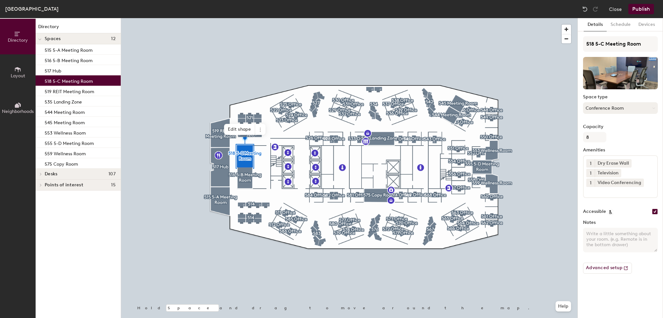
click at [613, 107] on button "Conference Room" at bounding box center [620, 108] width 75 height 12
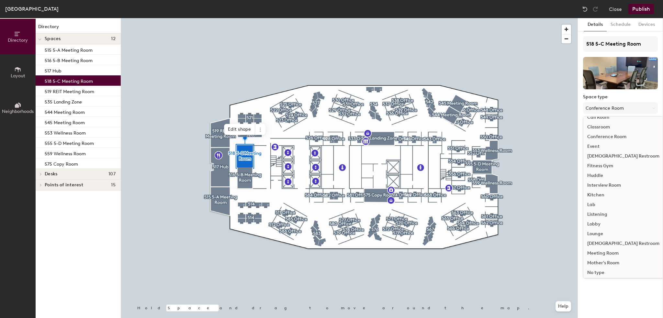
scroll to position [65, 0]
click at [599, 233] on div "Meeting Room" at bounding box center [624, 235] width 80 height 10
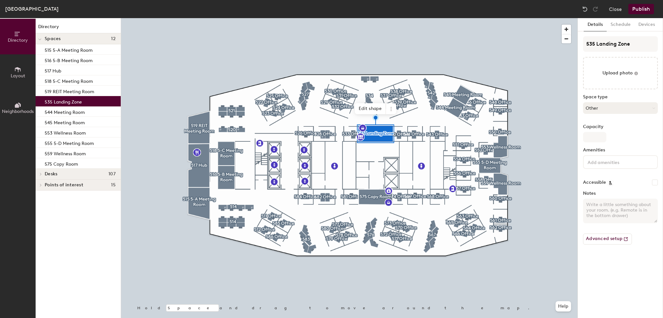
click at [613, 112] on button "Other" at bounding box center [620, 108] width 75 height 12
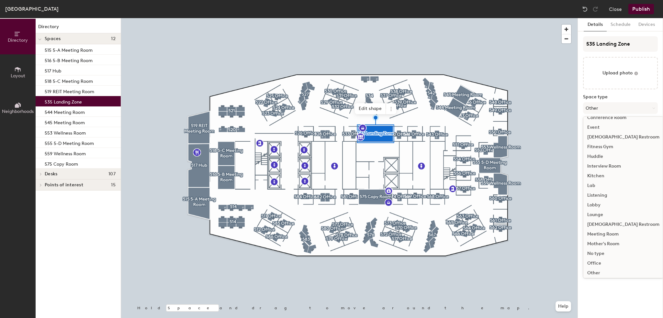
click at [609, 217] on div "Lounge" at bounding box center [624, 215] width 80 height 10
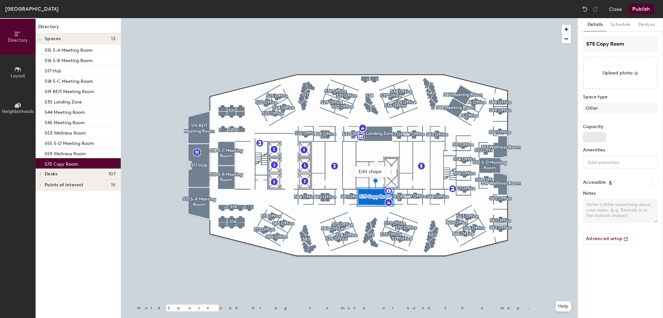
click at [381, 18] on div at bounding box center [349, 18] width 457 height 0
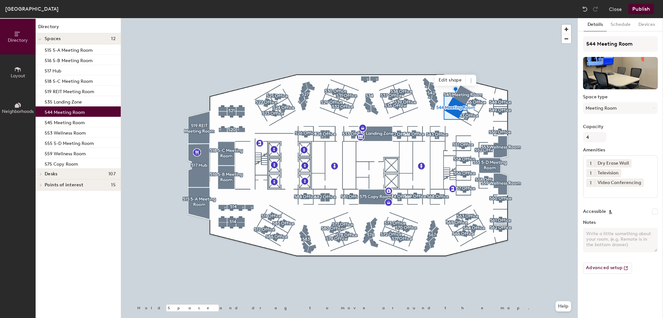
click at [465, 18] on div at bounding box center [349, 18] width 457 height 0
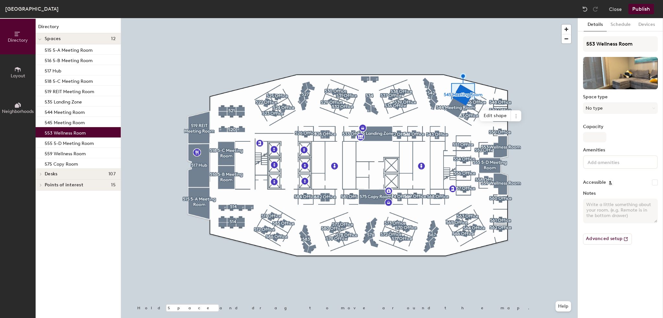
drag, startPoint x: 604, startPoint y: 109, endPoint x: 605, endPoint y: 115, distance: 6.2
click at [605, 109] on button "No type" at bounding box center [620, 108] width 75 height 12
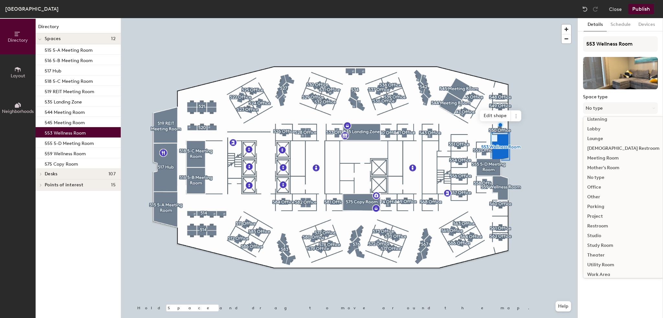
scroll to position [145, 0]
click at [597, 191] on div "Other" at bounding box center [624, 193] width 80 height 10
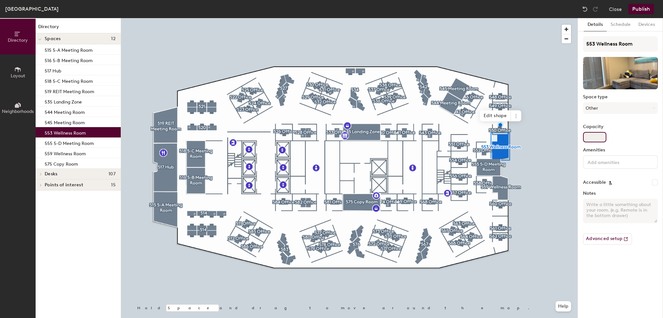
click at [601, 138] on input "Capacity" at bounding box center [594, 137] width 23 height 10
type input "1"
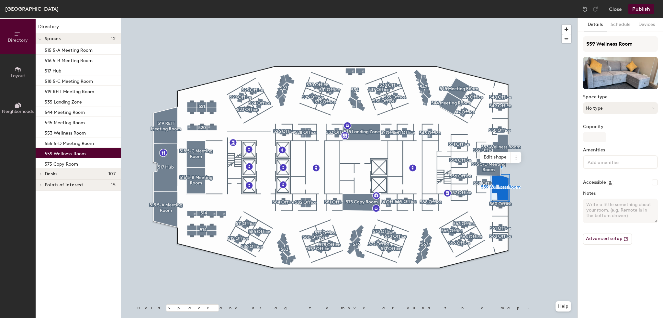
click at [599, 107] on button "No type" at bounding box center [620, 108] width 75 height 12
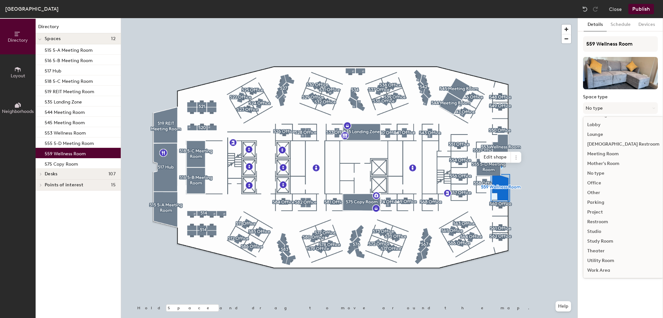
click at [595, 190] on div "Other" at bounding box center [624, 193] width 80 height 10
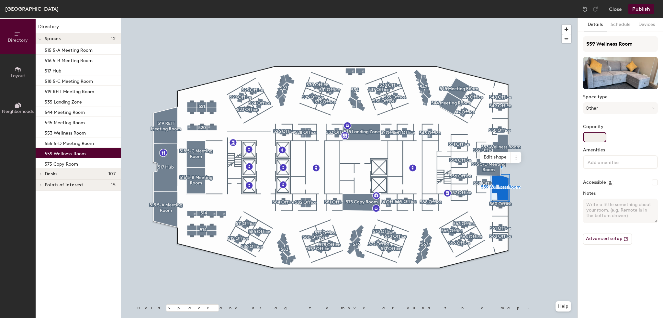
click at [595, 136] on input "Capacity" at bounding box center [594, 137] width 23 height 10
type input "2"
type input "1"
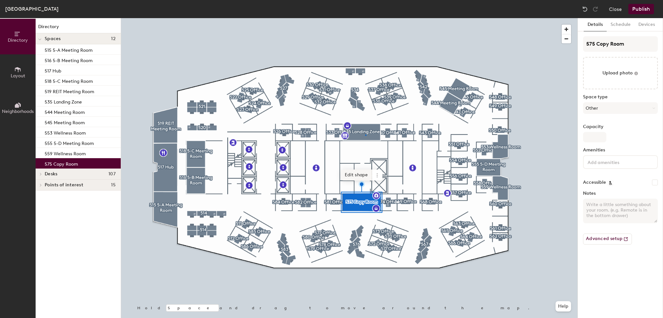
click at [365, 18] on div at bounding box center [349, 18] width 457 height 0
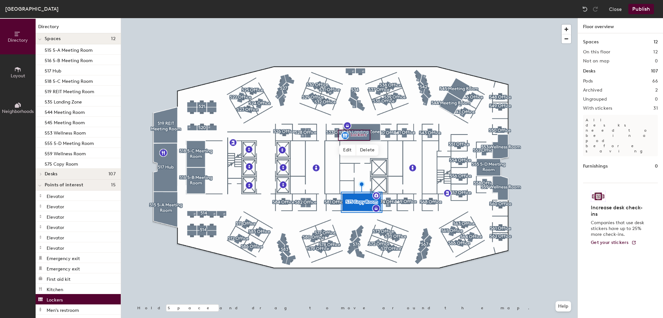
click at [375, 18] on div at bounding box center [349, 18] width 457 height 0
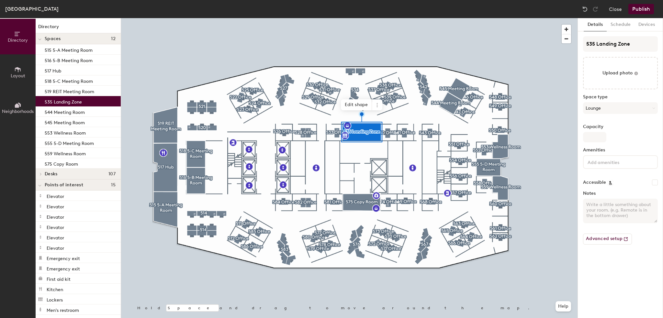
click at [648, 9] on button "Publish" at bounding box center [642, 9] width 26 height 10
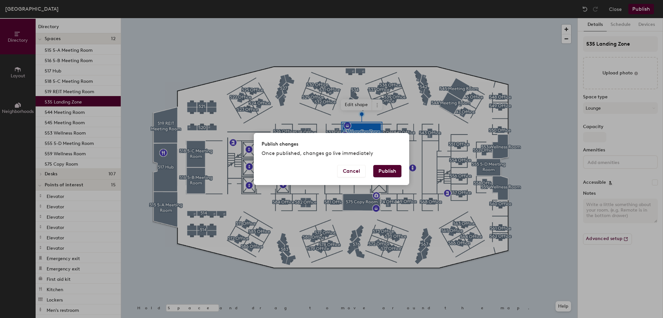
click at [389, 169] on button "Publish" at bounding box center [387, 171] width 28 height 12
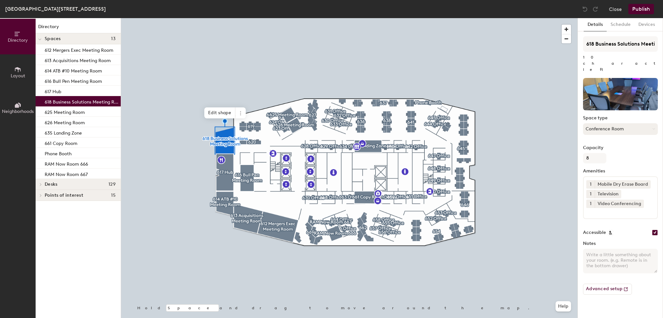
click at [600, 123] on button "Conference Room" at bounding box center [620, 129] width 75 height 12
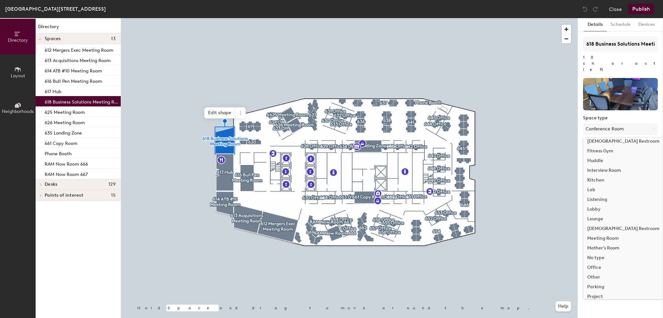
scroll to position [97, 0]
click at [607, 218] on div "Meeting Room" at bounding box center [624, 223] width 80 height 10
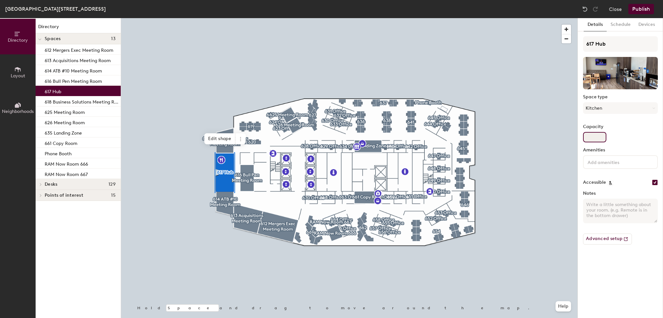
click at [602, 135] on input "Capacity" at bounding box center [594, 137] width 23 height 10
type input "6"
click at [528, 18] on div at bounding box center [349, 18] width 457 height 0
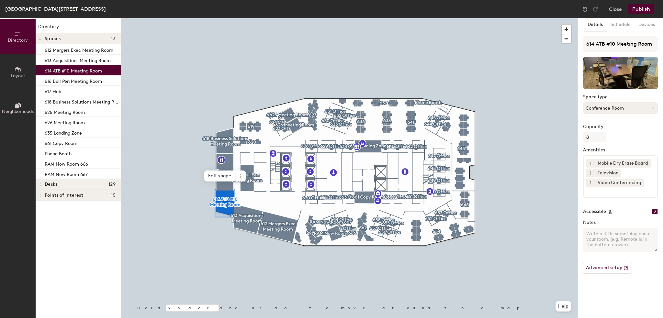
click at [625, 107] on button "Conference Room" at bounding box center [620, 108] width 75 height 12
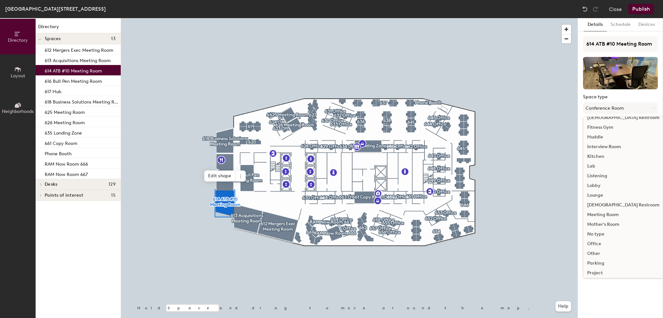
scroll to position [130, 0]
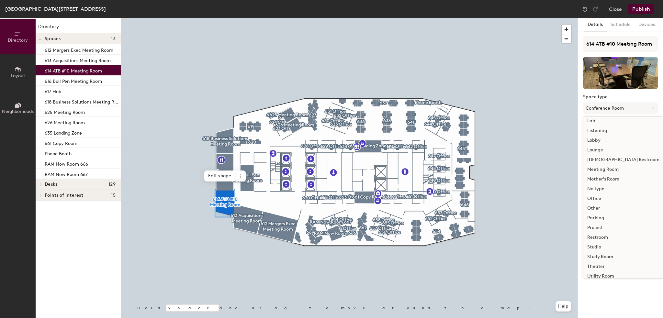
click at [601, 167] on div "Meeting Room" at bounding box center [624, 170] width 80 height 10
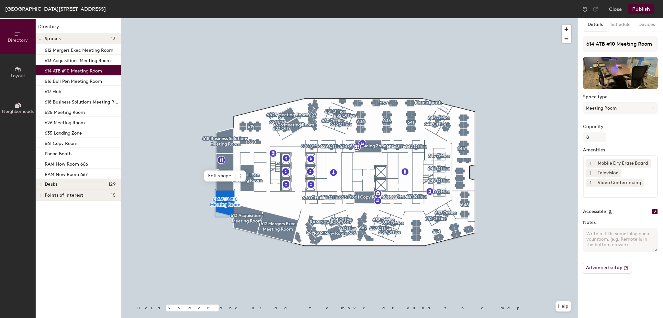
click at [244, 18] on div at bounding box center [349, 18] width 457 height 0
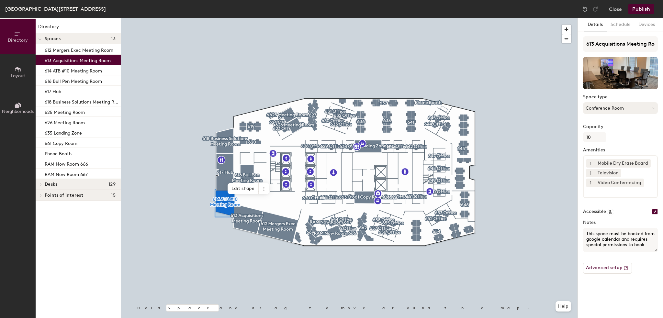
click at [628, 109] on button "Conference Room" at bounding box center [620, 108] width 75 height 12
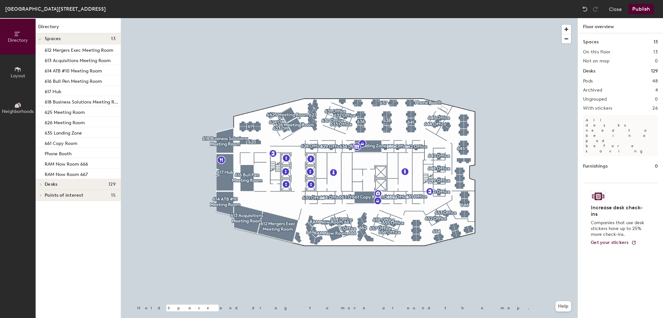
click at [247, 18] on div at bounding box center [349, 18] width 457 height 0
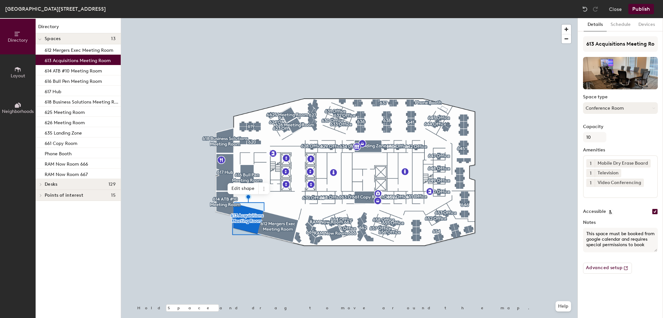
click at [610, 109] on button "Conference Room" at bounding box center [620, 108] width 75 height 12
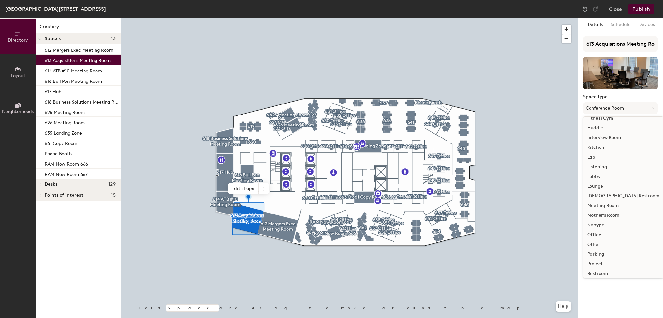
scroll to position [97, 0]
click at [599, 200] on div "Meeting Room" at bounding box center [624, 202] width 80 height 10
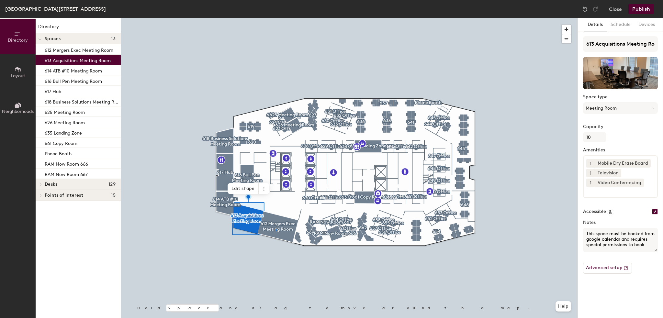
click at [276, 18] on div at bounding box center [349, 18] width 457 height 0
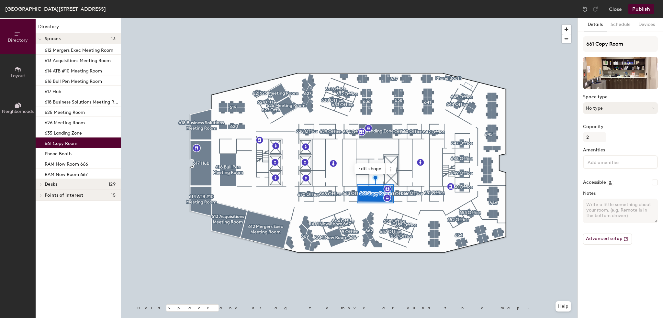
click at [613, 103] on button "No type" at bounding box center [620, 108] width 75 height 12
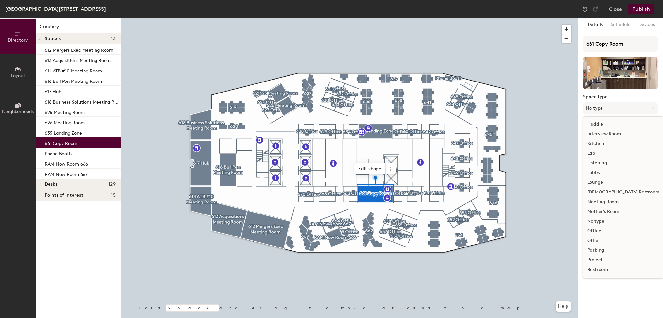
click at [606, 238] on div "Other" at bounding box center [624, 241] width 80 height 10
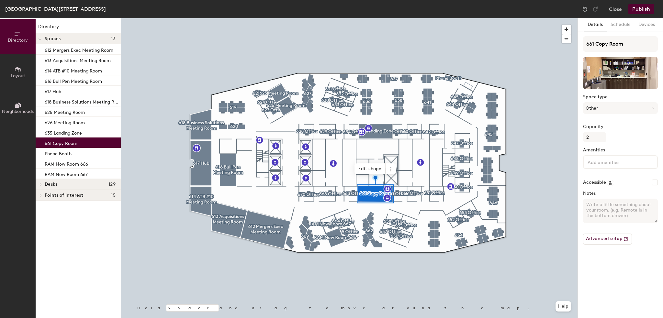
click at [373, 18] on div at bounding box center [349, 18] width 457 height 0
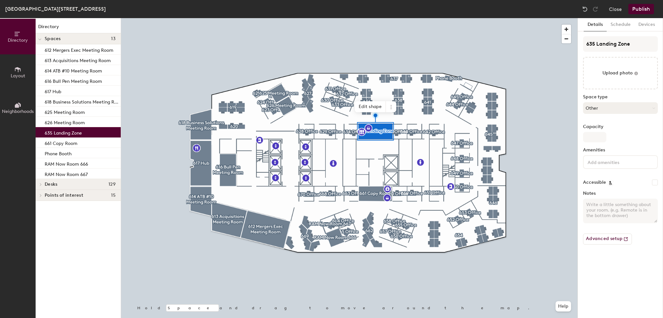
click at [597, 103] on button "Other" at bounding box center [620, 108] width 75 height 12
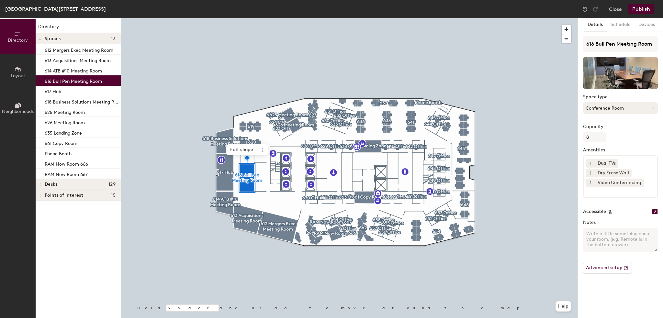
click at [617, 105] on button "Conference Room" at bounding box center [620, 108] width 75 height 12
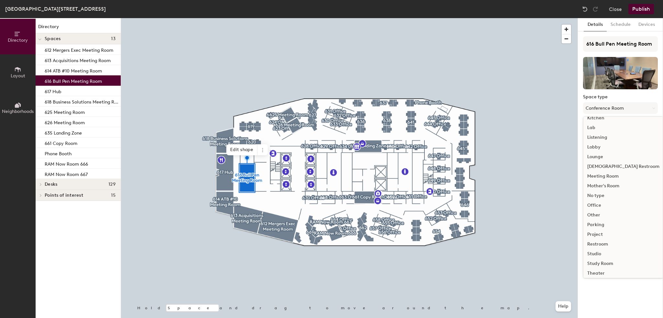
scroll to position [113, 0]
click at [607, 185] on div "Meeting Room" at bounding box center [624, 187] width 80 height 10
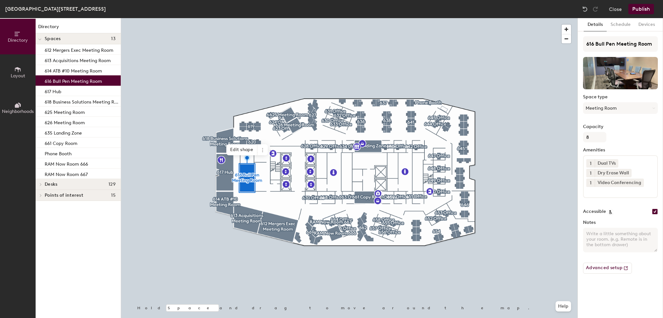
click at [644, 10] on button "Publish" at bounding box center [642, 9] width 26 height 10
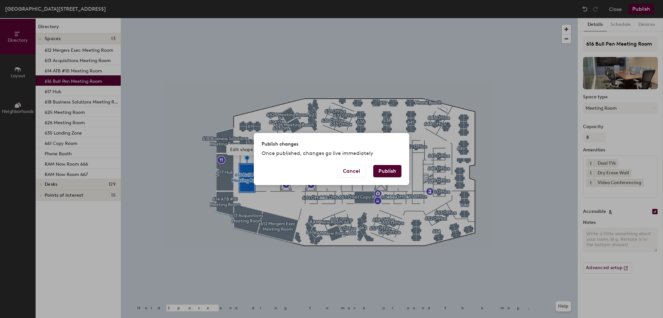
click at [380, 169] on button "Publish" at bounding box center [387, 171] width 28 height 12
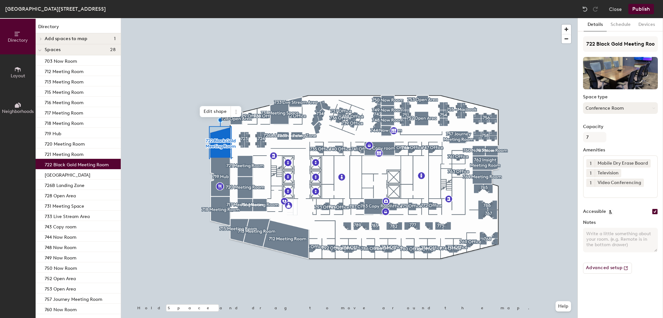
click at [626, 111] on button "Conference Room" at bounding box center [620, 108] width 75 height 12
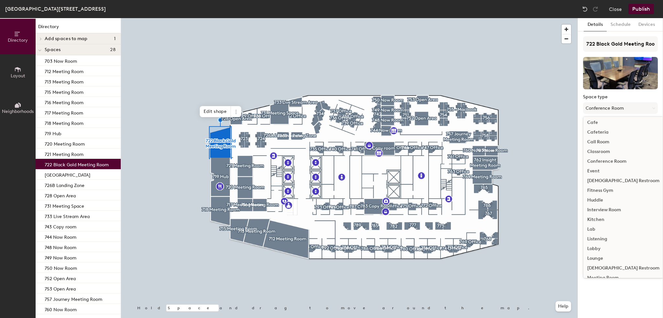
scroll to position [32, 0]
click at [602, 267] on div "Meeting Room" at bounding box center [624, 267] width 80 height 10
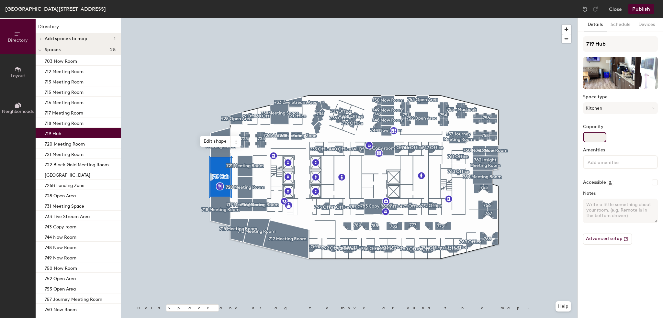
click at [599, 134] on input "Capacity" at bounding box center [594, 137] width 23 height 10
type input "6"
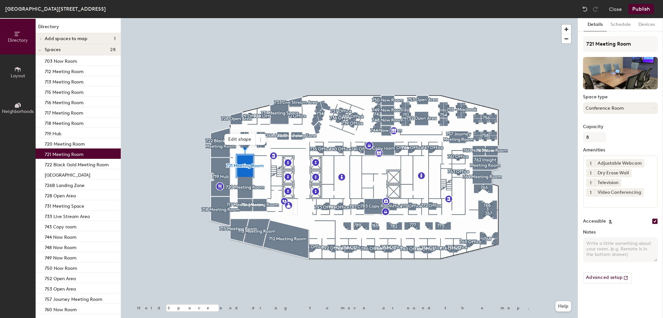
click at [629, 103] on button "Conference Room" at bounding box center [620, 108] width 75 height 12
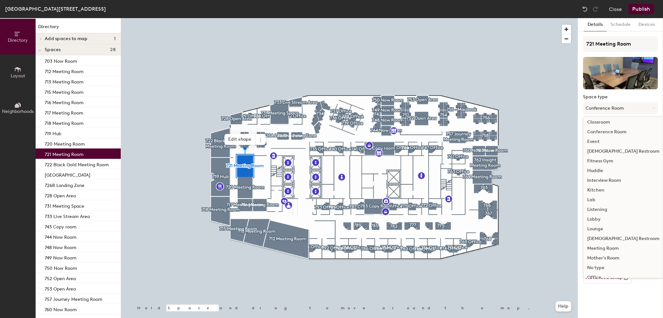
scroll to position [97, 0]
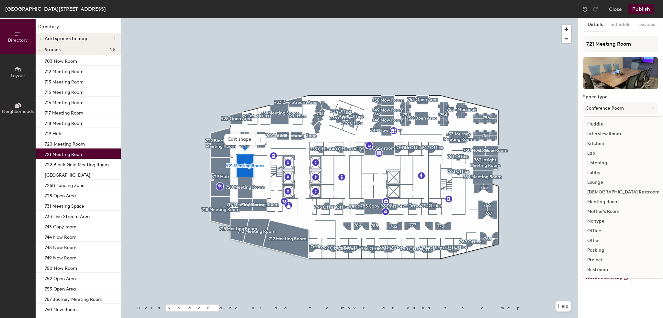
click at [606, 200] on div "Meeting Room" at bounding box center [624, 202] width 80 height 10
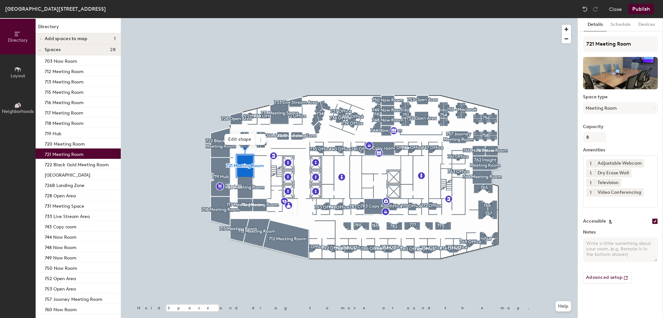
click at [244, 18] on div at bounding box center [349, 18] width 457 height 0
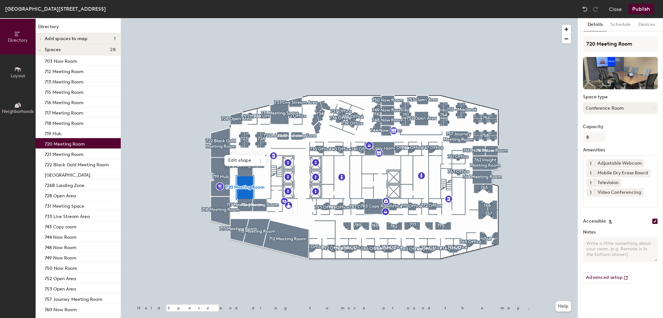
click at [617, 104] on button "Conference Room" at bounding box center [620, 108] width 75 height 12
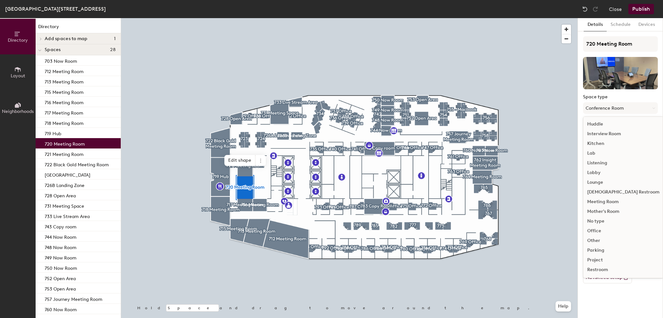
click at [604, 201] on div "Meeting Room" at bounding box center [624, 202] width 80 height 10
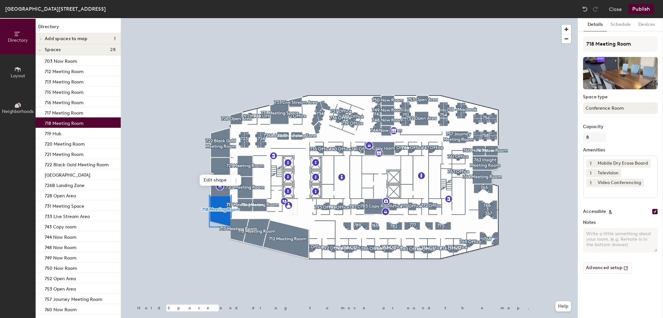
click at [614, 104] on button "Conference Room" at bounding box center [620, 108] width 75 height 12
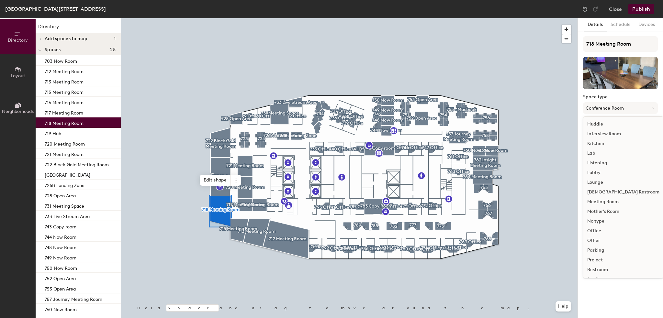
click at [602, 204] on div "Meeting Room" at bounding box center [624, 202] width 80 height 10
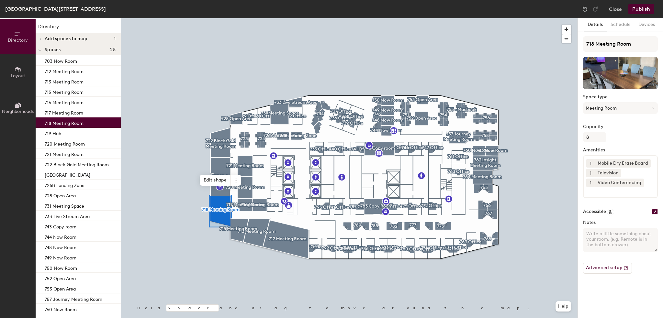
click at [246, 18] on div at bounding box center [349, 18] width 457 height 0
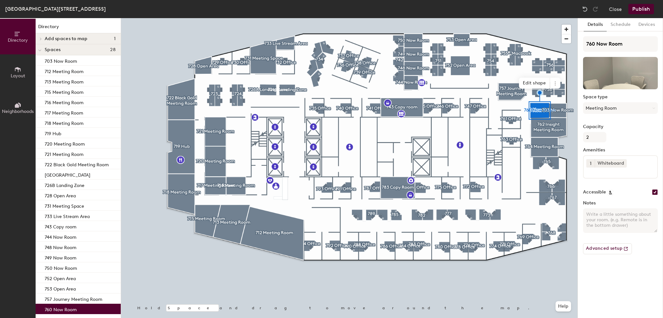
click at [417, 18] on div at bounding box center [349, 18] width 457 height 0
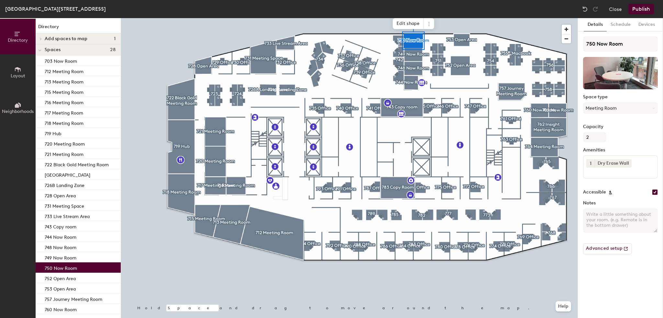
click at [417, 18] on div at bounding box center [349, 18] width 457 height 0
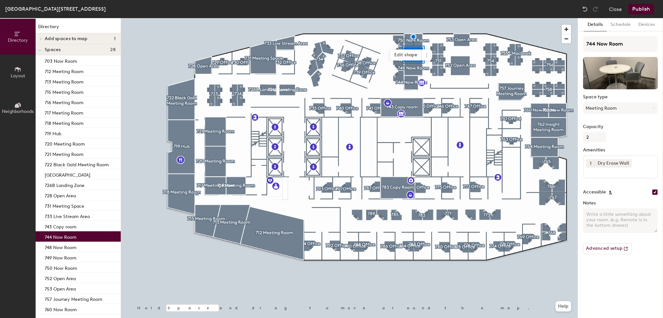
click at [459, 18] on div at bounding box center [349, 18] width 457 height 0
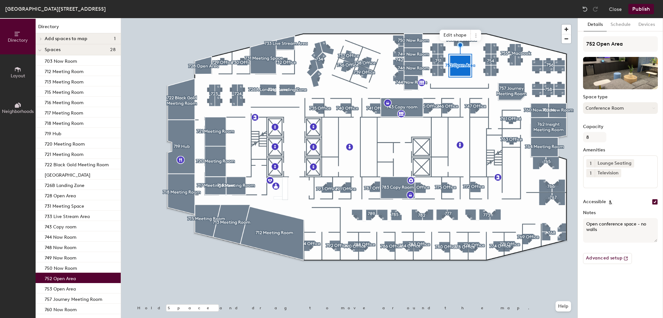
click at [612, 107] on button "Conference Room" at bounding box center [620, 108] width 75 height 12
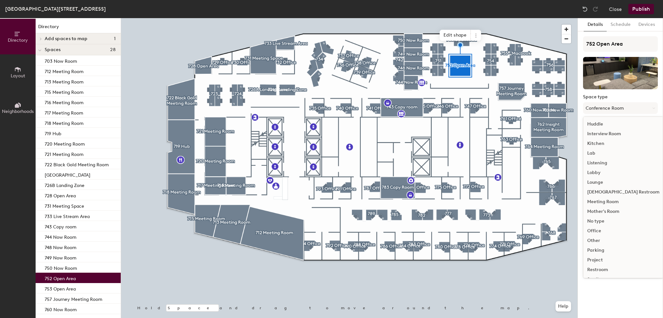
click at [604, 182] on div "Lounge" at bounding box center [624, 183] width 80 height 10
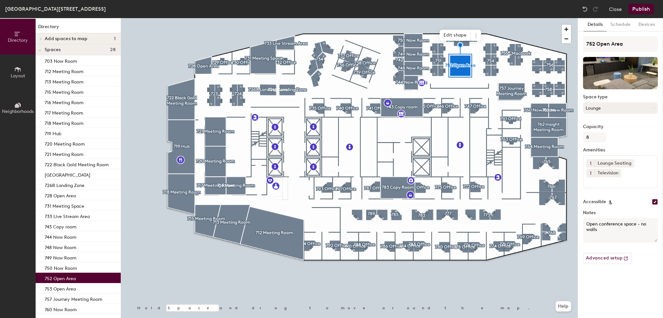
click at [627, 111] on button "Lounge" at bounding box center [620, 108] width 75 height 12
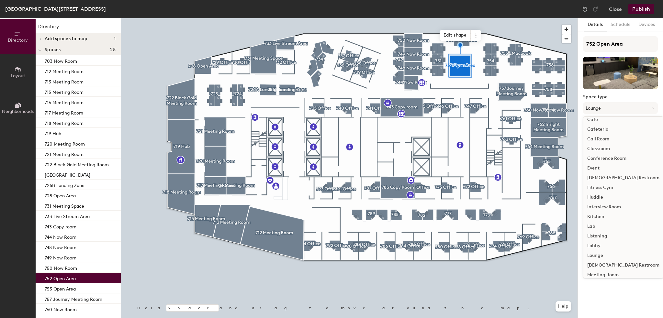
scroll to position [32, 0]
click at [598, 188] on div "Huddle" at bounding box center [624, 189] width 80 height 10
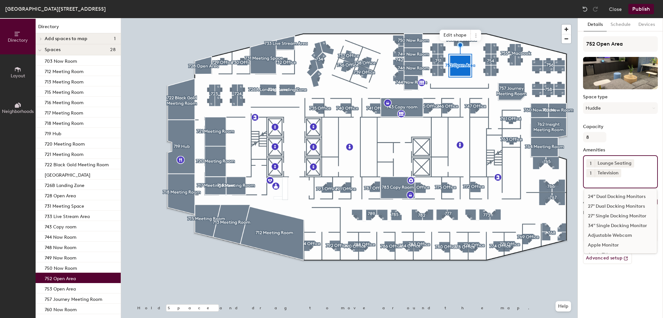
click at [631, 183] on input at bounding box center [616, 182] width 58 height 8
type input "open"
click at [620, 197] on div "Open Space" at bounding box center [620, 197] width 73 height 10
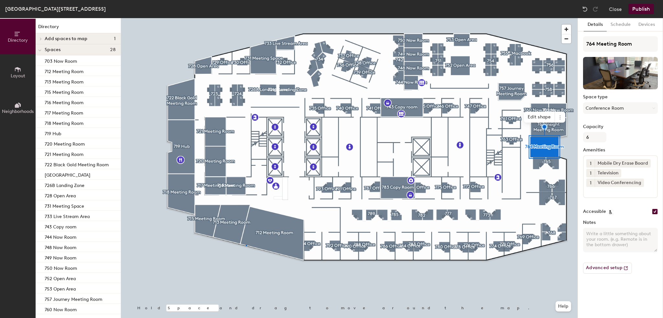
click at [246, 18] on div at bounding box center [349, 18] width 457 height 0
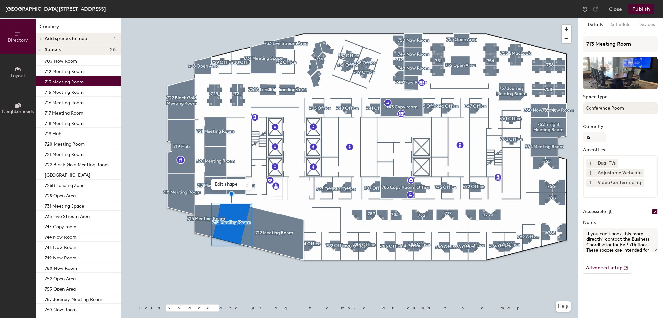
click at [632, 110] on button "Conference Room" at bounding box center [620, 108] width 75 height 12
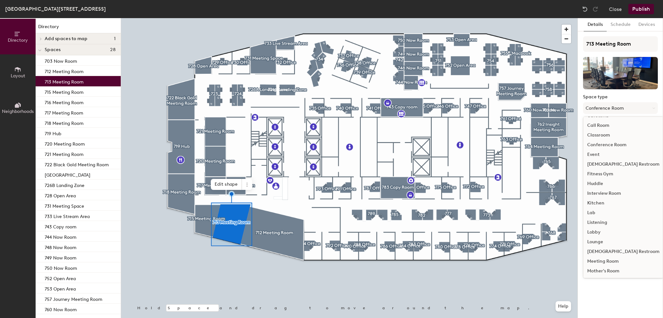
scroll to position [65, 0]
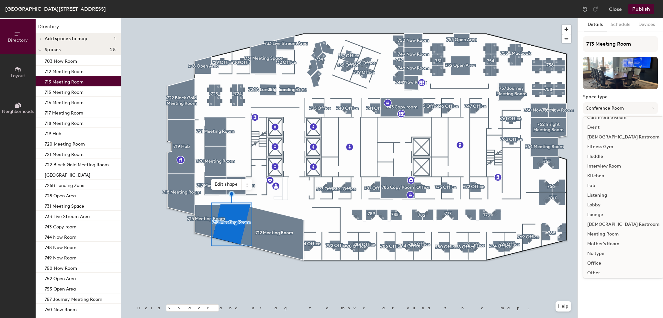
click at [600, 235] on div "Meeting Room" at bounding box center [624, 235] width 80 height 10
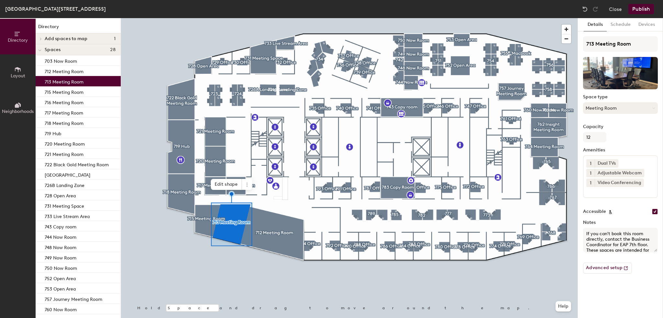
click at [202, 18] on div at bounding box center [349, 18] width 457 height 0
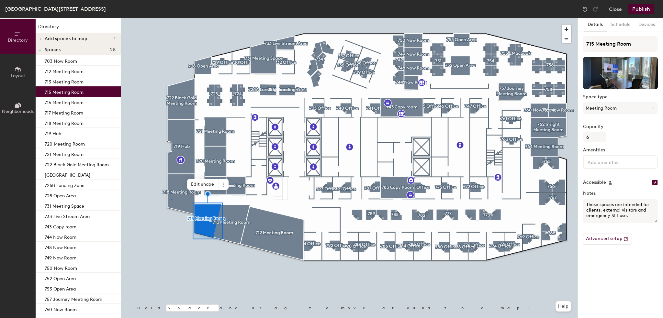
click at [171, 18] on div at bounding box center [349, 18] width 457 height 0
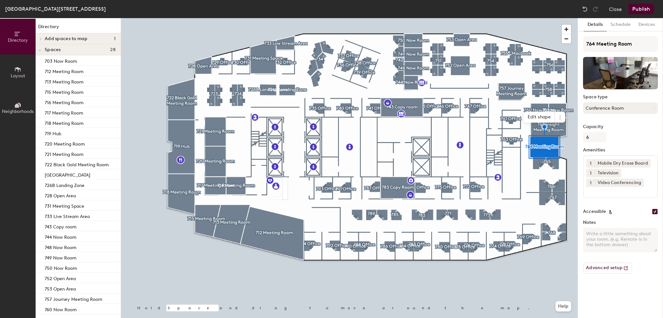
click at [595, 109] on button "Conference Room" at bounding box center [620, 108] width 75 height 12
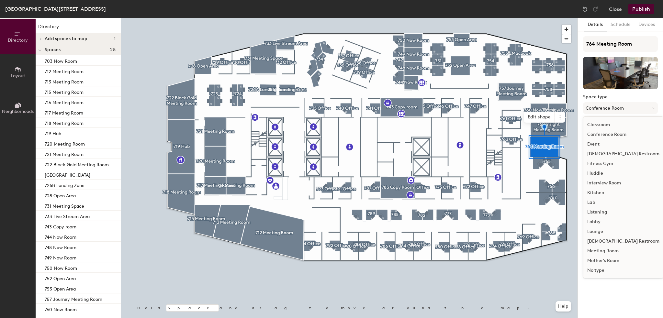
scroll to position [97, 0]
click at [603, 202] on div "Meeting Room" at bounding box center [624, 202] width 80 height 10
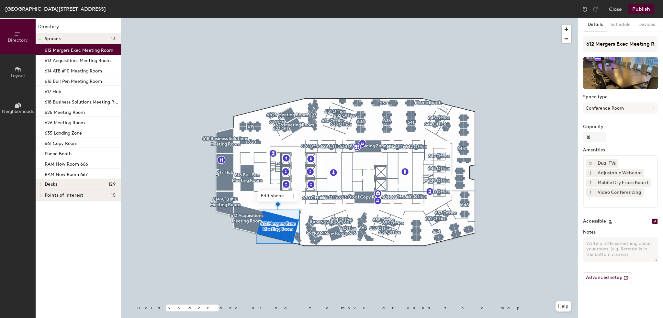
drag, startPoint x: 650, startPoint y: 106, endPoint x: 637, endPoint y: 114, distance: 15.6
click at [650, 106] on button "Conference Room" at bounding box center [620, 108] width 75 height 12
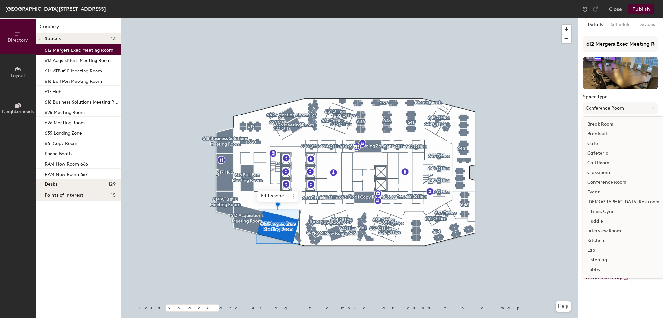
scroll to position [65, 0]
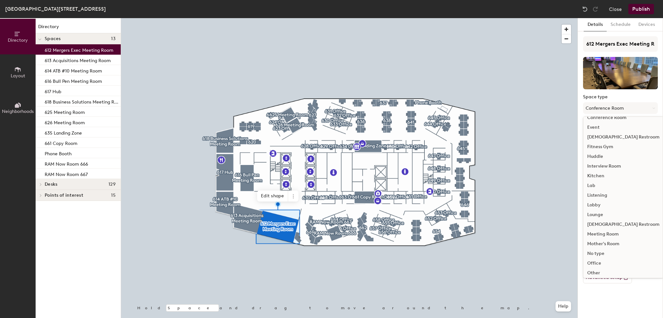
drag, startPoint x: 597, startPoint y: 234, endPoint x: 584, endPoint y: 234, distance: 12.6
click at [597, 234] on div "Meeting Room" at bounding box center [624, 235] width 80 height 10
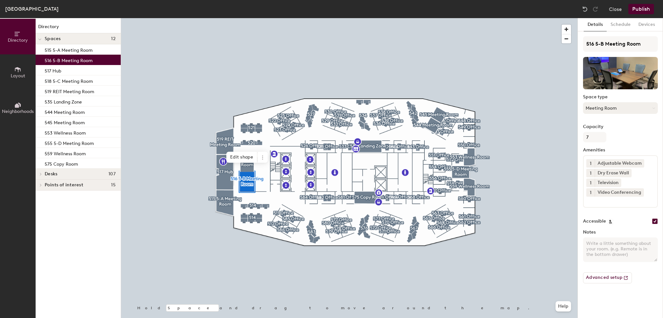
click at [626, 113] on button "Meeting Room" at bounding box center [620, 108] width 75 height 12
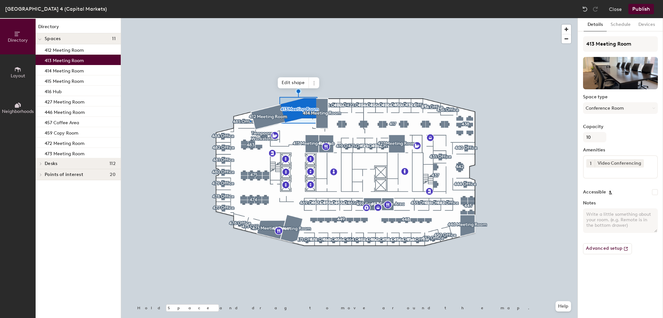
click at [250, 18] on div at bounding box center [349, 18] width 457 height 0
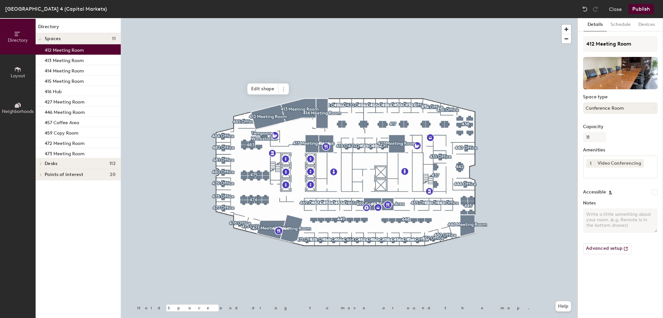
click at [617, 111] on button "Conference Room" at bounding box center [620, 108] width 75 height 12
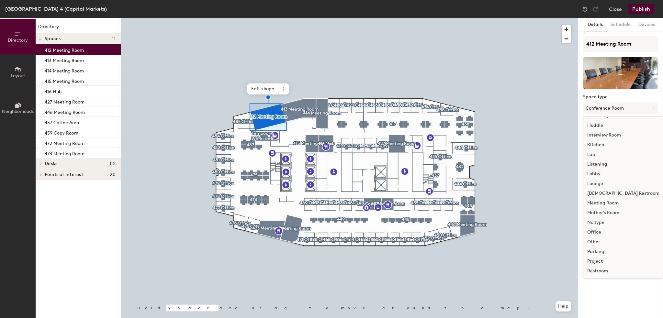
scroll to position [97, 0]
click at [602, 201] on div "Meeting Room" at bounding box center [624, 202] width 80 height 10
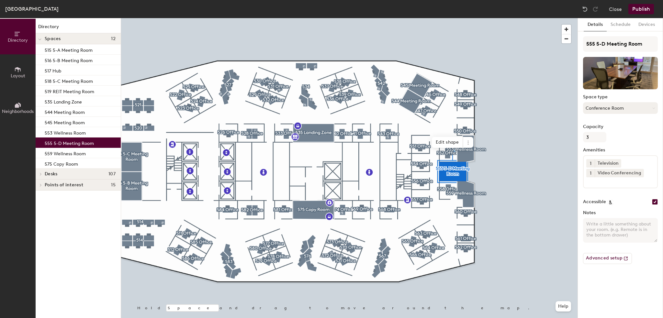
click at [602, 104] on button "Conference Room" at bounding box center [620, 108] width 75 height 12
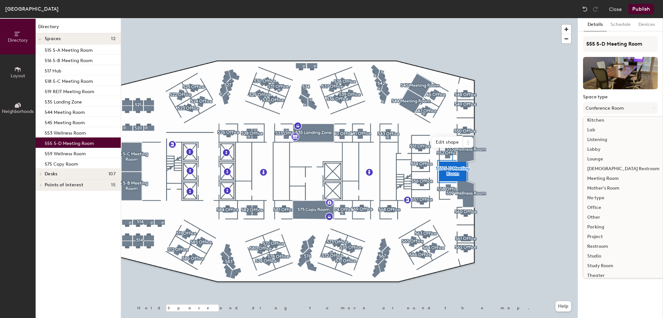
scroll to position [145, 0]
click at [605, 155] on div "Meeting Room" at bounding box center [624, 154] width 80 height 10
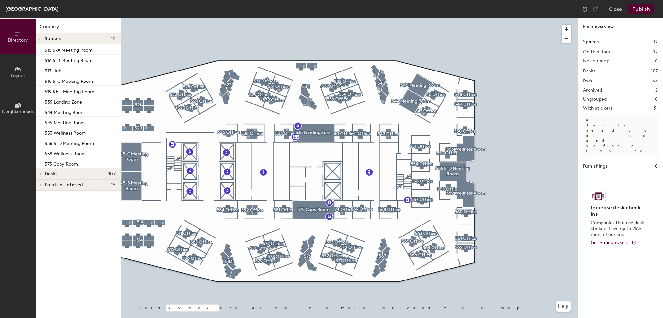
click at [642, 10] on button "Publish" at bounding box center [642, 9] width 26 height 10
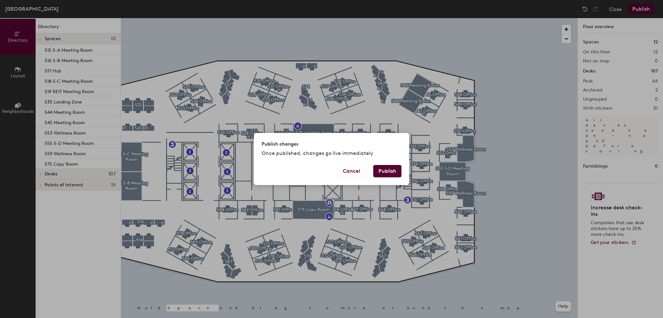
click at [385, 177] on button "Publish" at bounding box center [387, 171] width 28 height 12
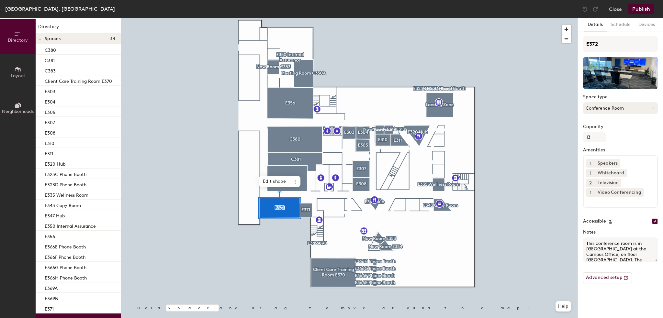
click at [606, 108] on button "Conference Room" at bounding box center [620, 108] width 75 height 12
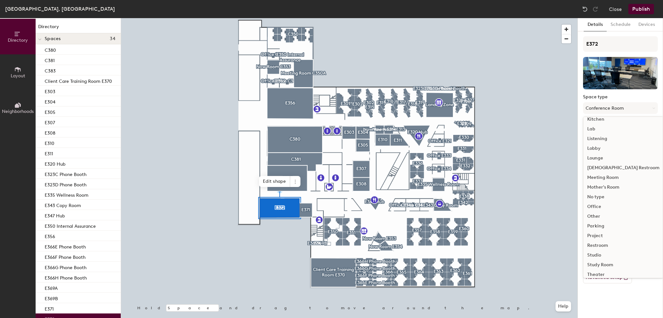
scroll to position [145, 0]
click at [597, 213] on div "Project" at bounding box center [624, 213] width 80 height 10
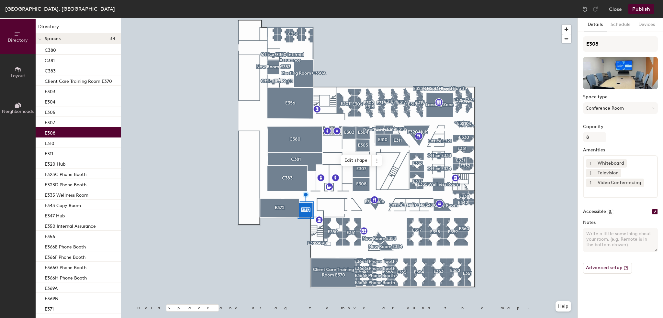
click at [624, 114] on div "Space type Conference Room" at bounding box center [620, 107] width 75 height 25
click at [624, 112] on button "Conference Room" at bounding box center [620, 108] width 75 height 12
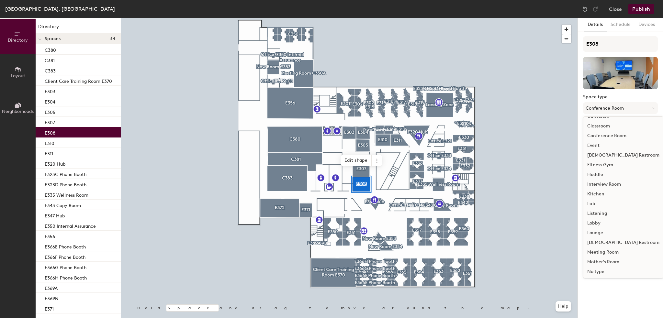
scroll to position [97, 0]
click at [603, 201] on div "Meeting Room" at bounding box center [624, 202] width 80 height 10
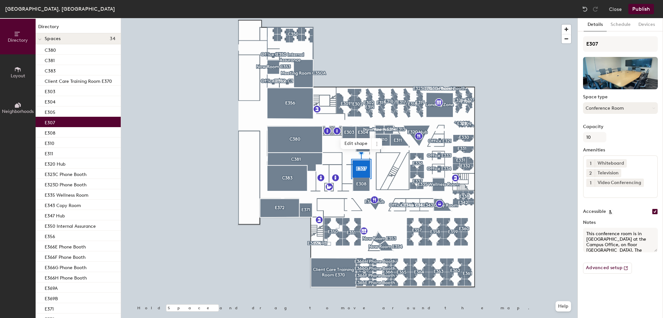
click at [610, 110] on button "Conference Room" at bounding box center [620, 108] width 75 height 12
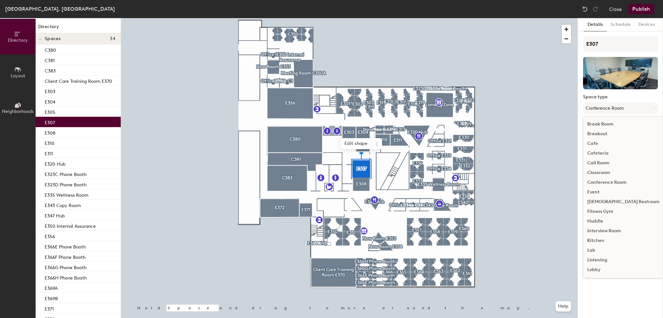
scroll to position [65, 0]
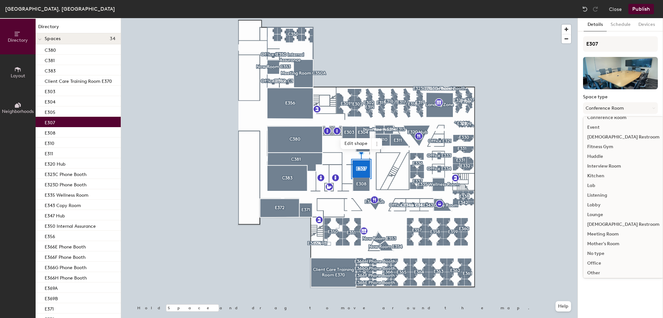
click at [601, 233] on div "Meeting Room" at bounding box center [624, 235] width 80 height 10
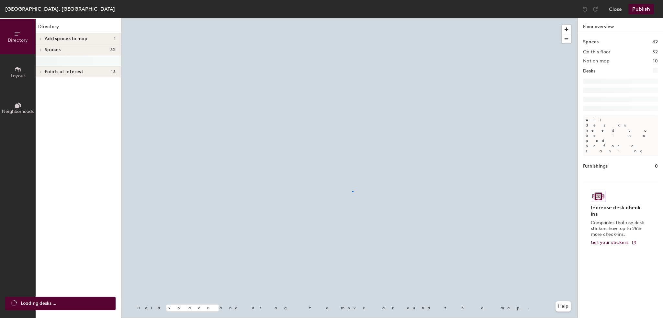
click at [353, 18] on div at bounding box center [349, 18] width 457 height 0
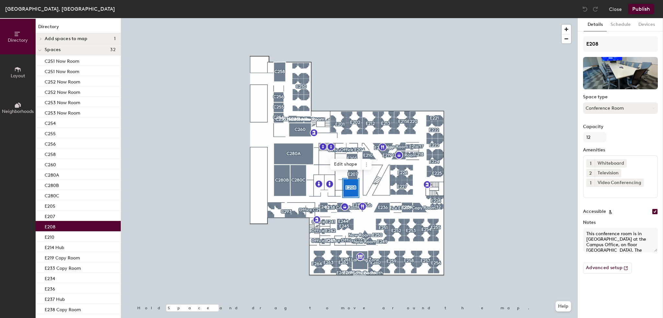
click at [635, 109] on button "Conference Room" at bounding box center [620, 108] width 75 height 12
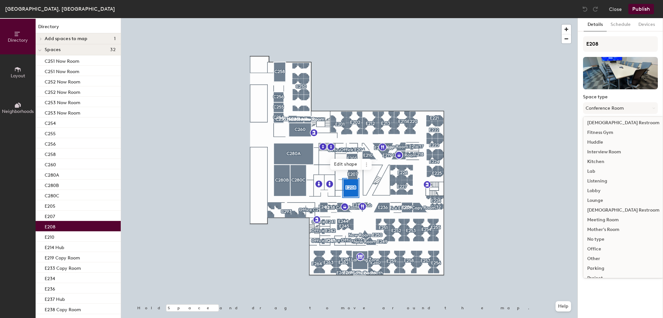
scroll to position [97, 0]
click at [608, 202] on div "Meeting Room" at bounding box center [624, 202] width 80 height 10
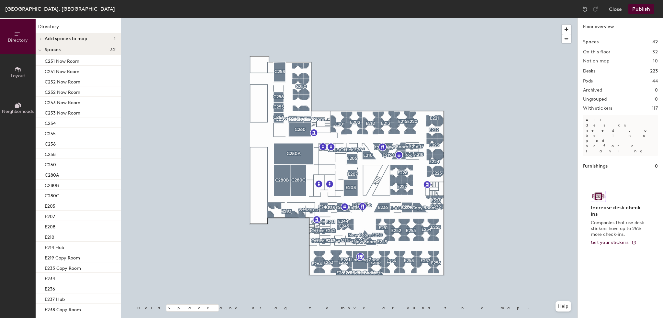
click at [302, 18] on div at bounding box center [349, 18] width 457 height 0
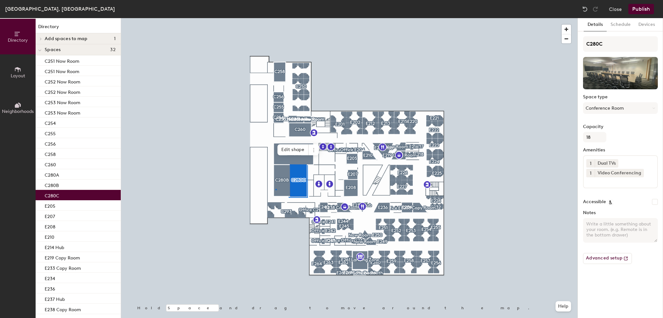
click at [276, 18] on div at bounding box center [349, 18] width 457 height 0
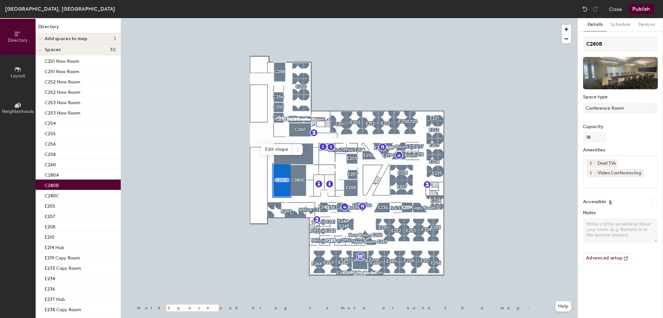
click at [622, 119] on div "C280B Space type Conference Room Capacity 18 Amenities 1 Dual TVs 1 Video Confe…" at bounding box center [620, 152] width 75 height 233
click at [623, 112] on button "Conference Room" at bounding box center [620, 108] width 75 height 12
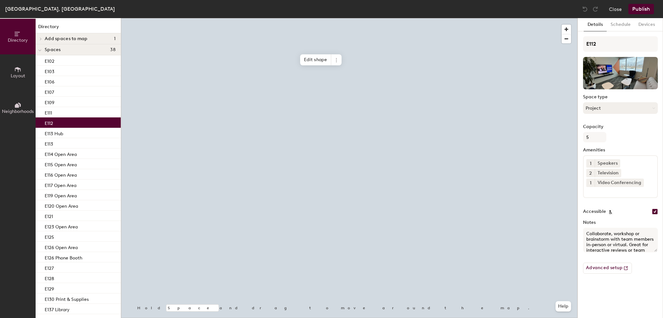
click at [598, 106] on button "Project" at bounding box center [620, 108] width 75 height 12
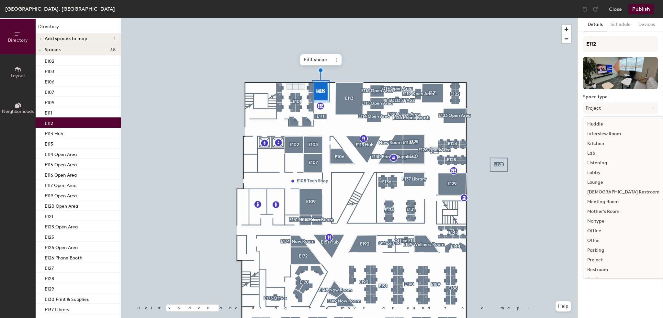
scroll to position [65, 0]
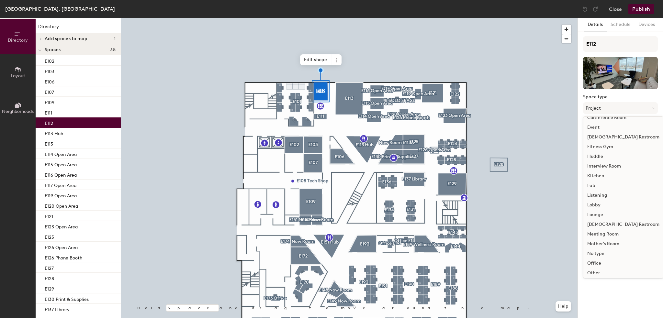
click at [602, 155] on div "Huddle" at bounding box center [624, 157] width 80 height 10
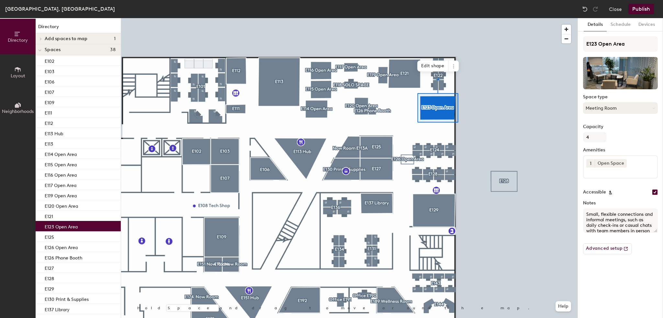
click at [600, 109] on button "Meeting Room" at bounding box center [620, 108] width 75 height 12
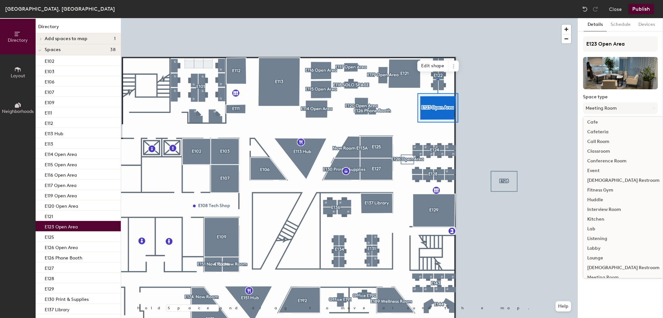
scroll to position [32, 0]
click at [594, 247] on div "Lounge" at bounding box center [624, 248] width 80 height 10
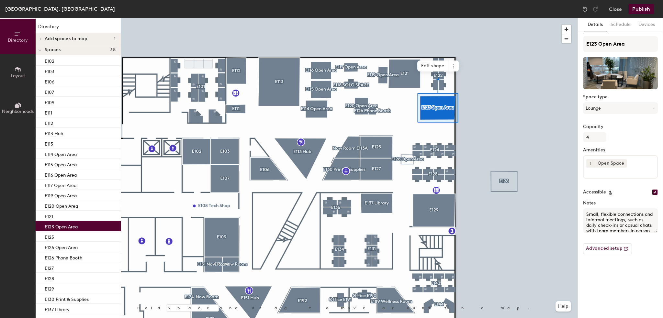
click at [538, 18] on div at bounding box center [349, 18] width 457 height 0
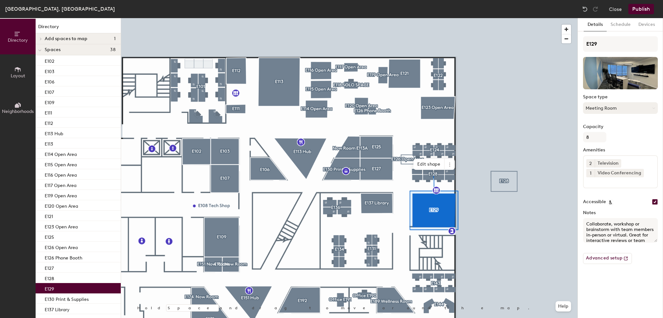
click at [606, 109] on button "Meeting Room" at bounding box center [620, 108] width 75 height 12
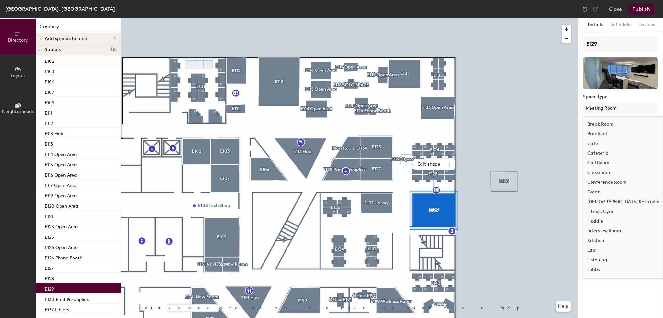
click at [603, 221] on div "Huddle" at bounding box center [624, 222] width 80 height 10
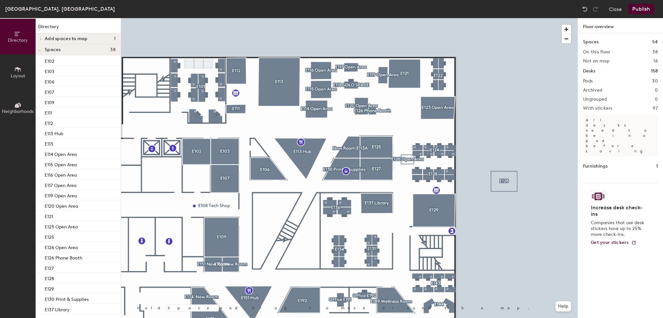
click at [227, 18] on div at bounding box center [349, 18] width 457 height 0
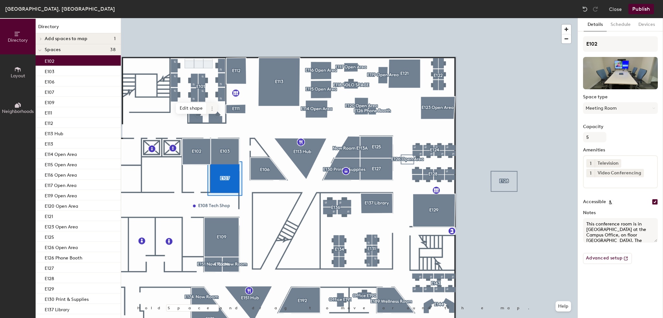
click at [259, 18] on div at bounding box center [349, 18] width 457 height 0
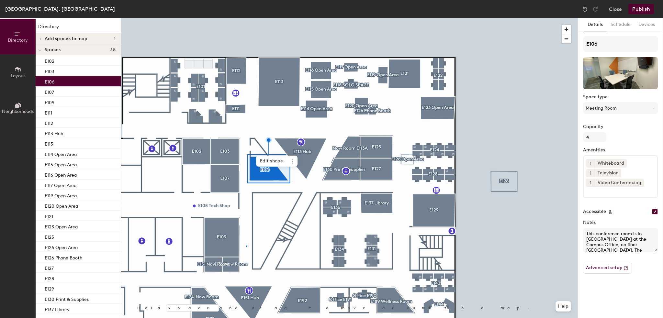
click at [247, 18] on div at bounding box center [349, 18] width 457 height 0
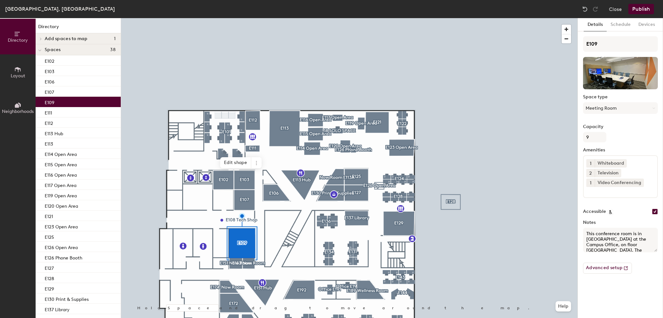
click at [253, 18] on div at bounding box center [349, 18] width 457 height 0
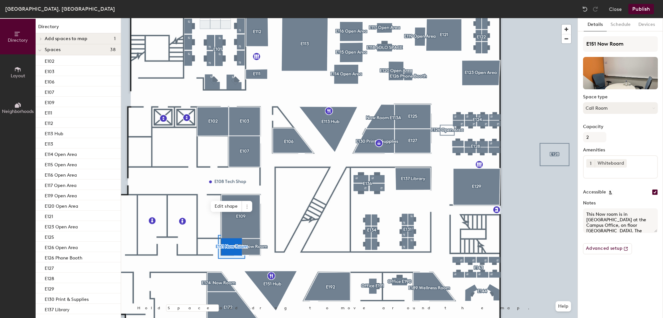
click at [623, 108] on button "Call Room" at bounding box center [620, 108] width 75 height 12
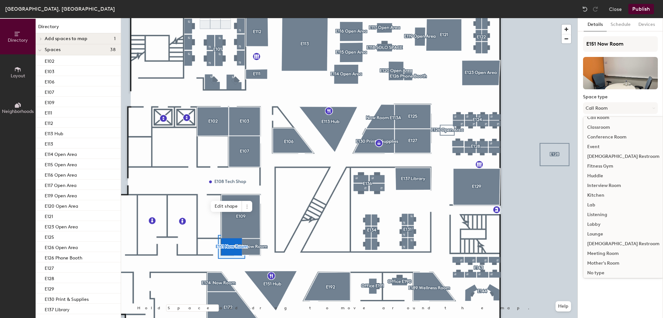
scroll to position [97, 0]
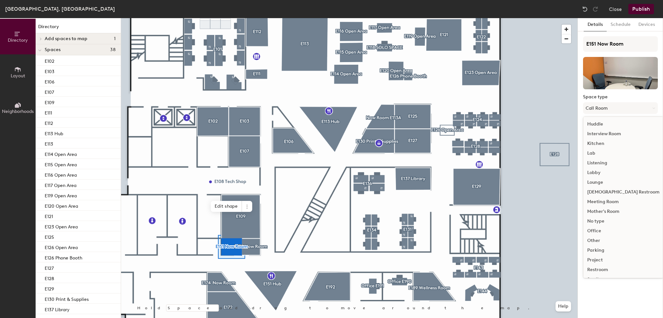
click at [604, 203] on div "Meeting Room" at bounding box center [624, 202] width 80 height 10
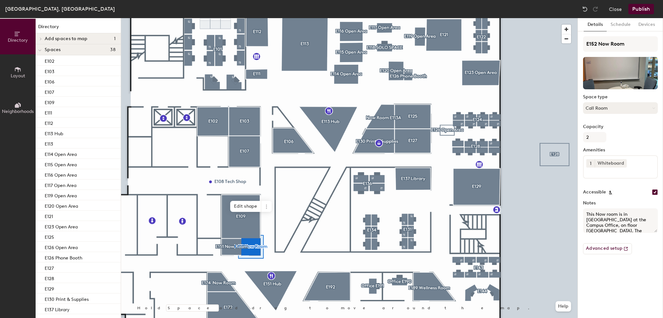
click at [634, 103] on button "Call Room" at bounding box center [620, 108] width 75 height 12
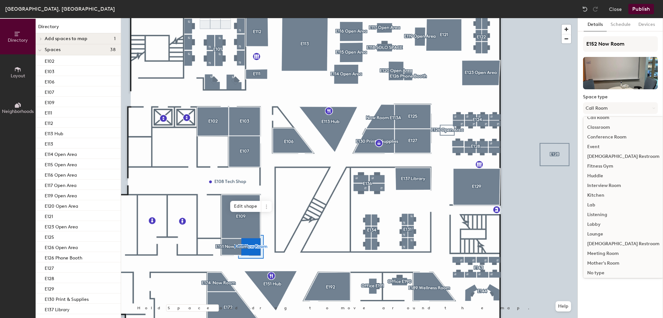
scroll to position [65, 0]
click at [602, 235] on div "Meeting Room" at bounding box center [624, 235] width 80 height 10
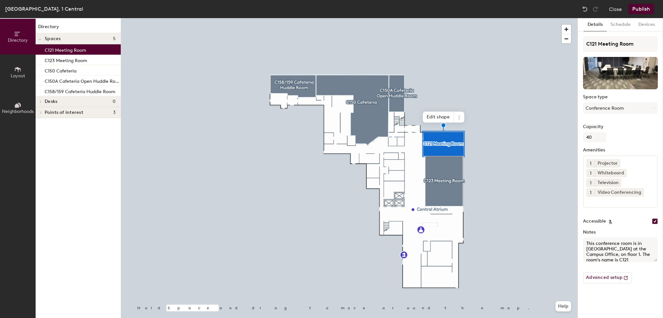
click at [453, 18] on div at bounding box center [349, 18] width 457 height 0
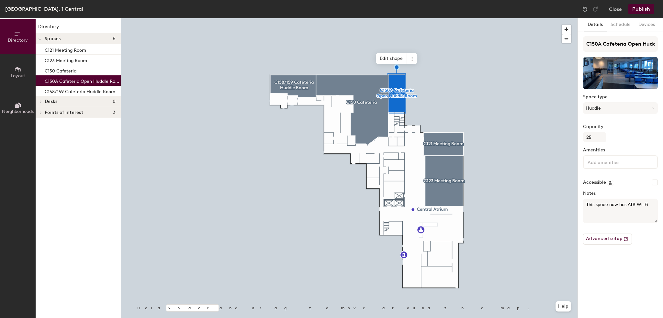
click at [620, 166] on div at bounding box center [620, 162] width 75 height 14
type input "open"
click at [621, 177] on div "Open Space" at bounding box center [620, 178] width 73 height 10
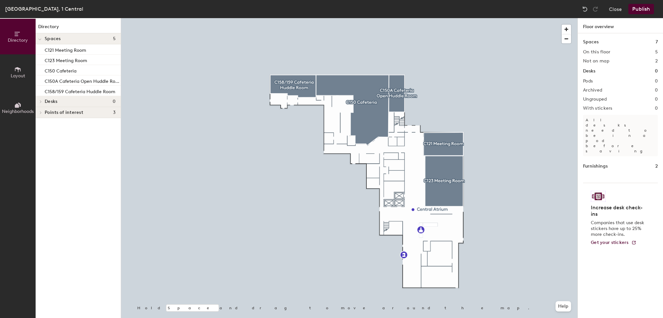
click at [647, 10] on button "Publish" at bounding box center [642, 9] width 26 height 10
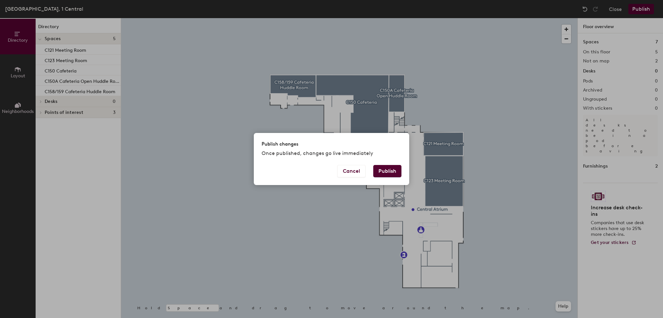
click at [389, 175] on button "Publish" at bounding box center [387, 171] width 28 height 12
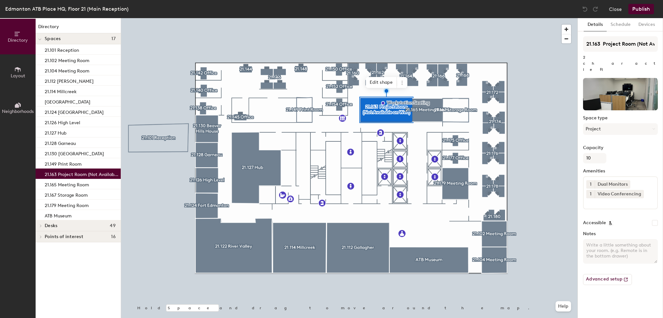
click at [458, 18] on div at bounding box center [349, 18] width 457 height 0
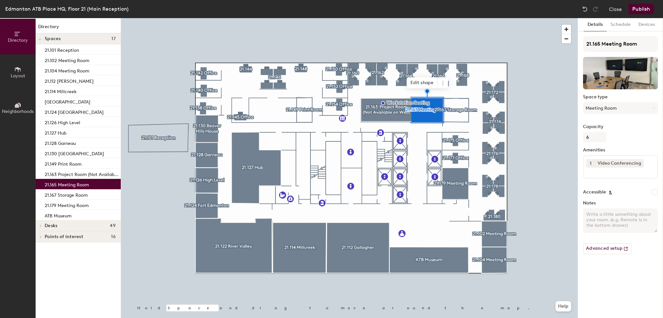
click at [494, 18] on div at bounding box center [349, 18] width 457 height 0
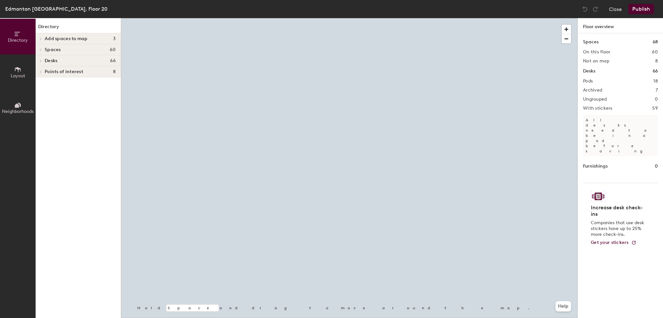
click at [210, 18] on div at bounding box center [349, 18] width 457 height 0
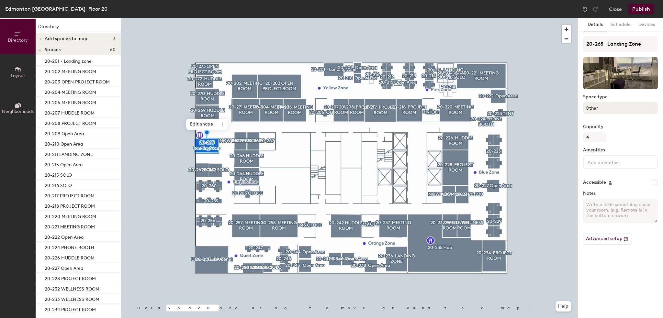
click at [622, 108] on button "Other" at bounding box center [620, 108] width 75 height 12
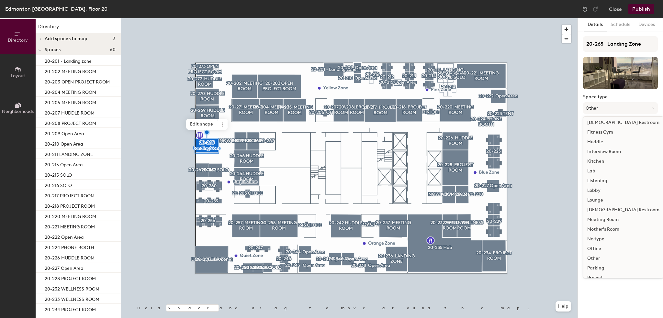
scroll to position [130, 0]
click at [595, 150] on div "Lounge" at bounding box center [624, 150] width 80 height 10
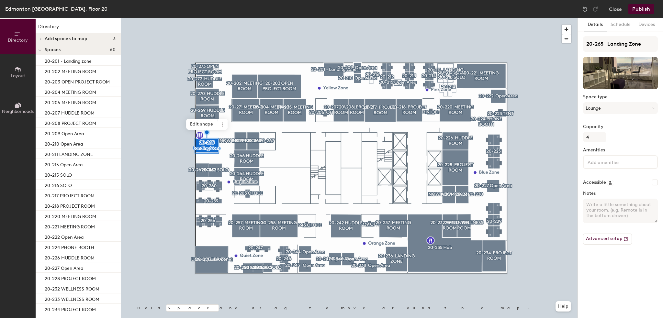
click at [202, 18] on div at bounding box center [349, 18] width 457 height 0
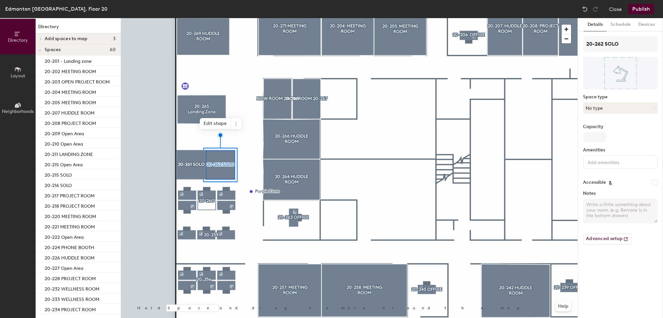
click at [608, 108] on button "No type" at bounding box center [620, 108] width 75 height 12
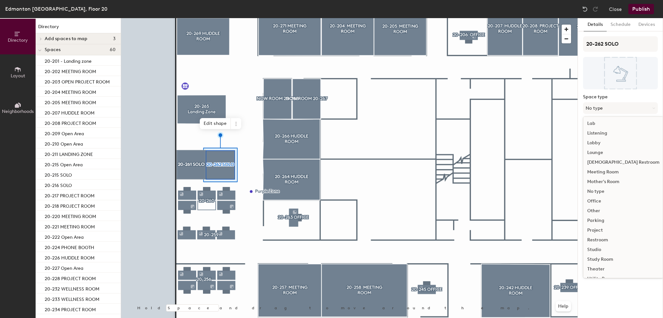
scroll to position [145, 0]
click at [598, 270] on div "Work Area" at bounding box center [624, 271] width 80 height 10
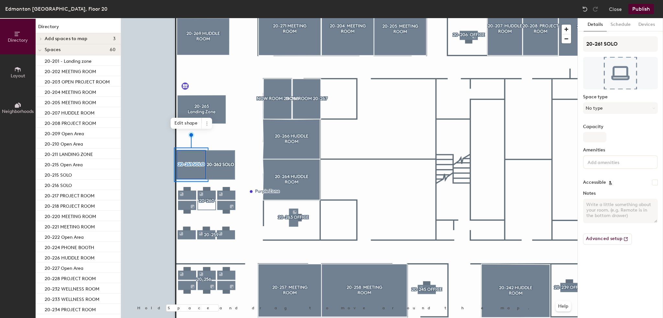
click at [606, 101] on div "Space type No type" at bounding box center [620, 107] width 75 height 25
click at [606, 107] on button "No type" at bounding box center [620, 108] width 75 height 12
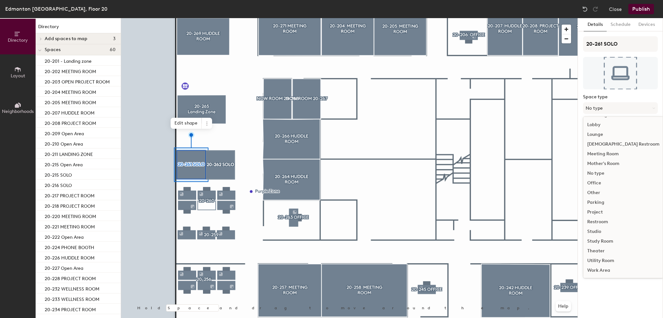
click at [597, 270] on div "Work Area" at bounding box center [624, 271] width 80 height 10
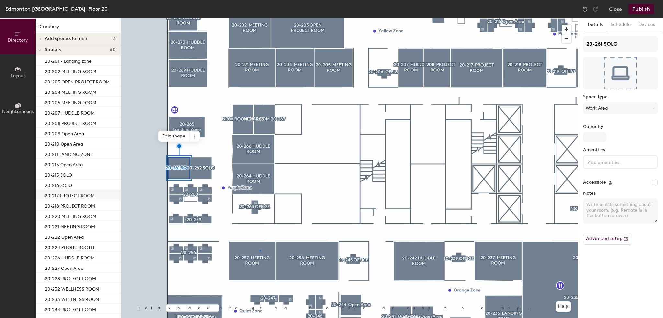
click at [260, 18] on div at bounding box center [349, 18] width 457 height 0
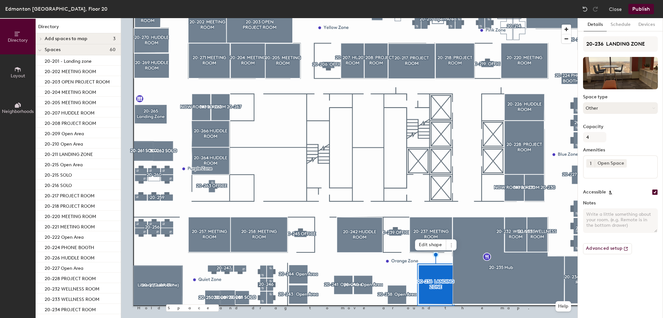
click at [613, 105] on button "Other" at bounding box center [620, 108] width 75 height 12
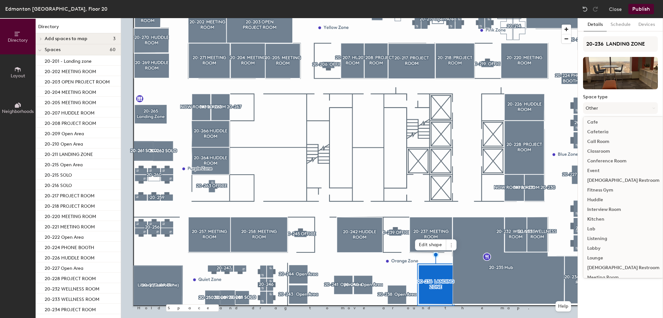
scroll to position [32, 0]
click at [593, 246] on div "Lounge" at bounding box center [624, 248] width 80 height 10
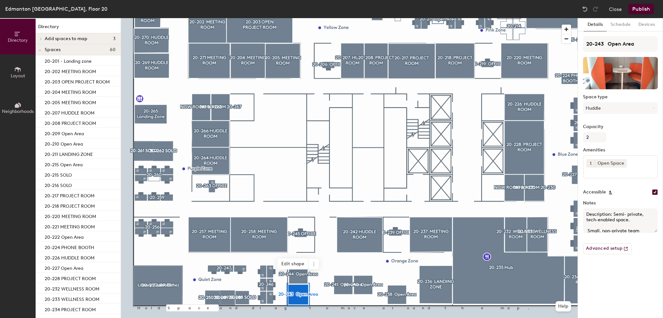
click at [299, 18] on div at bounding box center [349, 18] width 457 height 0
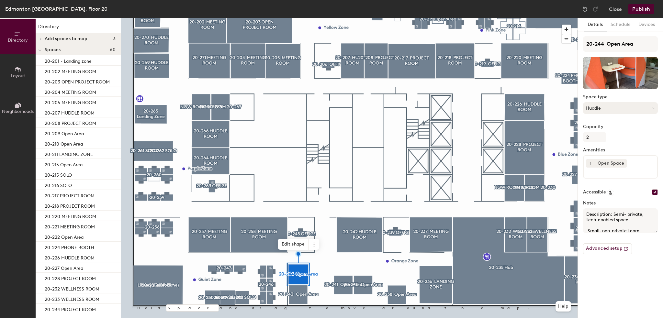
click at [622, 110] on button "Huddle" at bounding box center [620, 108] width 75 height 12
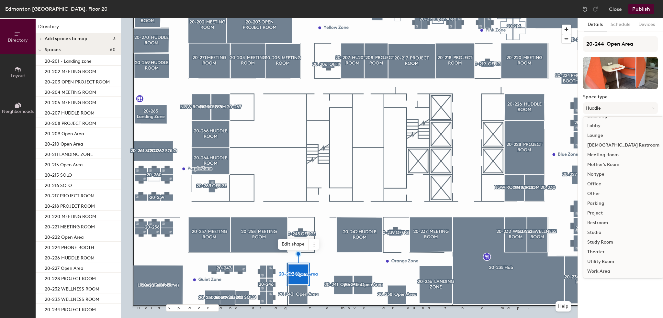
scroll to position [145, 0]
click at [595, 270] on div "Work Area" at bounding box center [624, 271] width 80 height 10
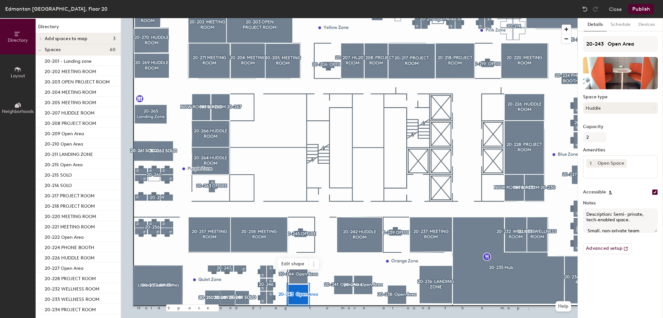
click at [609, 106] on button "Huddle" at bounding box center [620, 108] width 75 height 12
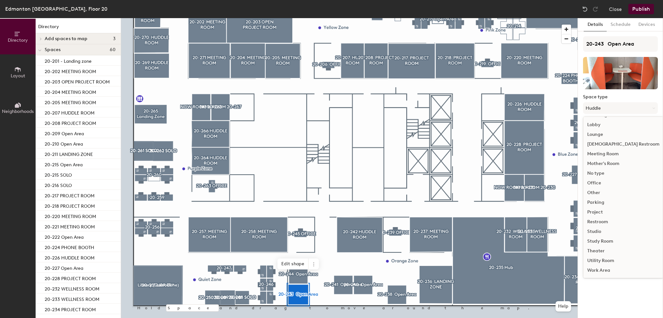
click at [608, 270] on div "Work Area" at bounding box center [624, 271] width 80 height 10
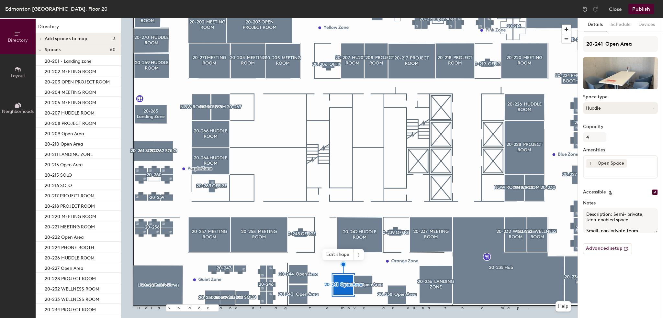
click at [592, 106] on button "Huddle" at bounding box center [620, 108] width 75 height 12
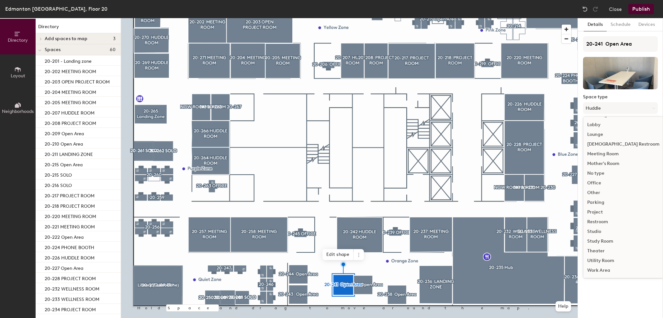
click at [603, 270] on div "Work Area" at bounding box center [624, 271] width 80 height 10
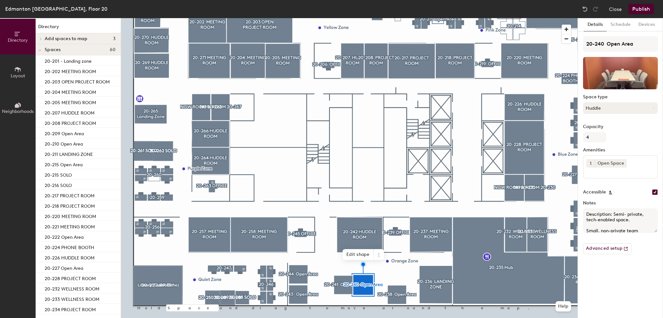
click at [614, 107] on button "Huddle" at bounding box center [620, 108] width 75 height 12
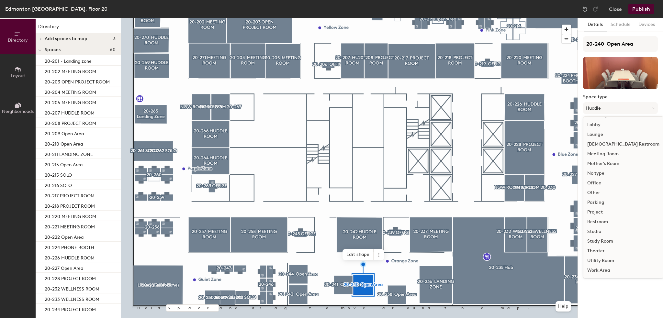
click at [603, 273] on div "Work Area" at bounding box center [624, 271] width 80 height 10
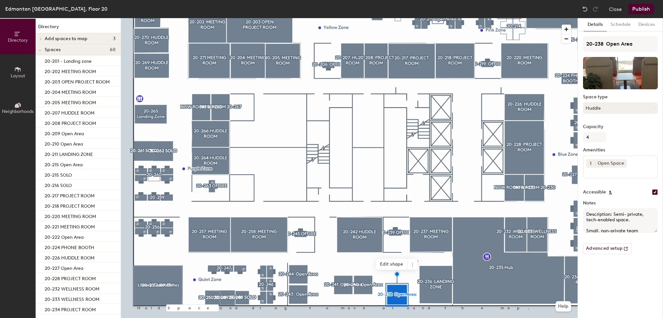
click at [629, 111] on button "Huddle" at bounding box center [620, 108] width 75 height 12
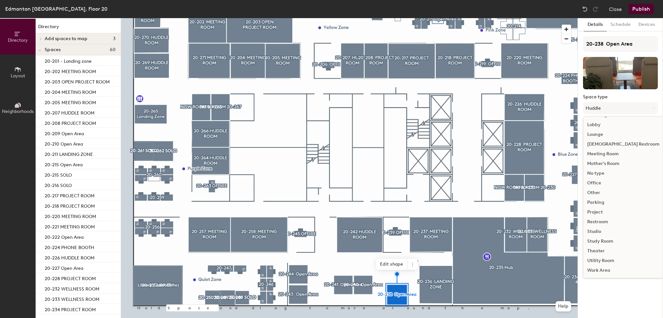
click at [606, 272] on div "Work Area" at bounding box center [624, 271] width 80 height 10
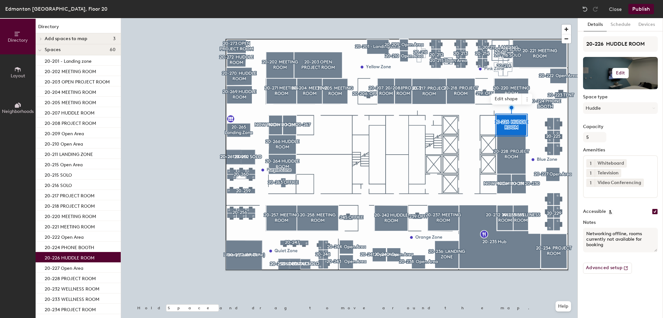
click at [622, 78] on button "Edit" at bounding box center [621, 73] width 17 height 10
click at [640, 122] on div "20-226 HUDDLE ROOM Edit Change photo Remove Space type Huddle Capacity 5 Amenit…" at bounding box center [620, 157] width 75 height 243
click at [621, 109] on button "Huddle" at bounding box center [620, 108] width 75 height 12
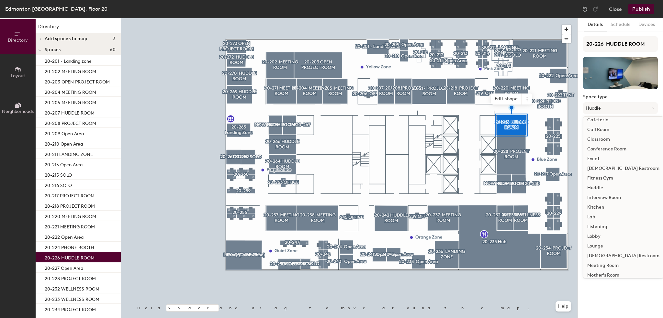
scroll to position [65, 0]
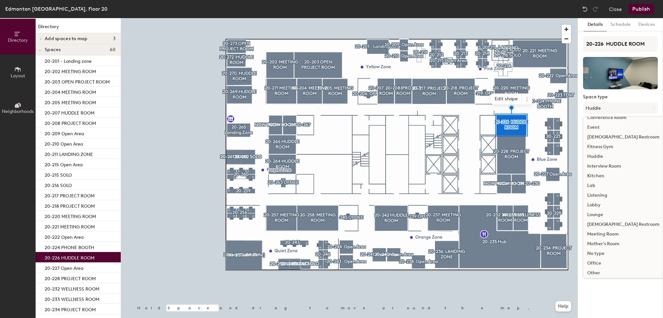
click at [604, 234] on div "Meeting Room" at bounding box center [624, 235] width 80 height 10
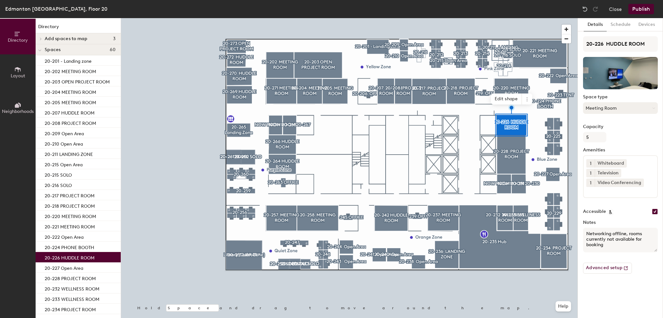
click at [598, 108] on button "Meeting Room" at bounding box center [620, 108] width 75 height 12
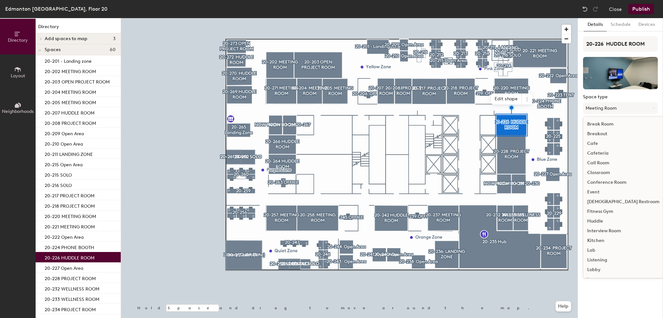
click at [594, 221] on div "Huddle" at bounding box center [624, 222] width 80 height 10
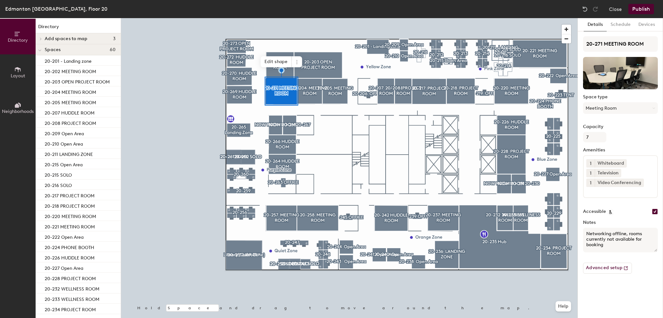
click at [286, 18] on div at bounding box center [349, 18] width 457 height 0
click at [329, 18] on div at bounding box center [349, 18] width 457 height 0
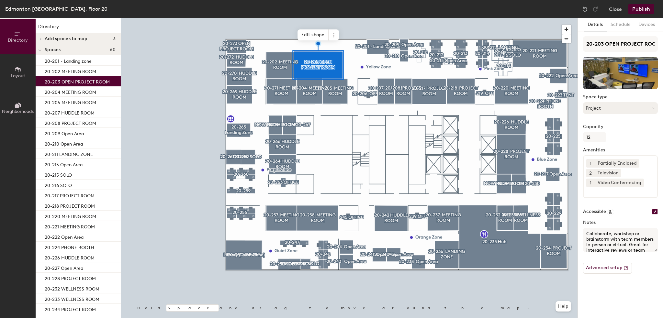
click at [612, 112] on button "Project" at bounding box center [620, 108] width 75 height 12
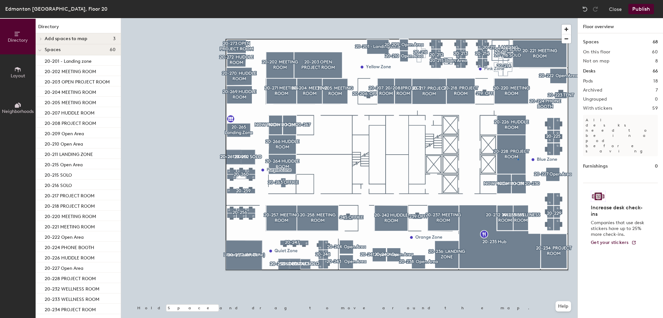
click at [518, 18] on div at bounding box center [349, 18] width 457 height 0
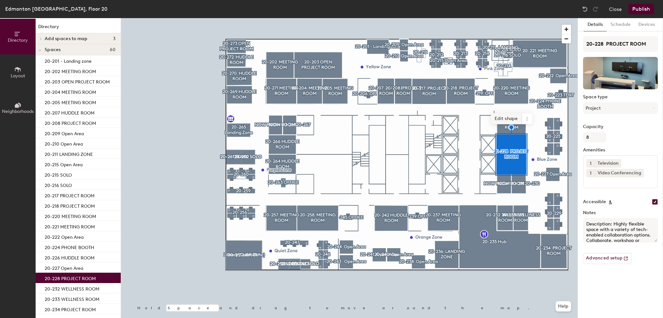
click at [323, 18] on div at bounding box center [349, 18] width 457 height 0
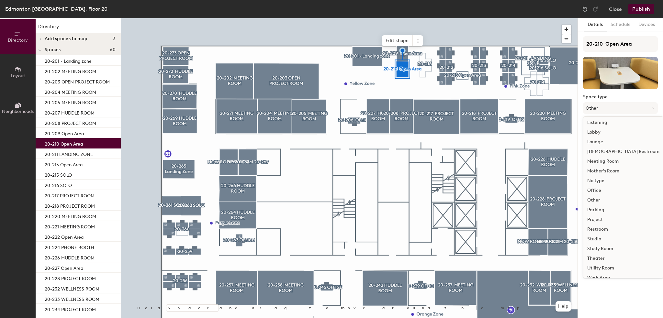
scroll to position [145, 0]
click at [603, 269] on div "Work Area" at bounding box center [624, 271] width 80 height 10
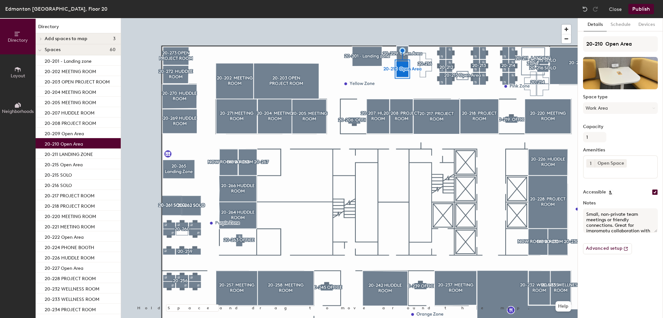
click at [430, 18] on div at bounding box center [349, 18] width 457 height 0
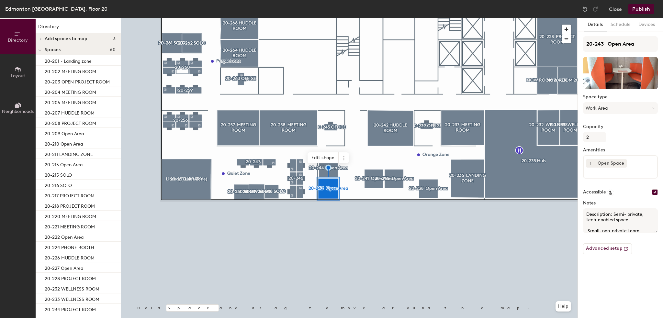
click at [647, 9] on button "Publish" at bounding box center [642, 9] width 26 height 10
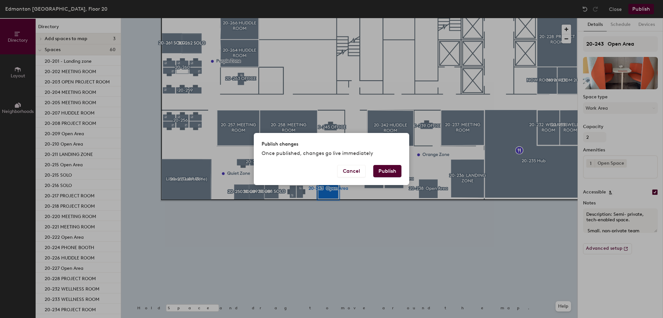
click at [390, 169] on button "Publish" at bounding box center [387, 171] width 28 height 12
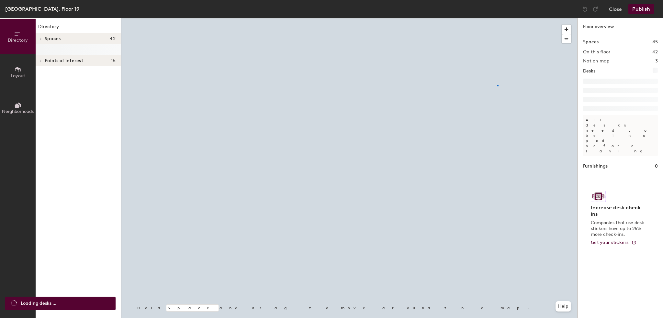
click at [498, 18] on div at bounding box center [349, 18] width 457 height 0
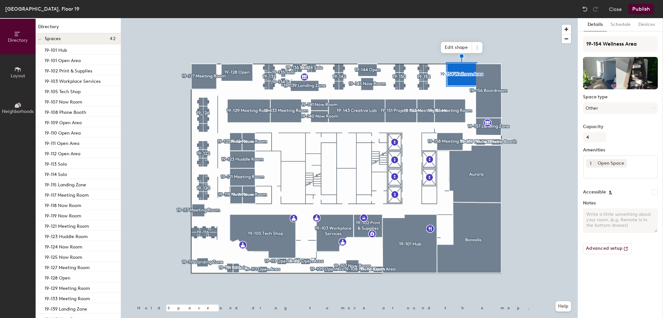
click at [451, 18] on div at bounding box center [349, 18] width 457 height 0
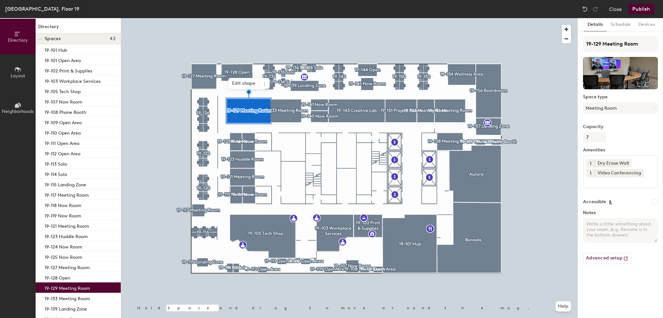
click at [290, 18] on div at bounding box center [349, 18] width 457 height 0
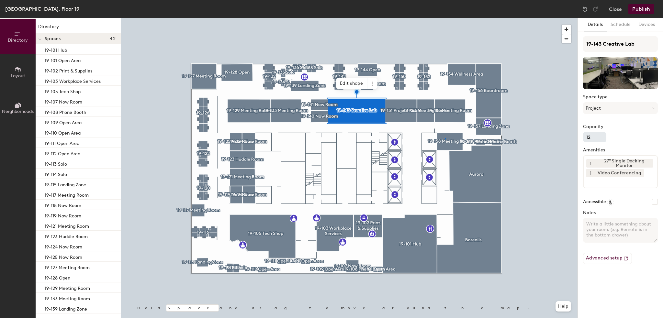
click at [445, 18] on div at bounding box center [349, 18] width 457 height 0
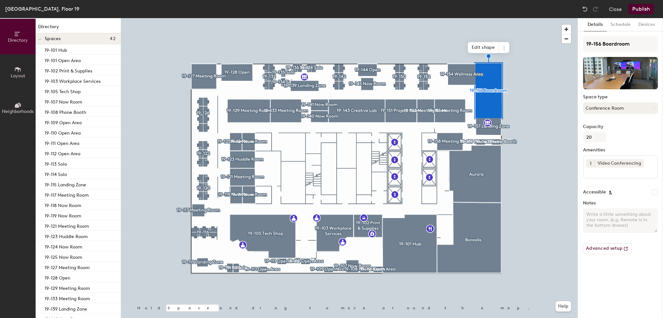
click at [628, 111] on button "Conference Room" at bounding box center [620, 108] width 75 height 12
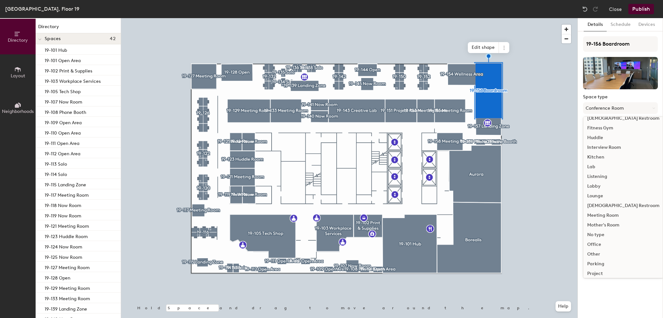
scroll to position [130, 0]
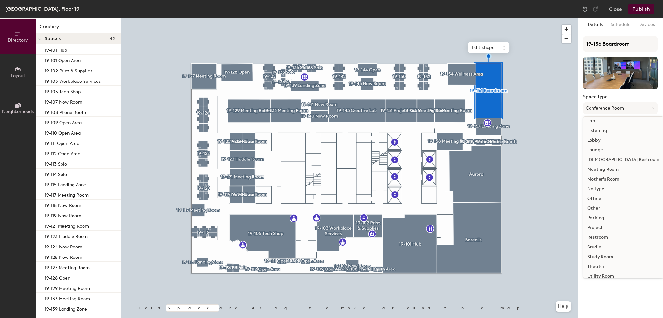
click at [609, 169] on div "Meeting Room" at bounding box center [624, 170] width 80 height 10
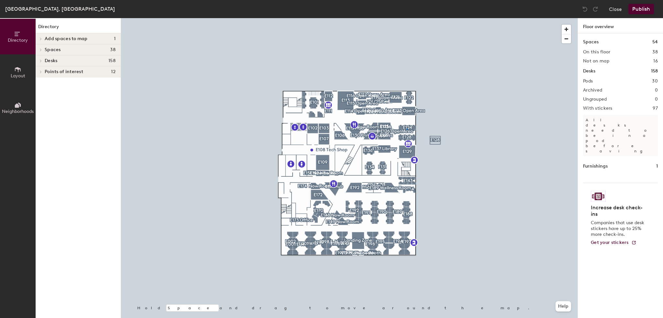
click at [407, 18] on div at bounding box center [349, 18] width 457 height 0
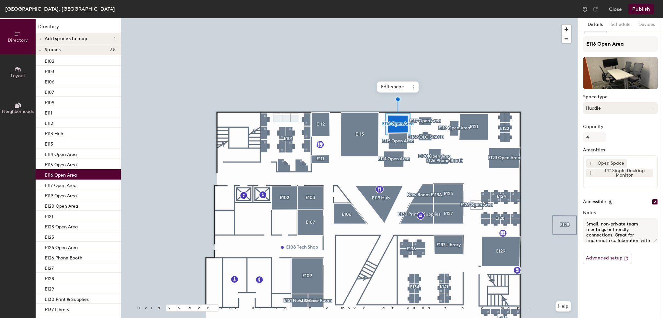
click at [600, 109] on button "Huddle" at bounding box center [620, 108] width 75 height 12
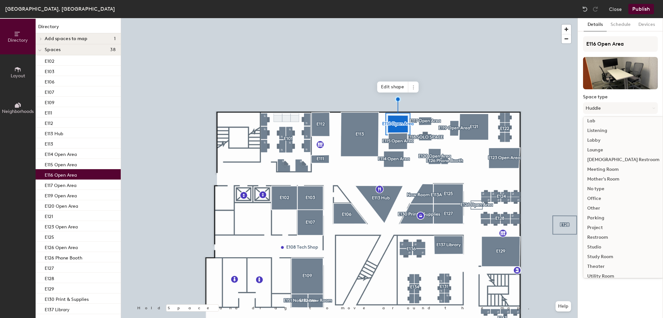
scroll to position [145, 0]
click at [609, 270] on div "Work Area" at bounding box center [624, 271] width 80 height 10
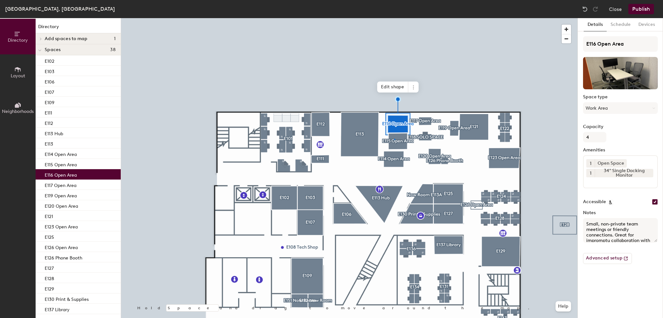
click at [395, 18] on div at bounding box center [349, 18] width 457 height 0
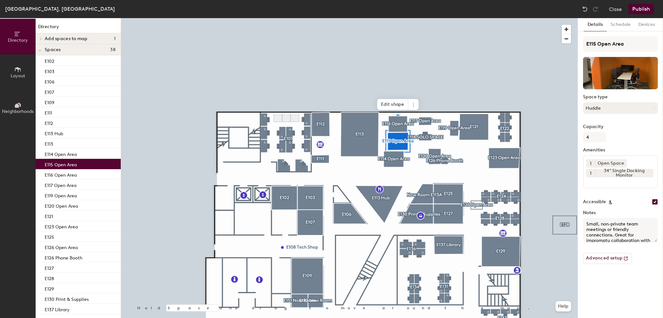
click at [606, 108] on button "Huddle" at bounding box center [620, 108] width 75 height 12
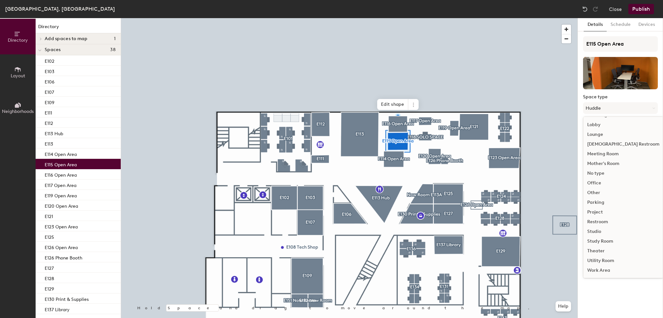
click at [604, 270] on div "Work Area" at bounding box center [624, 271] width 80 height 10
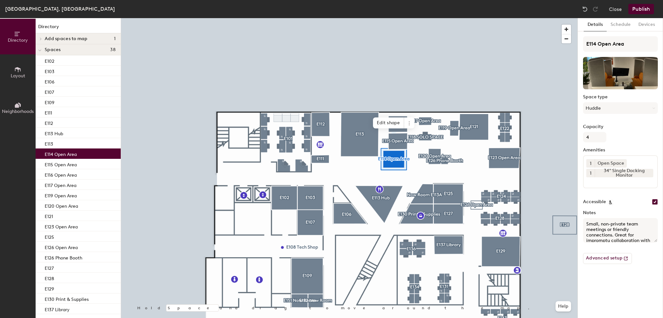
click at [615, 115] on div "Space type Huddle" at bounding box center [620, 107] width 75 height 25
drag, startPoint x: 614, startPoint y: 105, endPoint x: 614, endPoint y: 110, distance: 5.2
click at [615, 107] on button "Huddle" at bounding box center [620, 108] width 75 height 12
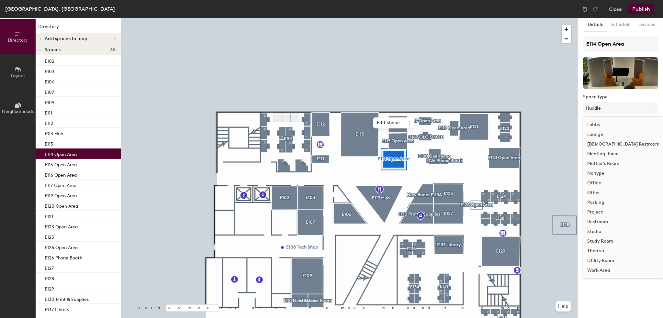
click at [597, 270] on div "Work Area" at bounding box center [624, 271] width 80 height 10
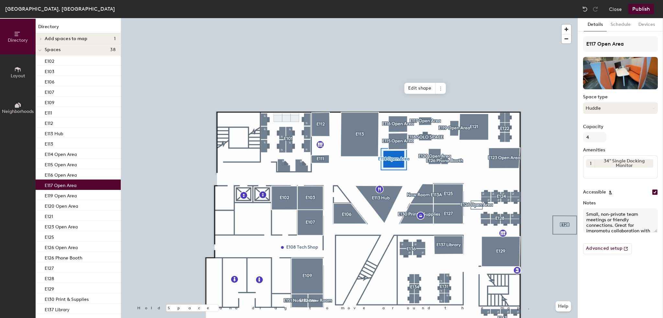
click at [598, 109] on button "Huddle" at bounding box center [620, 108] width 75 height 12
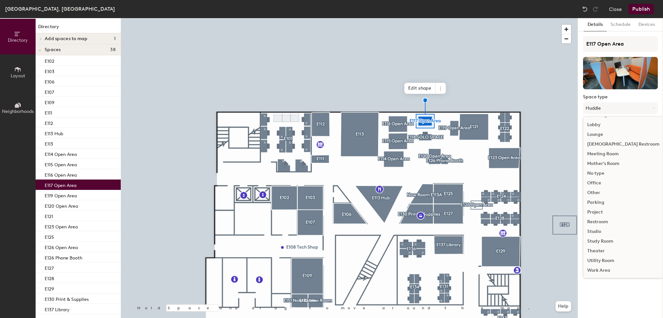
click at [597, 270] on div "Work Area" at bounding box center [624, 271] width 80 height 10
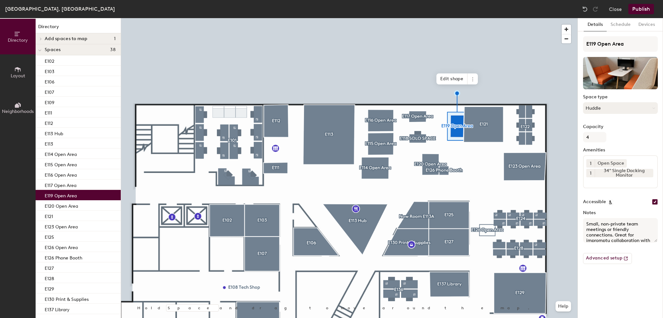
click at [620, 107] on button "Huddle" at bounding box center [620, 108] width 75 height 12
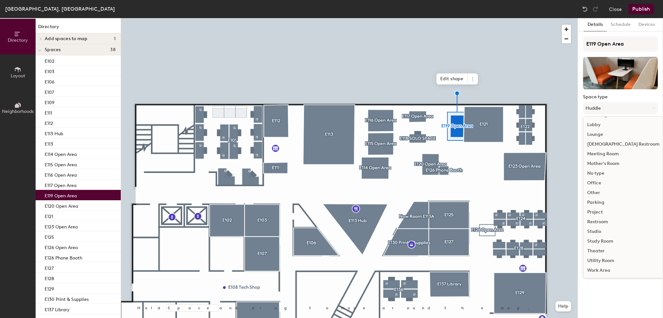
click at [602, 270] on div "Work Area" at bounding box center [624, 271] width 80 height 10
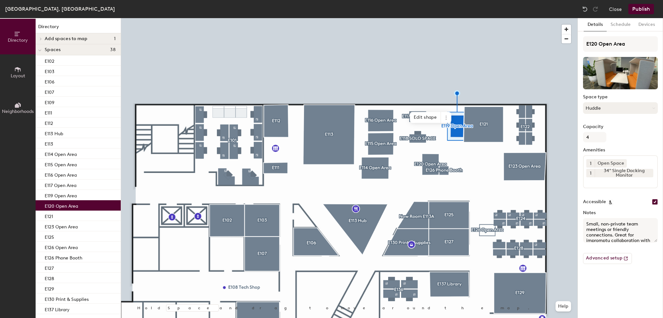
click at [603, 108] on button "Huddle" at bounding box center [620, 108] width 75 height 12
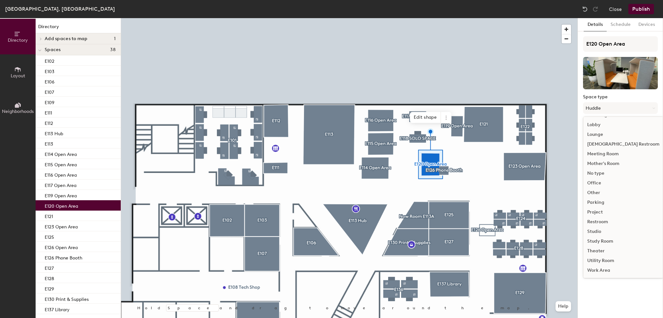
click at [609, 270] on div "Work Area" at bounding box center [624, 271] width 80 height 10
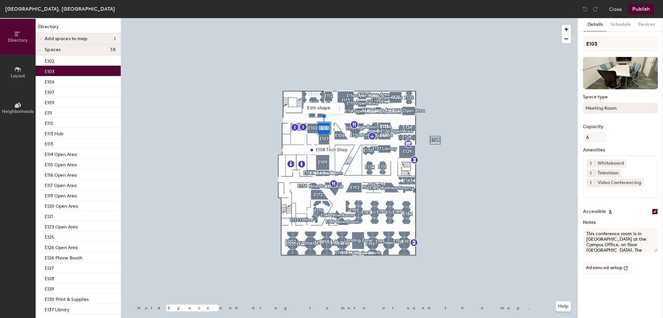
click at [616, 111] on button "Meeting Room" at bounding box center [620, 108] width 75 height 12
click at [503, 18] on div at bounding box center [349, 18] width 457 height 0
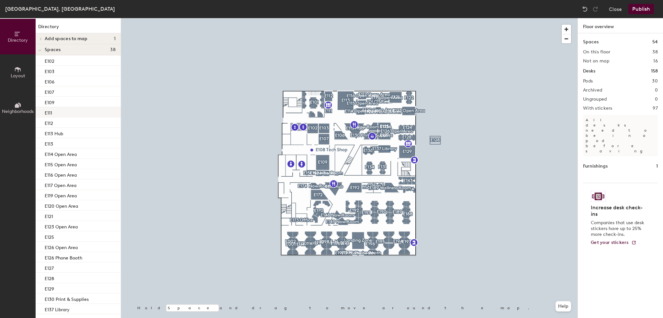
click at [390, 18] on div at bounding box center [349, 18] width 457 height 0
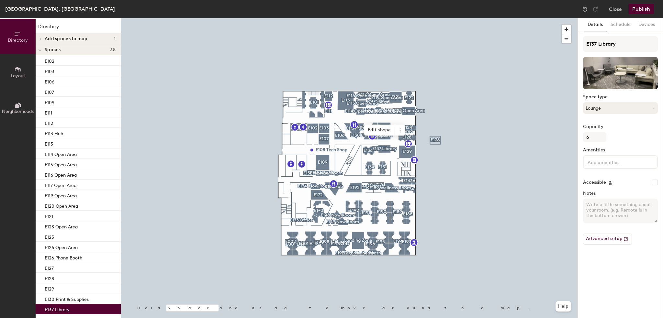
click at [607, 111] on button "Lounge" at bounding box center [620, 108] width 75 height 12
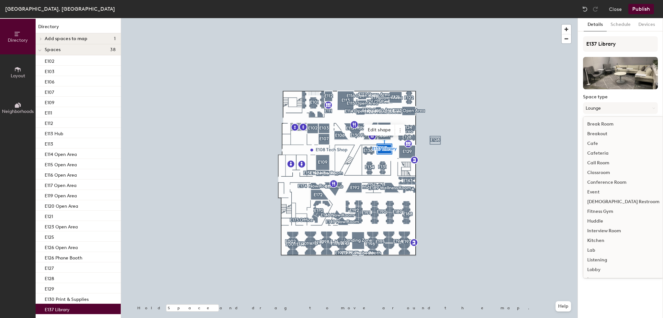
scroll to position [145, 0]
click at [537, 18] on div at bounding box center [349, 18] width 457 height 0
